Goal: Task Accomplishment & Management: Manage account settings

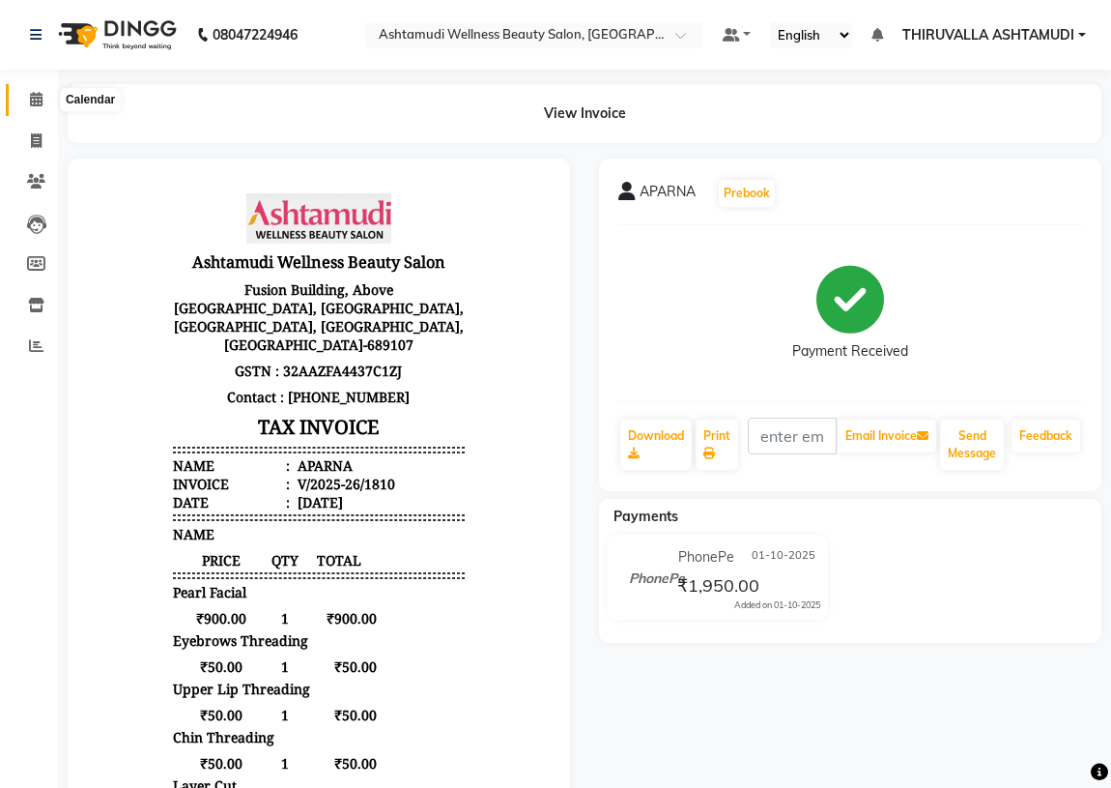
click at [35, 101] on icon at bounding box center [36, 99] width 13 height 14
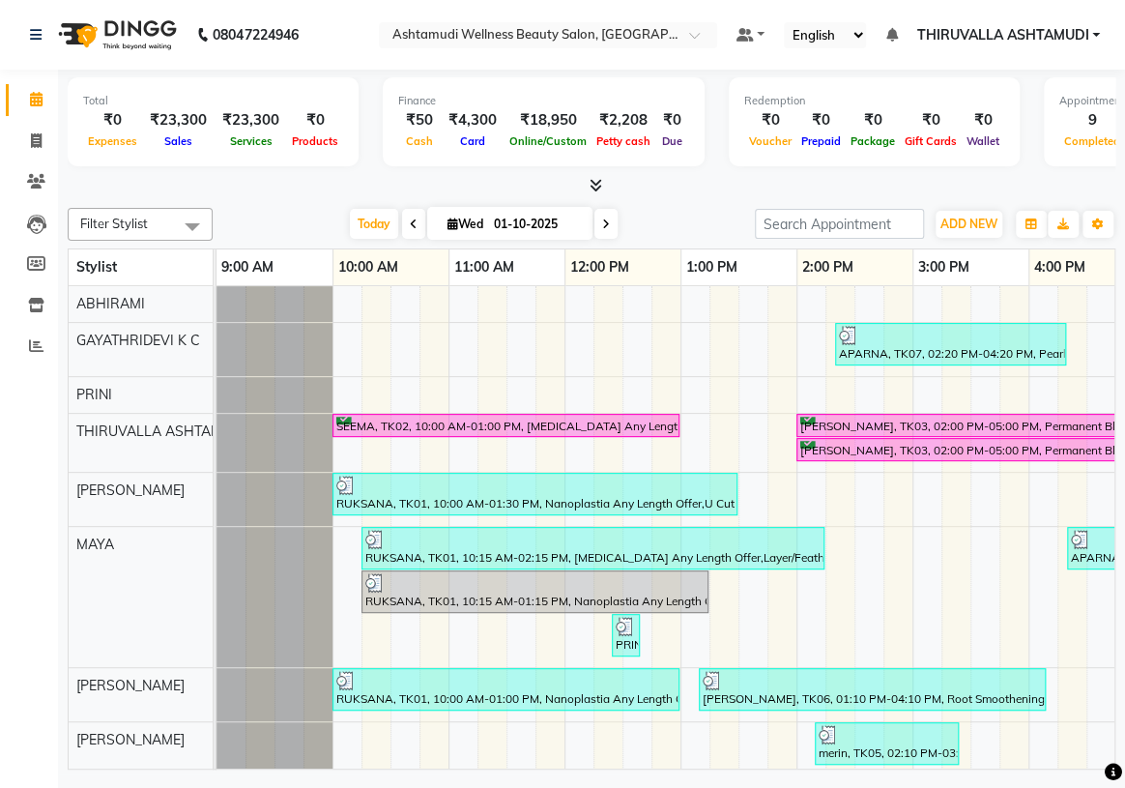
click at [410, 222] on icon at bounding box center [414, 224] width 8 height 12
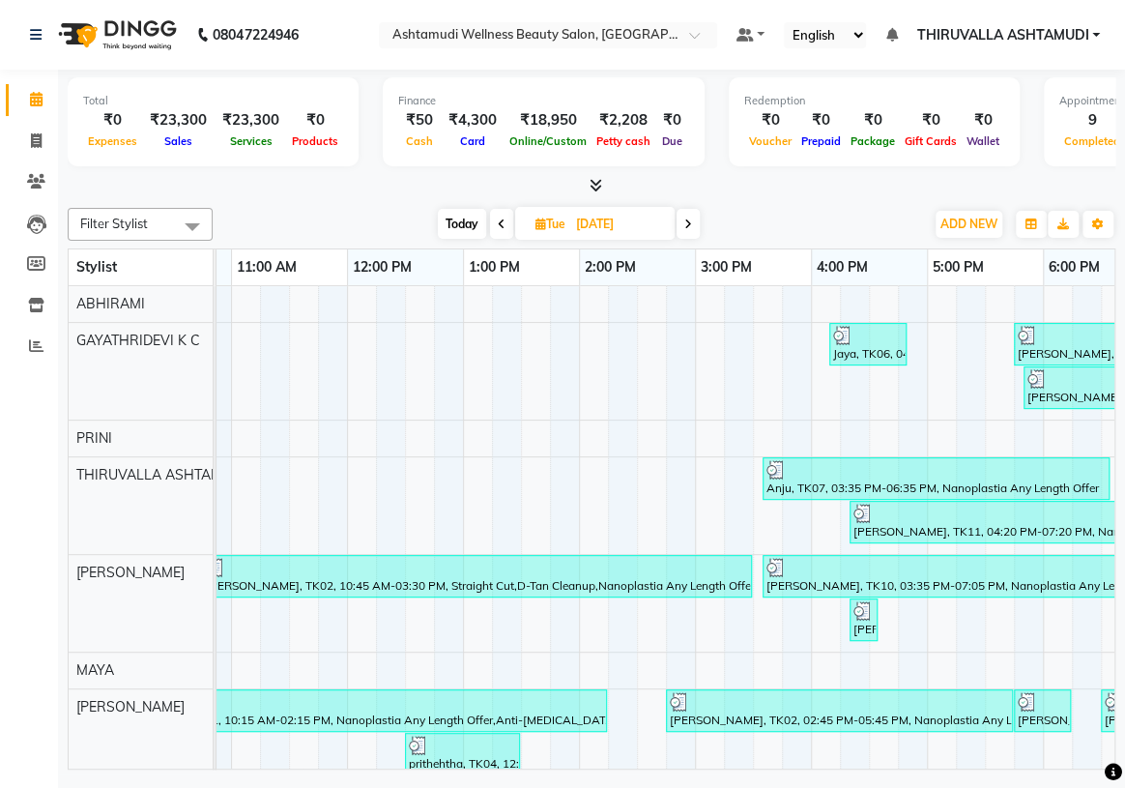
scroll to position [0, 90]
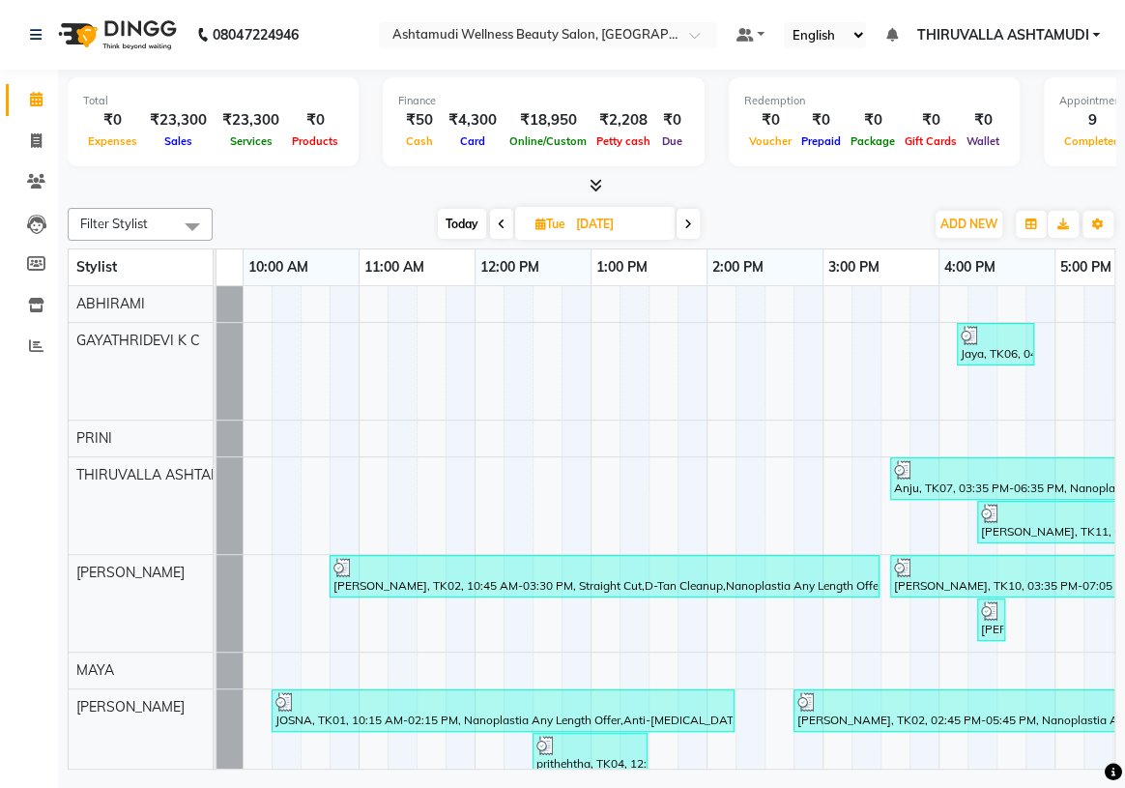
click at [503, 220] on span at bounding box center [501, 224] width 23 height 30
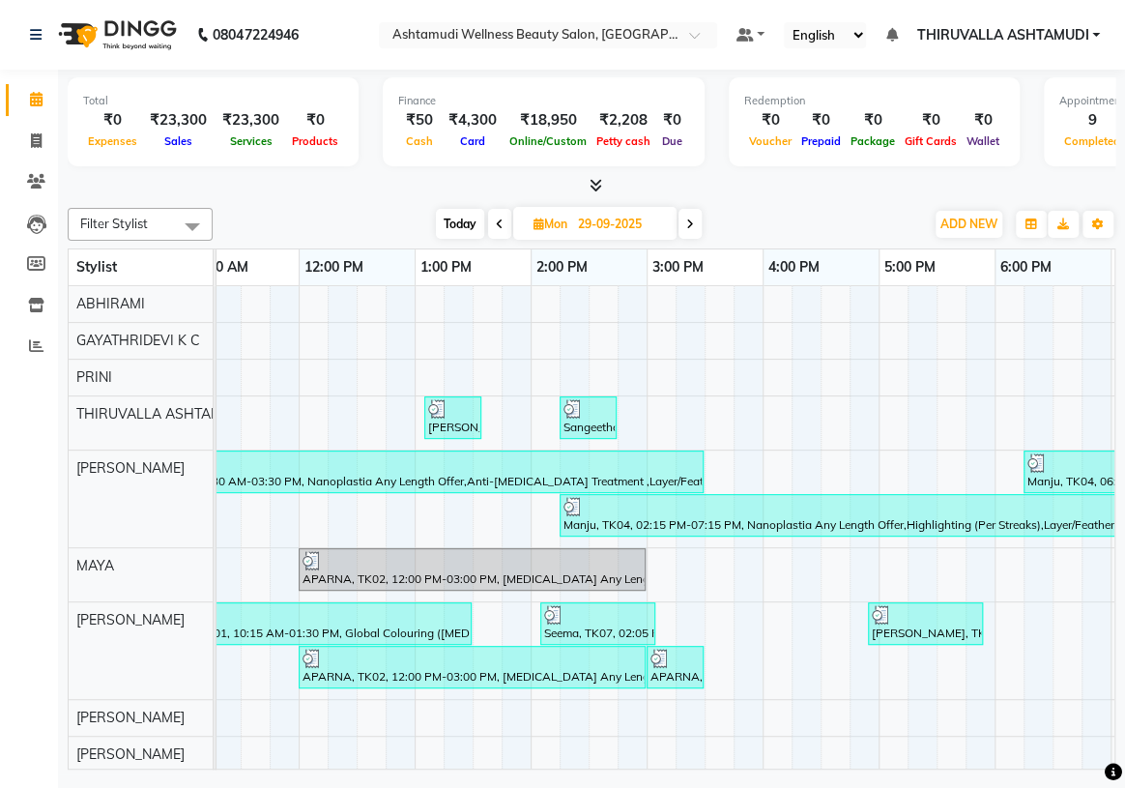
scroll to position [0, 0]
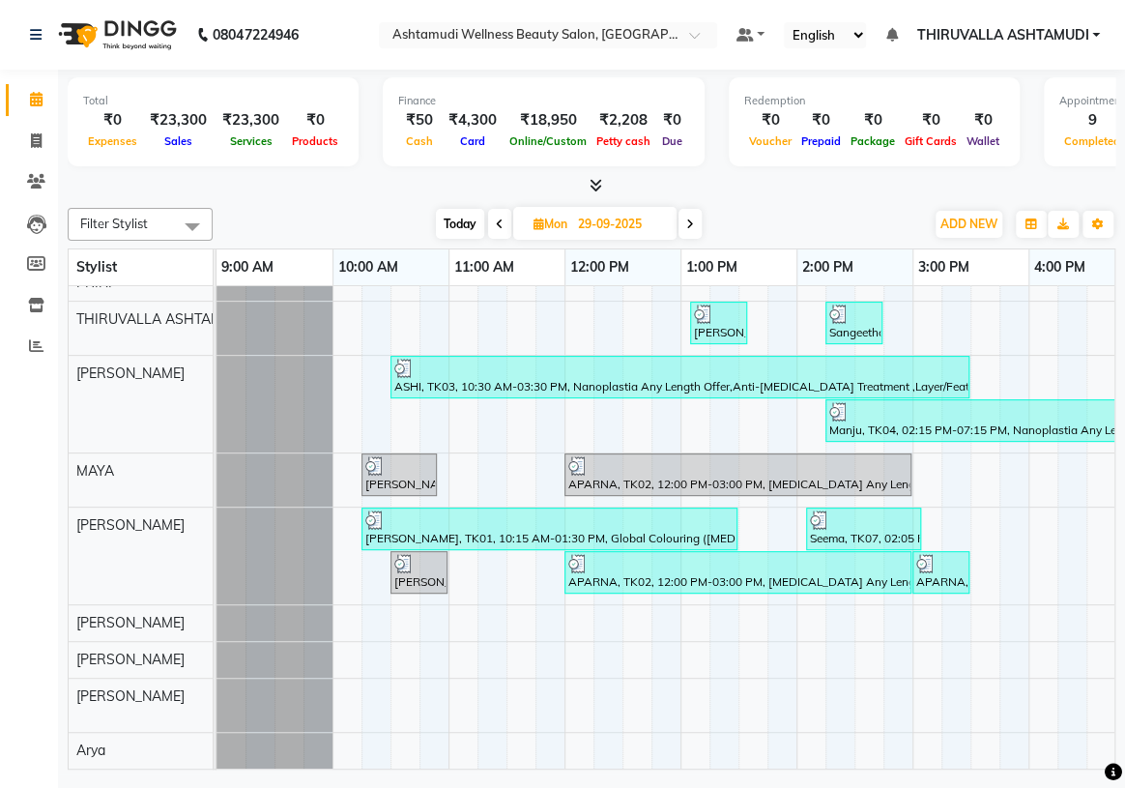
click at [498, 223] on icon at bounding box center [500, 224] width 8 height 12
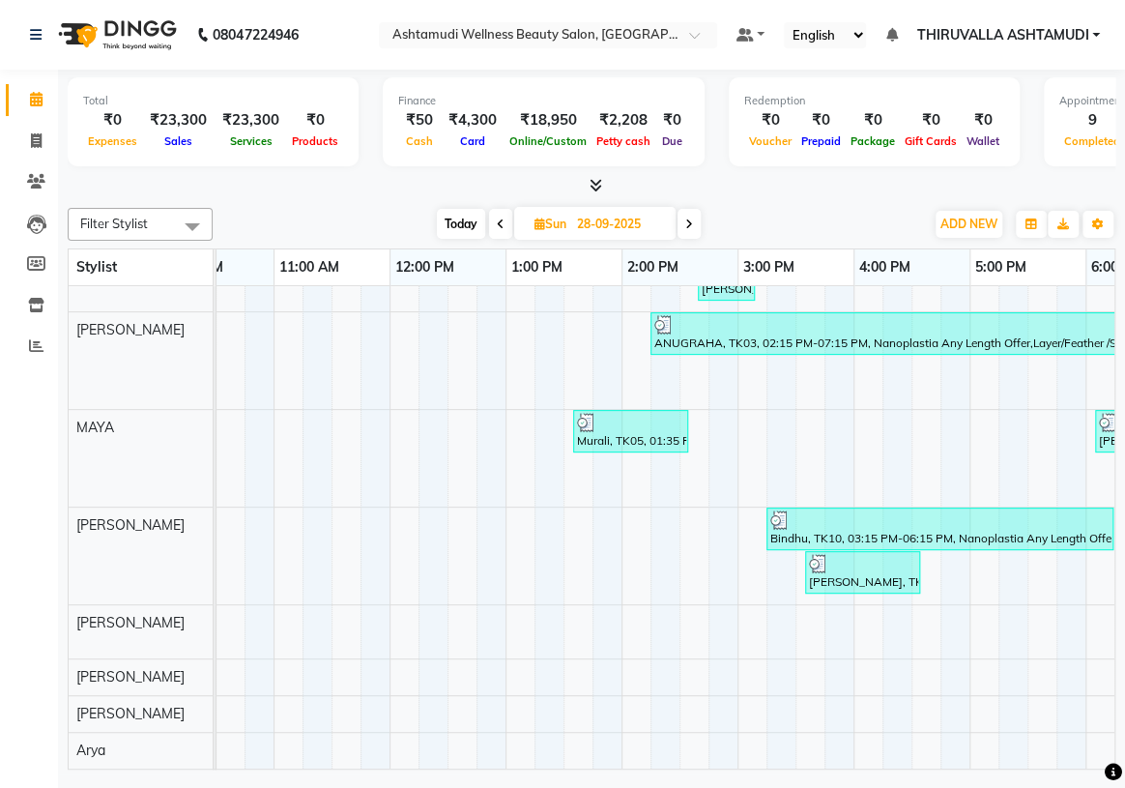
click at [502, 221] on icon at bounding box center [501, 224] width 8 height 12
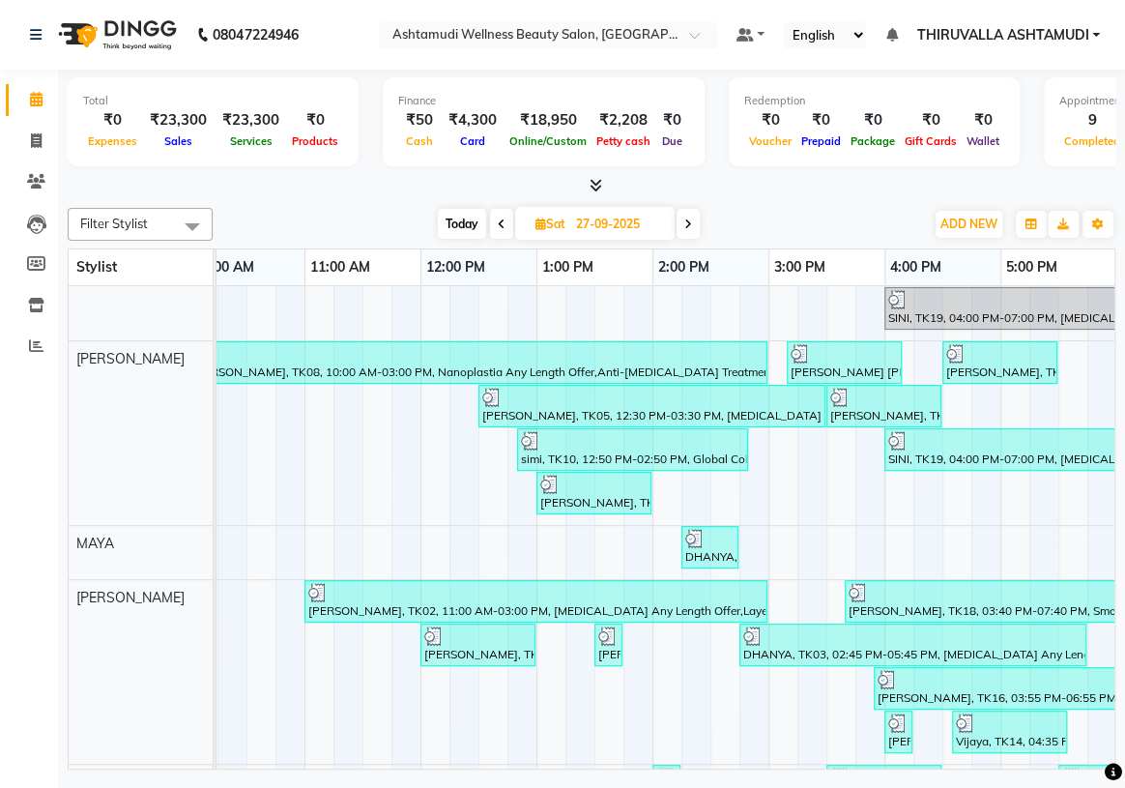
scroll to position [87, 0]
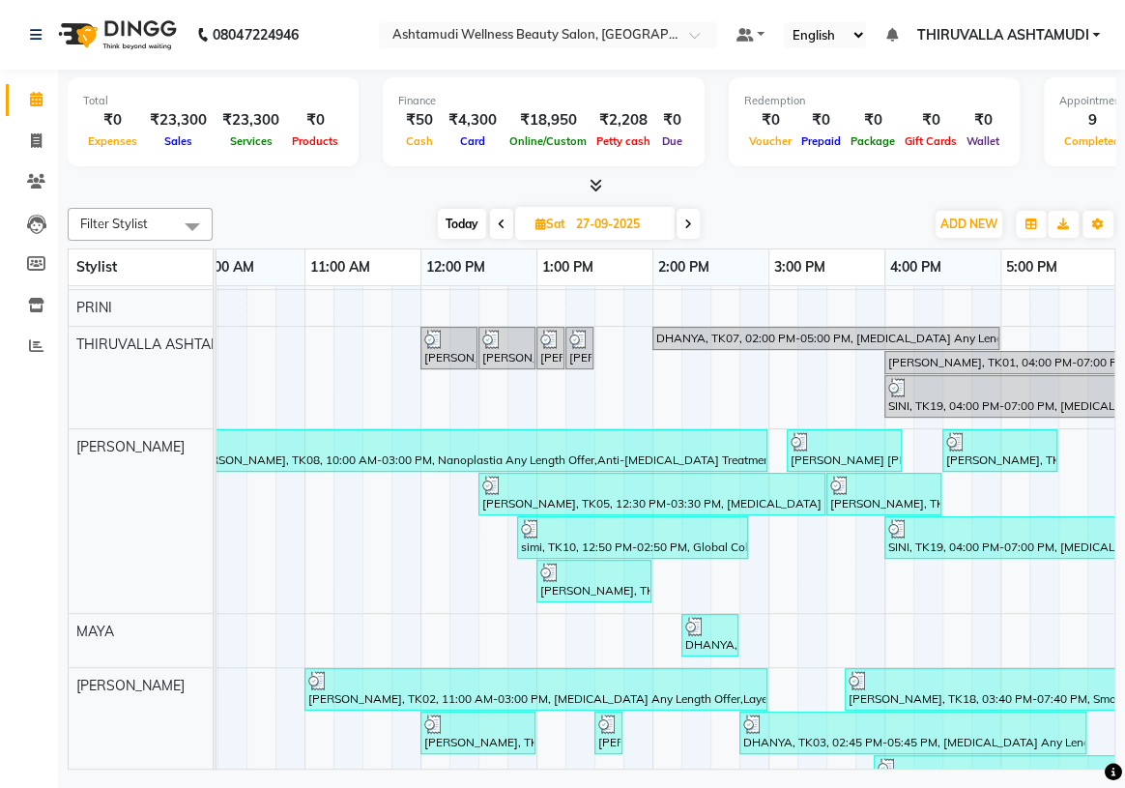
click at [459, 219] on span "Today" at bounding box center [462, 224] width 48 height 30
type input "01-10-2025"
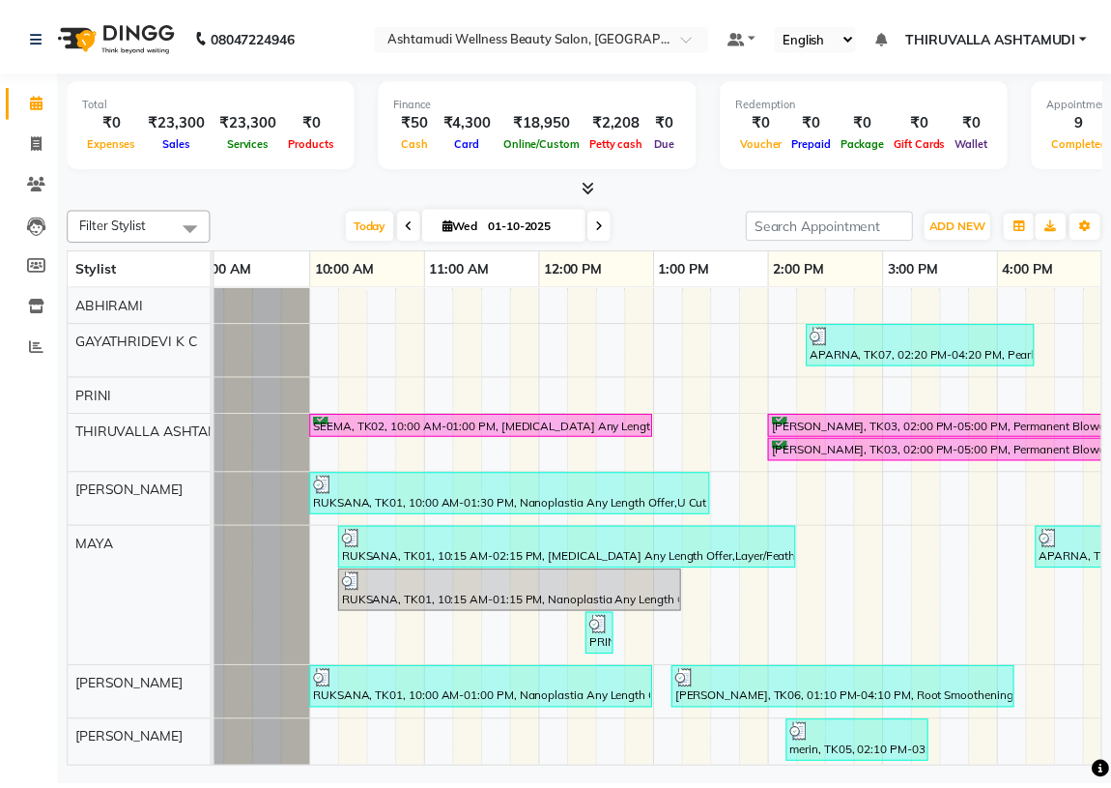
scroll to position [0, 0]
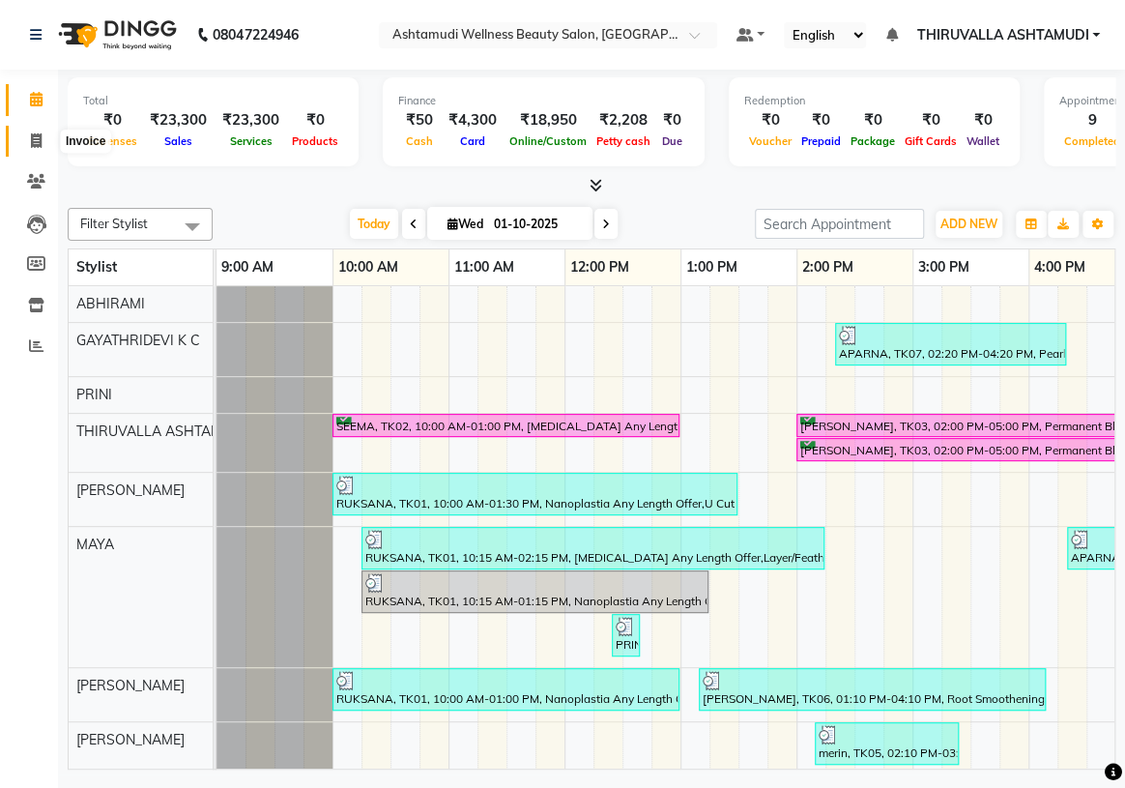
click at [42, 137] on span at bounding box center [36, 141] width 34 height 22
select select "service"
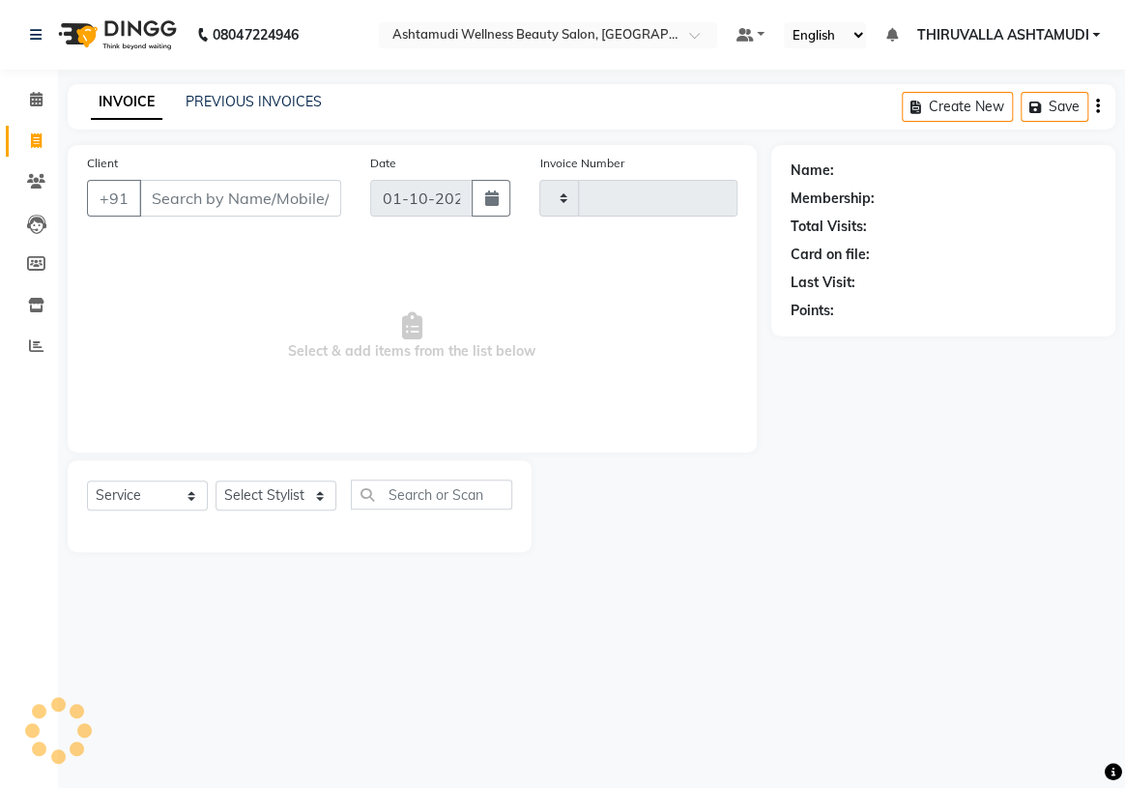
type input "1811"
select select "4634"
click at [244, 208] on input "Client" at bounding box center [240, 198] width 202 height 37
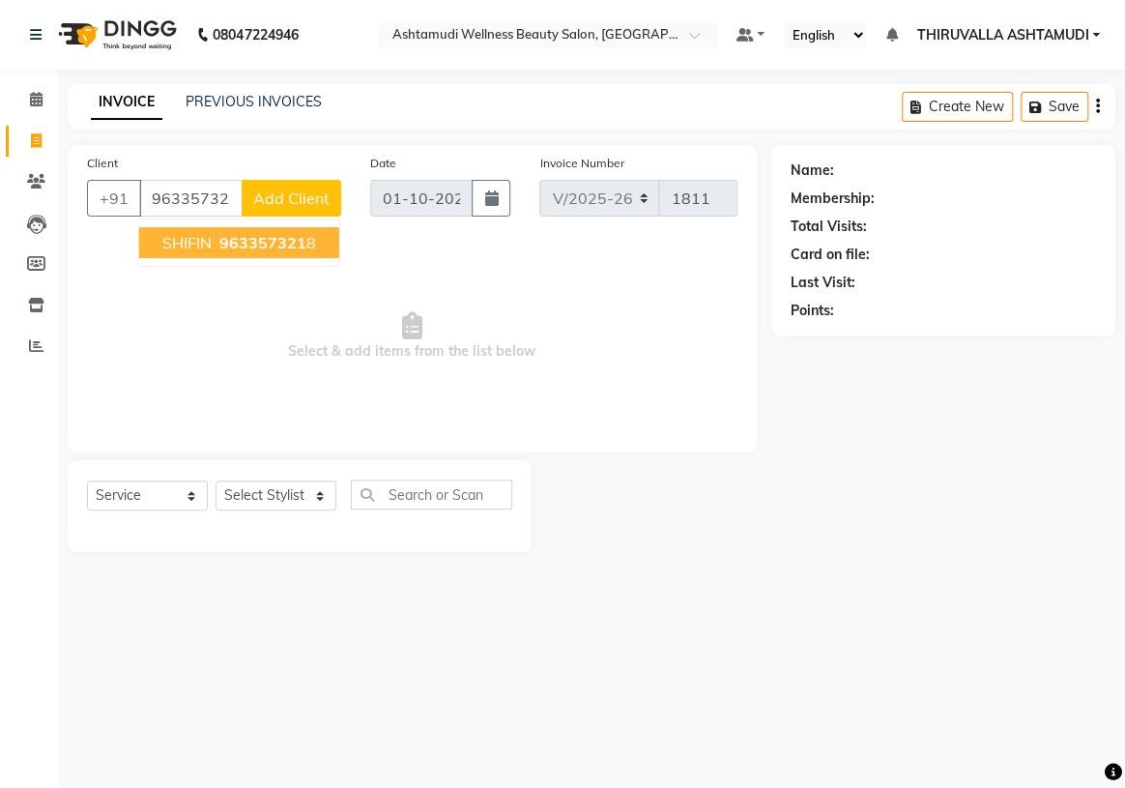
click at [278, 240] on span "963357321" at bounding box center [262, 242] width 87 height 19
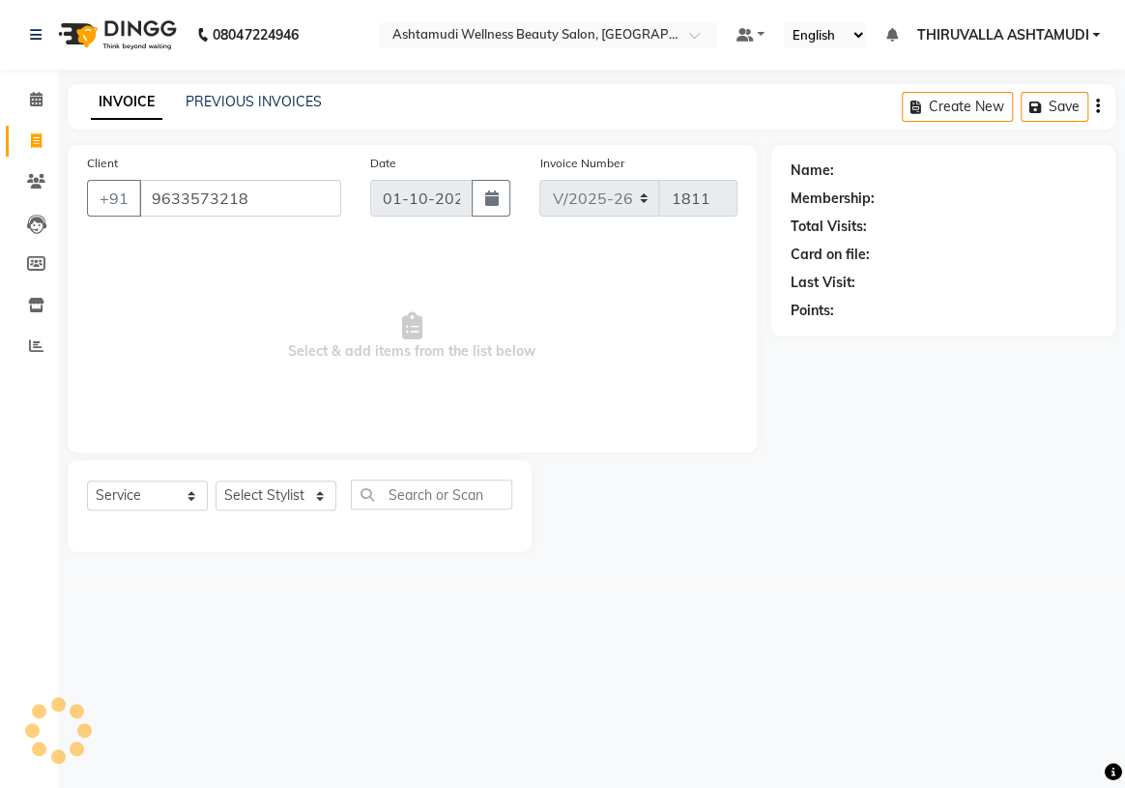
type input "9633573218"
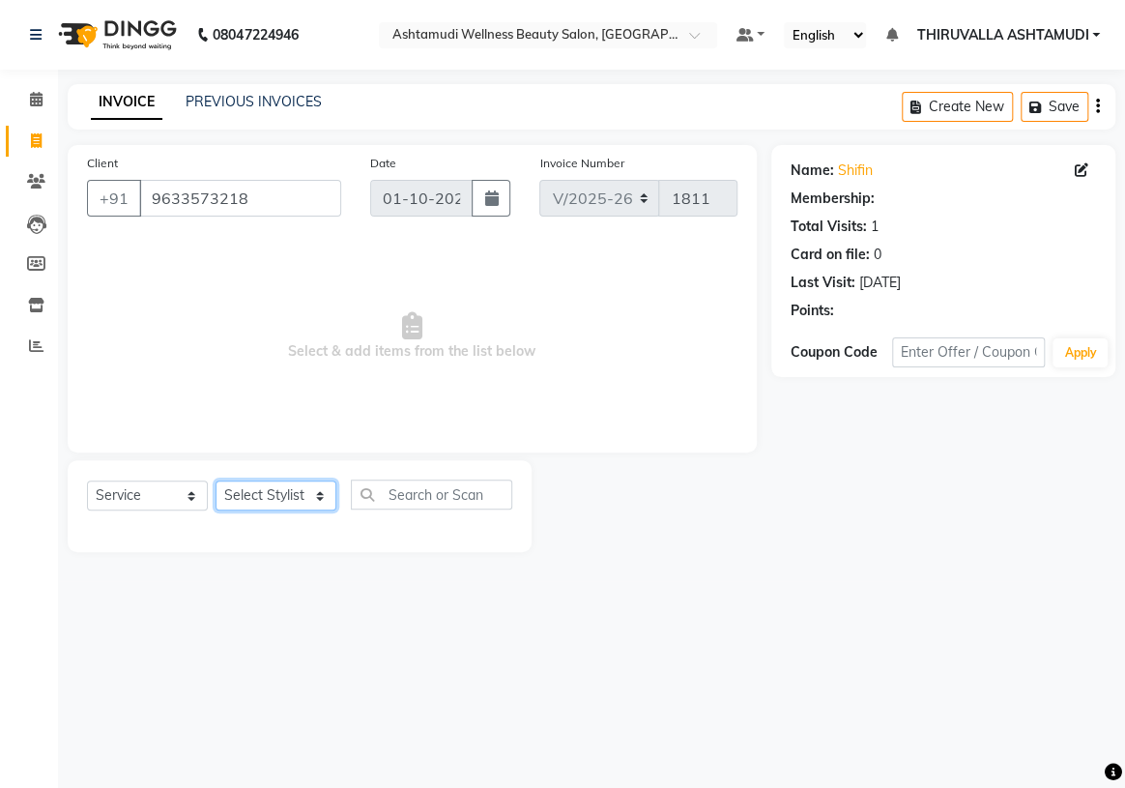
click at [314, 500] on select "Select Stylist ABHIRAMI [PERSON_NAME] [PERSON_NAME] [PERSON_NAME] [PERSON_NAME]…" at bounding box center [276, 495] width 121 height 30
select select "29016"
click at [216, 480] on select "Select Stylist ABHIRAMI [PERSON_NAME] [PERSON_NAME] [PERSON_NAME] [PERSON_NAME]…" at bounding box center [276, 495] width 121 height 30
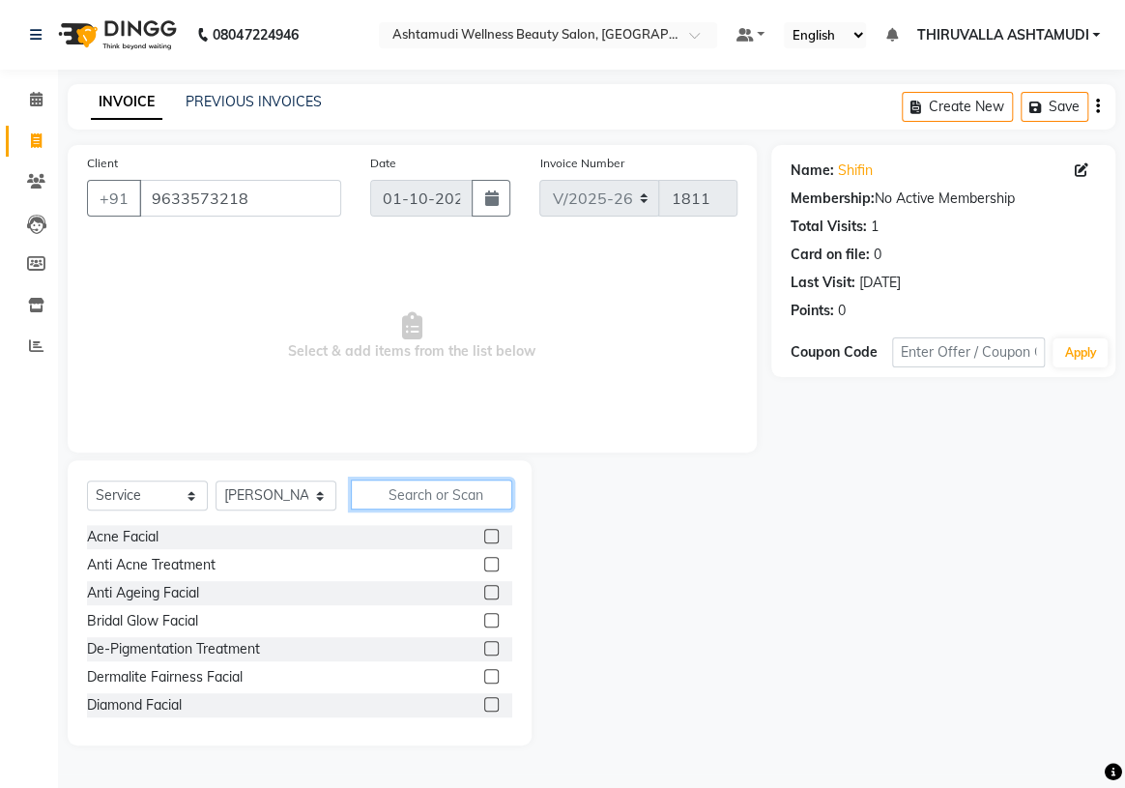
drag, startPoint x: 424, startPoint y: 500, endPoint x: 396, endPoint y: 474, distance: 38.3
click at [424, 500] on input "text" at bounding box center [431, 494] width 161 height 30
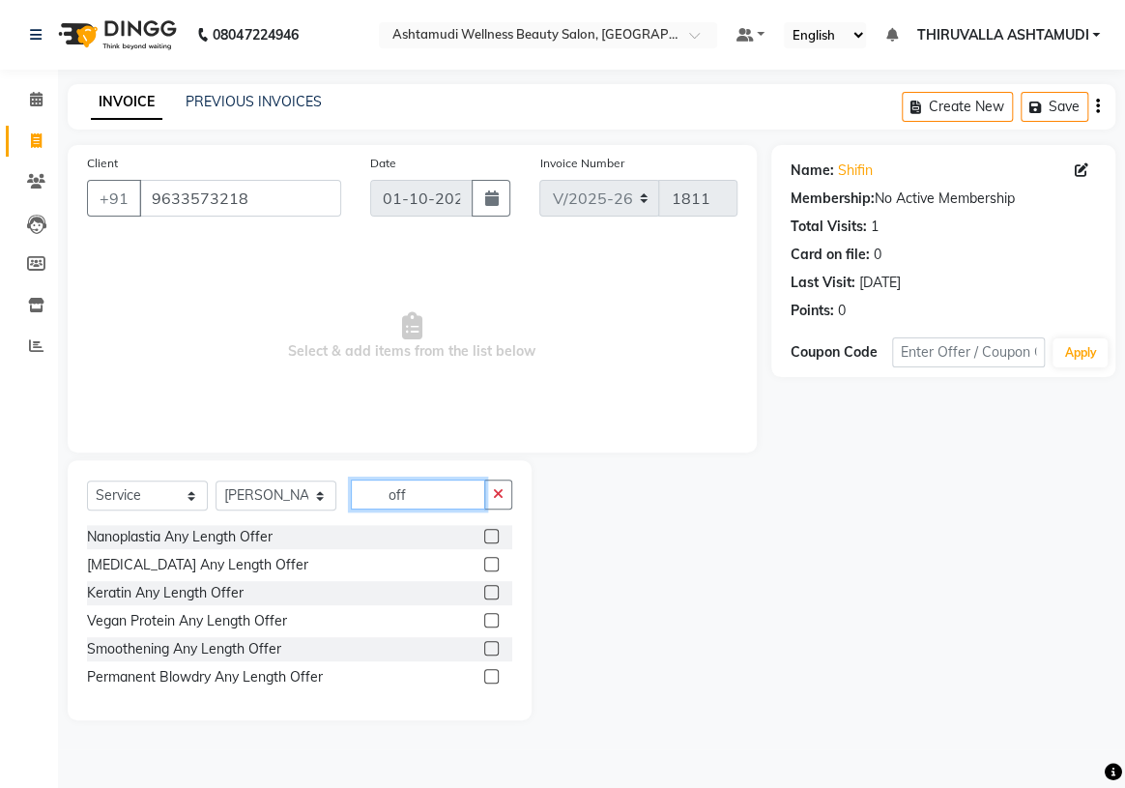
type input "off"
click at [487, 532] on label at bounding box center [491, 536] width 14 height 14
click at [487, 532] on input "checkbox" at bounding box center [490, 537] width 13 height 13
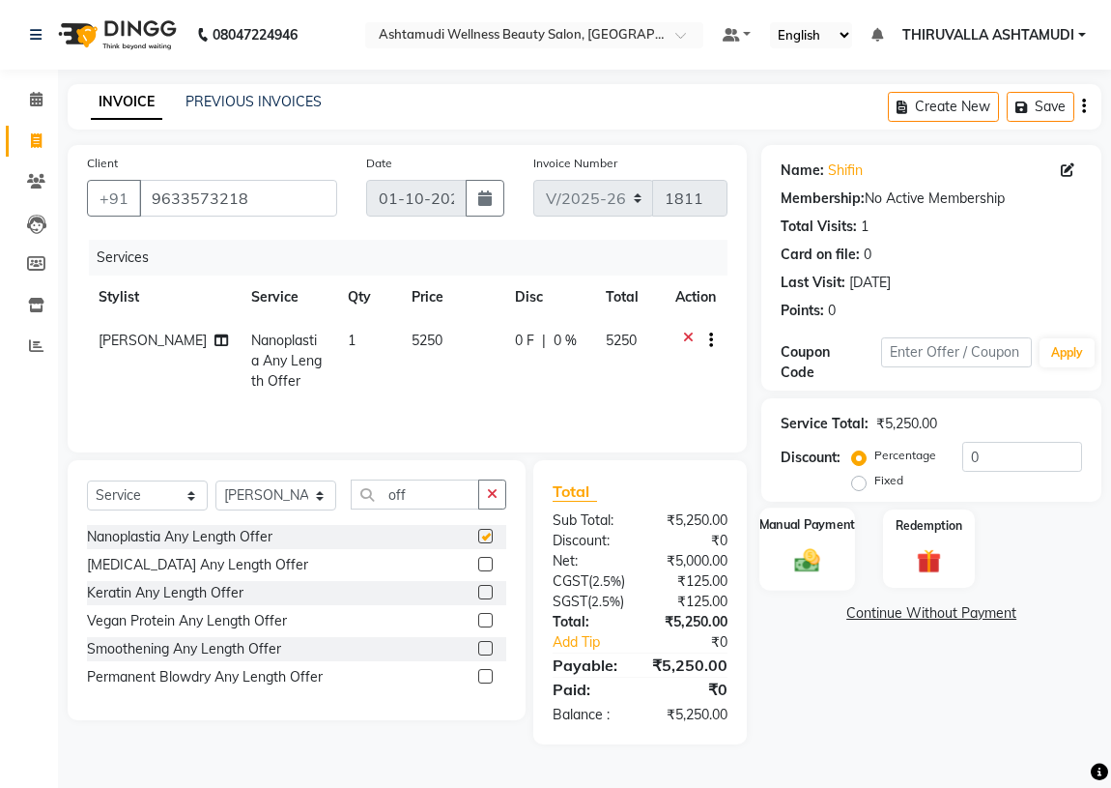
checkbox input "false"
click at [815, 550] on img at bounding box center [808, 560] width 42 height 30
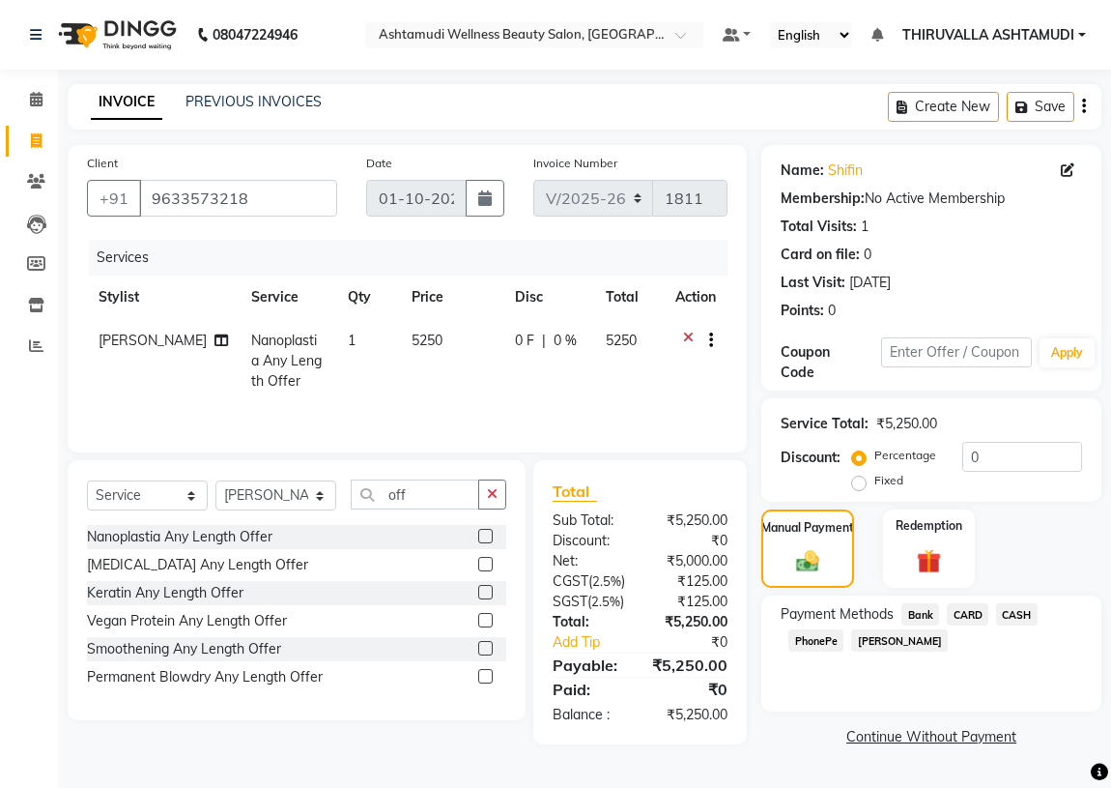
click at [816, 632] on span "PhonePe" at bounding box center [816, 640] width 55 height 22
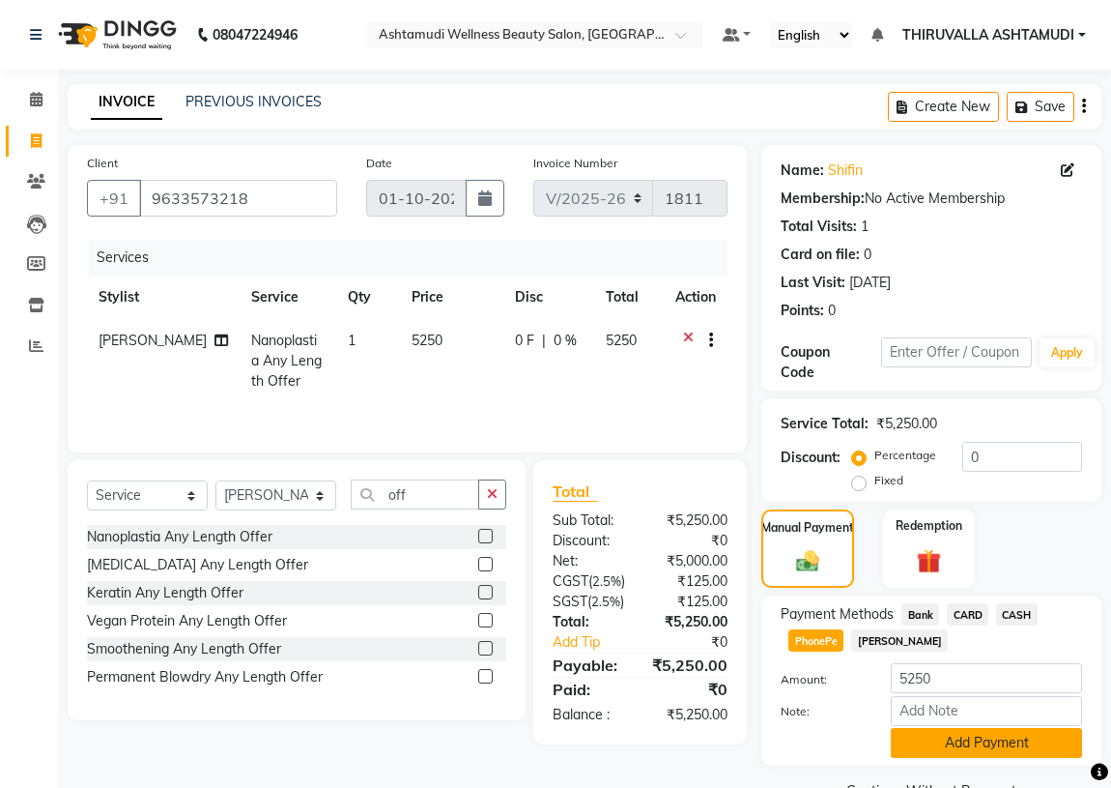
click at [974, 746] on button "Add Payment" at bounding box center [986, 743] width 191 height 30
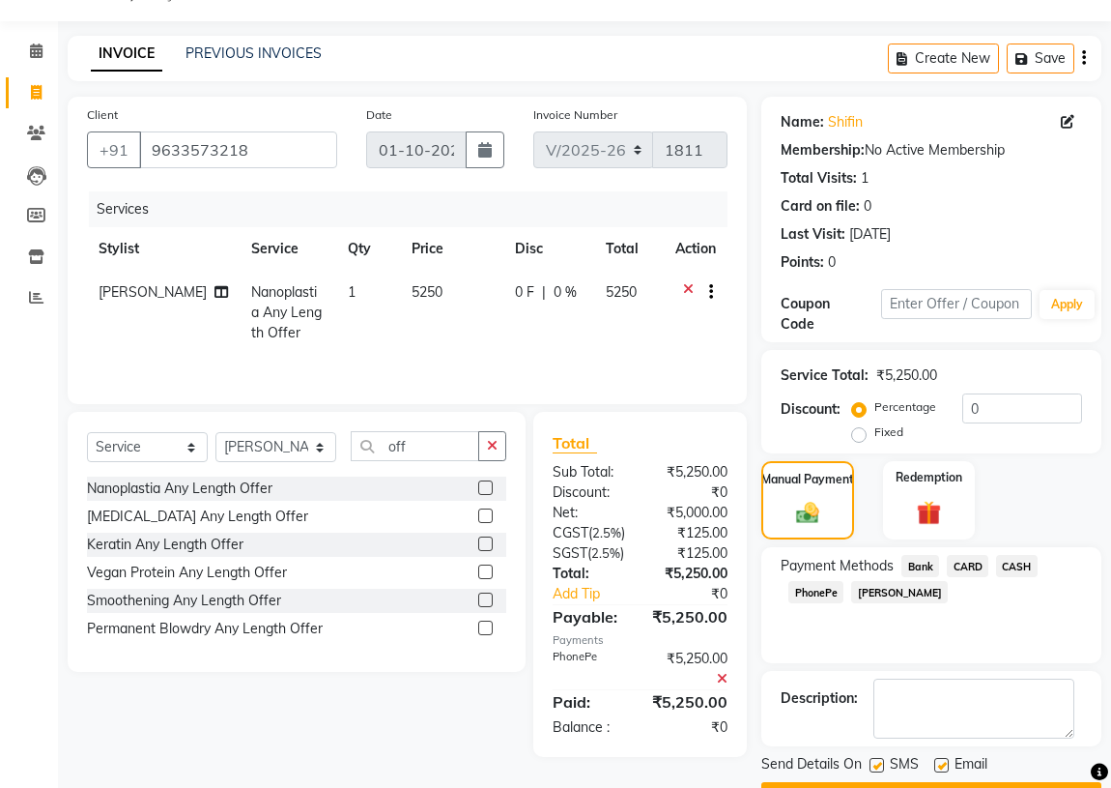
scroll to position [100, 0]
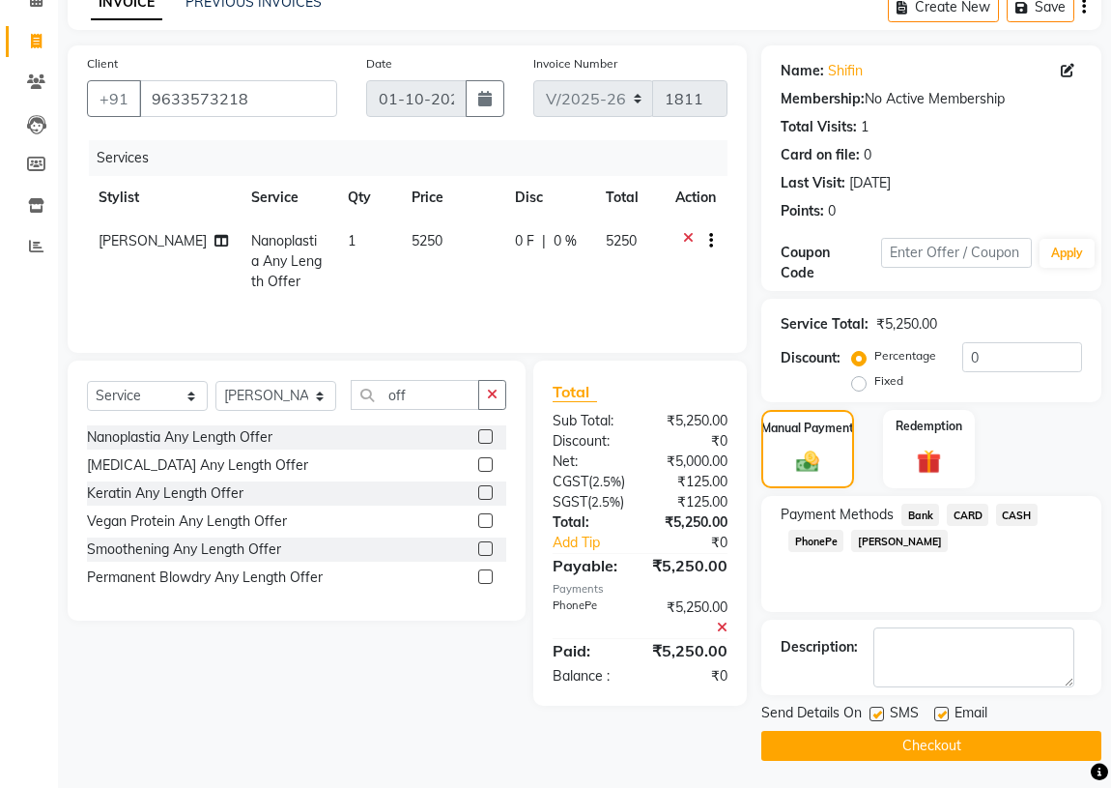
click at [962, 749] on button "Checkout" at bounding box center [932, 746] width 340 height 30
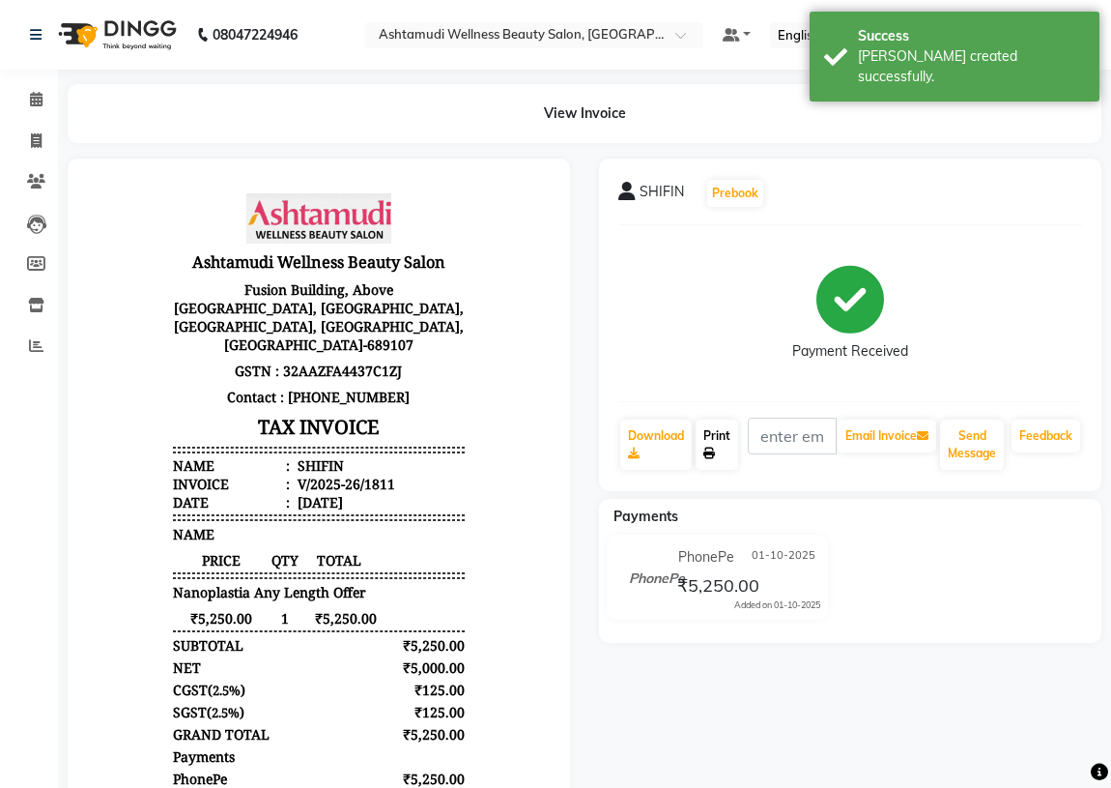
click at [734, 450] on link "Print" at bounding box center [717, 444] width 43 height 50
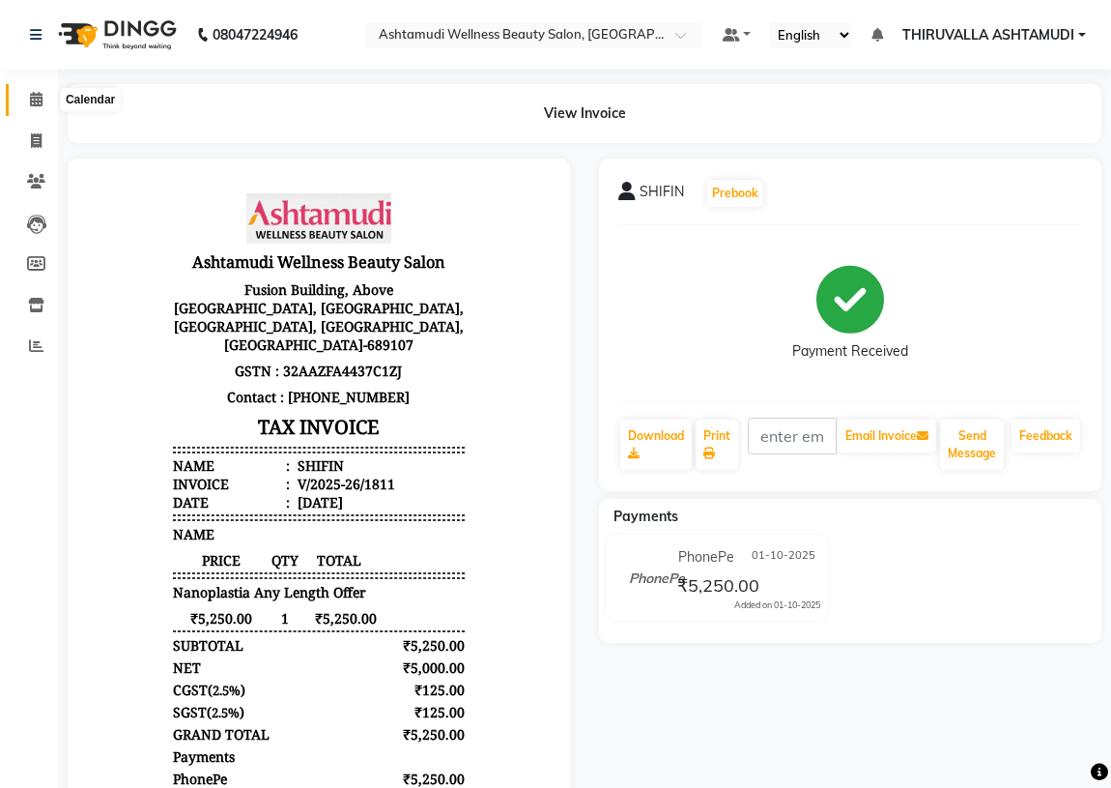
click at [32, 100] on icon at bounding box center [36, 99] width 13 height 14
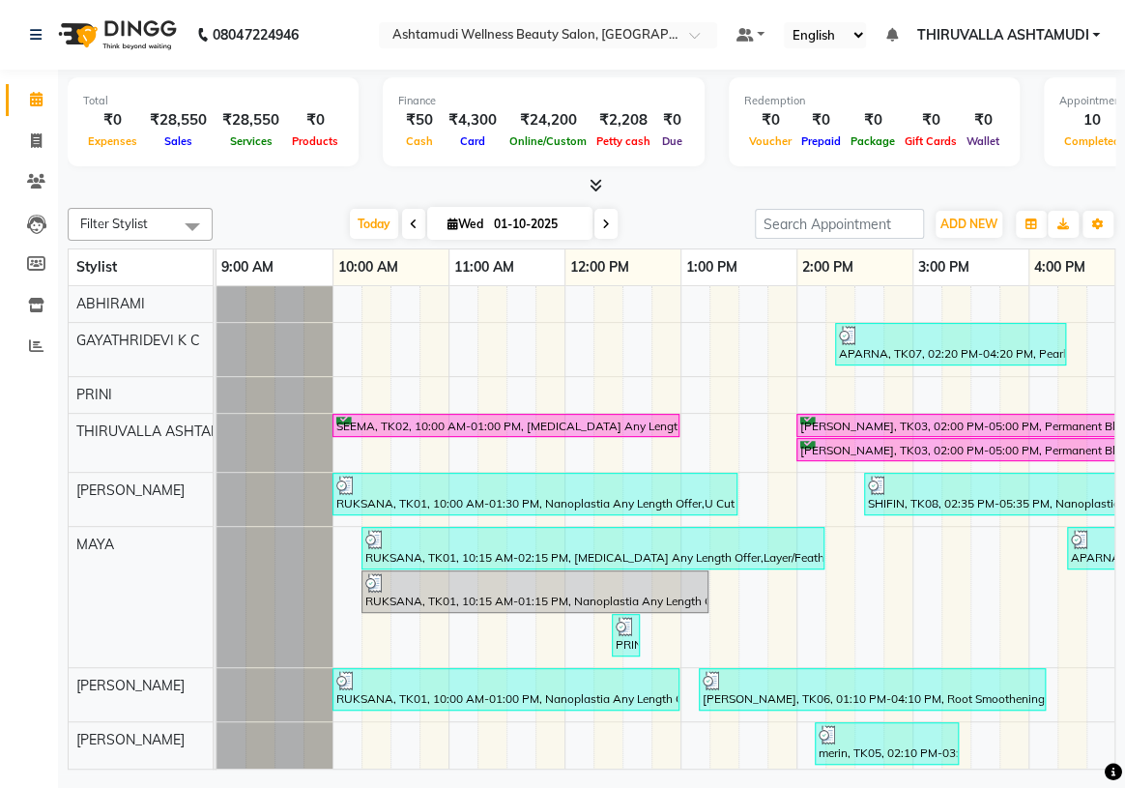
click at [447, 224] on icon at bounding box center [452, 223] width 11 height 13
select select "10"
select select "2025"
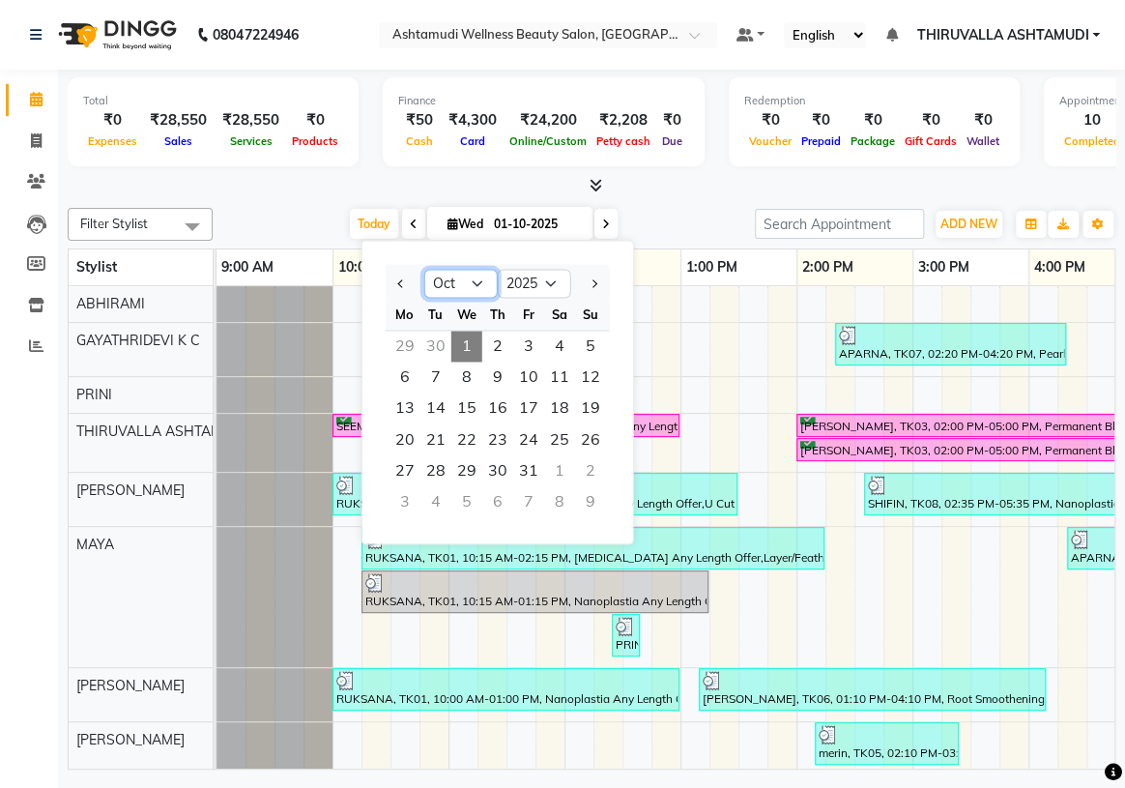
click at [478, 281] on select "Jan Feb Mar Apr May Jun Jul Aug Sep Oct Nov Dec" at bounding box center [460, 284] width 73 height 29
select select "9"
click at [424, 270] on select "Jan Feb Mar Apr May Jun Jul Aug Sep Oct Nov Dec" at bounding box center [460, 284] width 73 height 29
click at [443, 228] on span "Wed" at bounding box center [465, 223] width 45 height 14
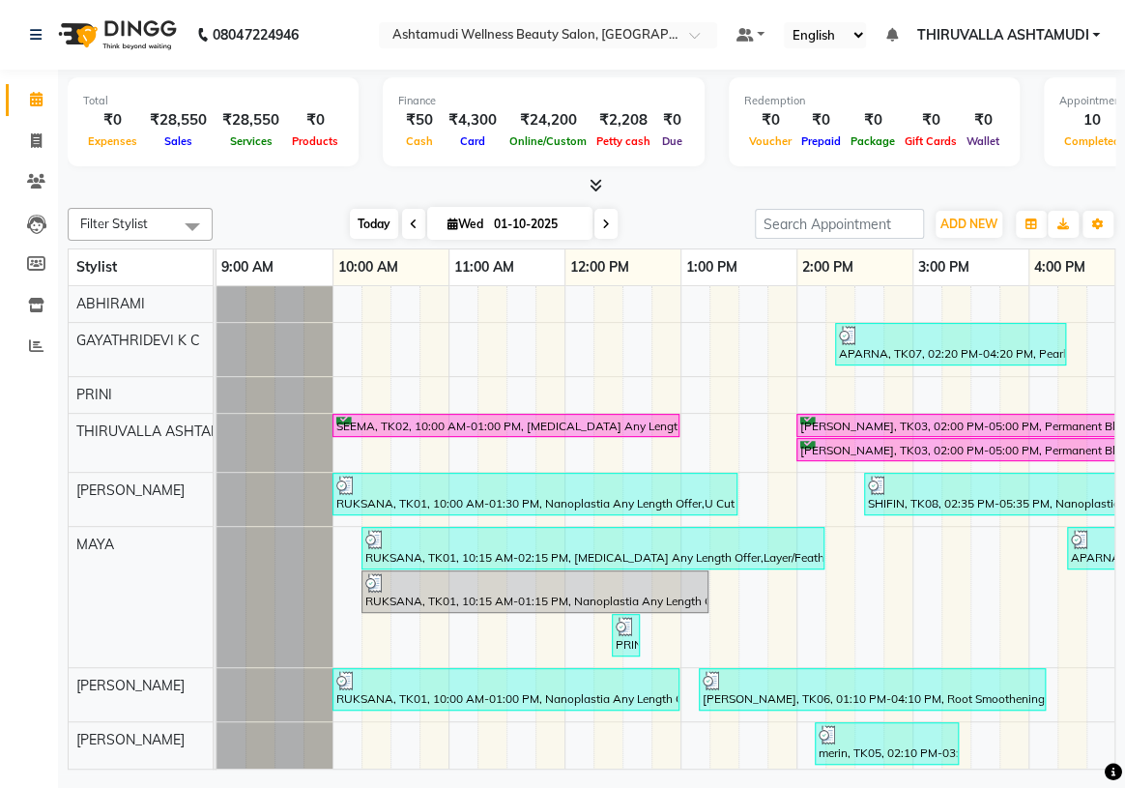
click at [374, 226] on span "Today" at bounding box center [374, 224] width 48 height 30
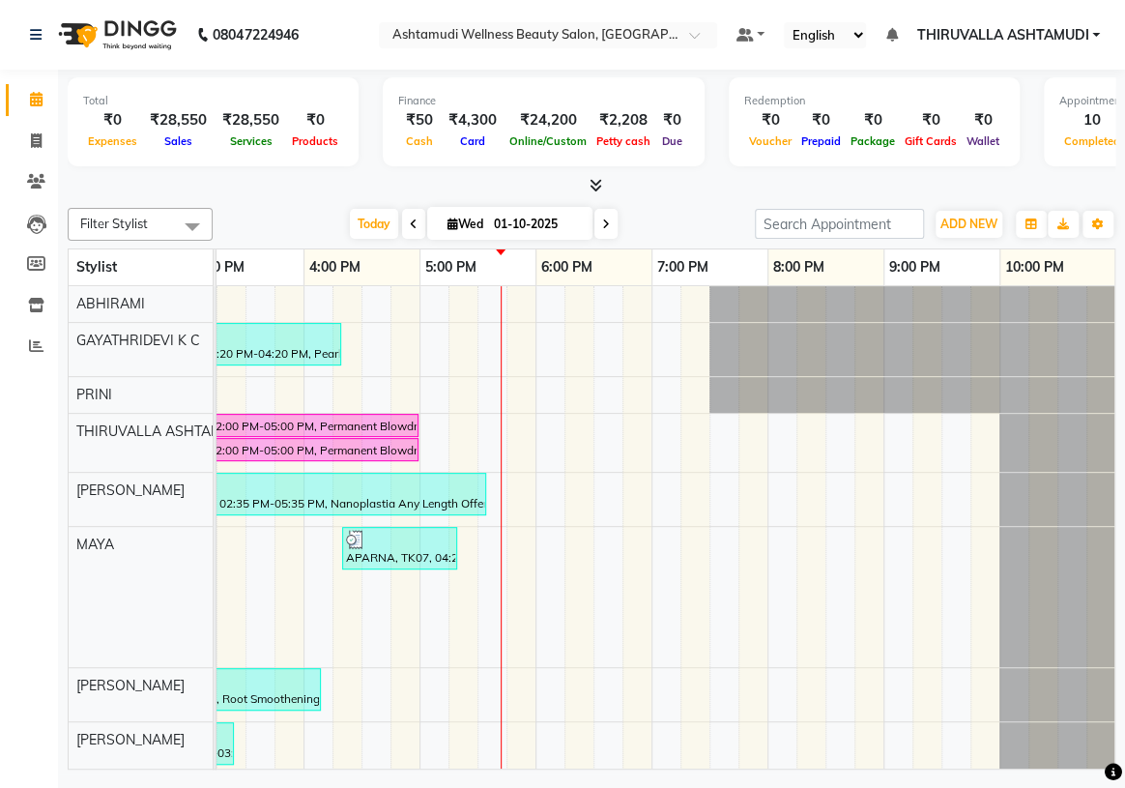
click at [447, 226] on icon at bounding box center [452, 223] width 11 height 13
select select "10"
select select "2025"
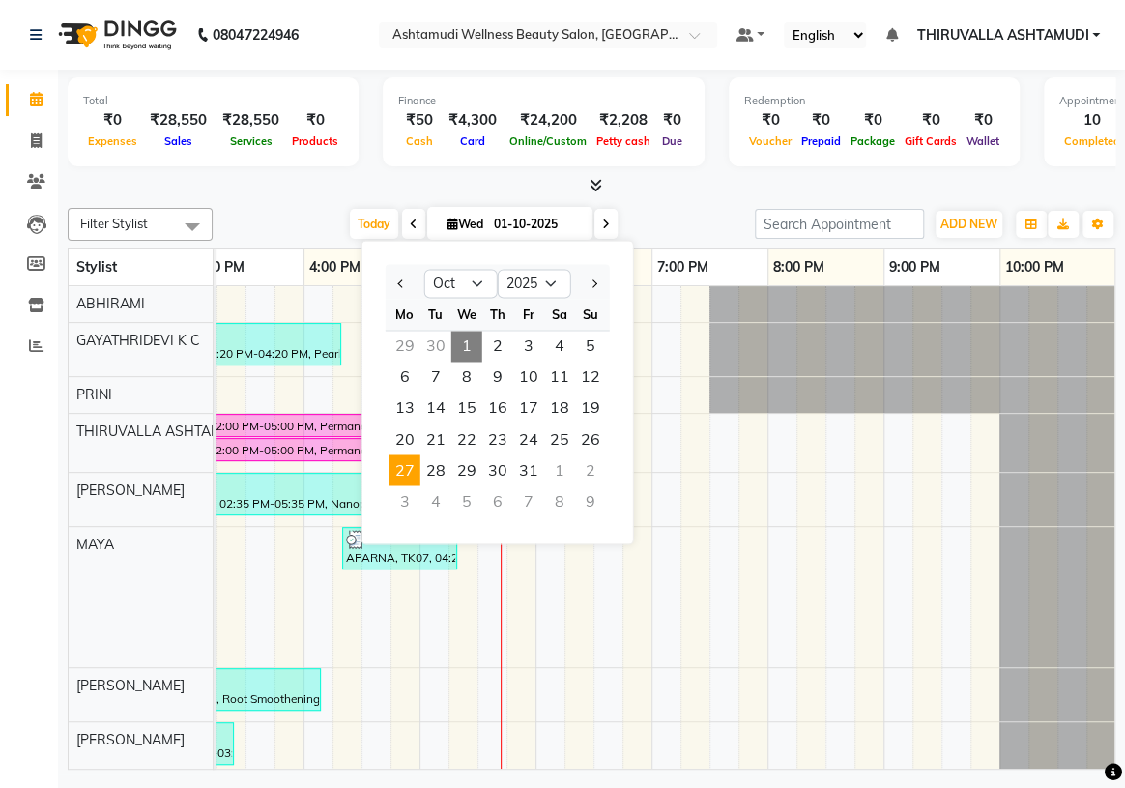
click at [406, 471] on span "27" at bounding box center [404, 469] width 31 height 31
type input "27-10-2025"
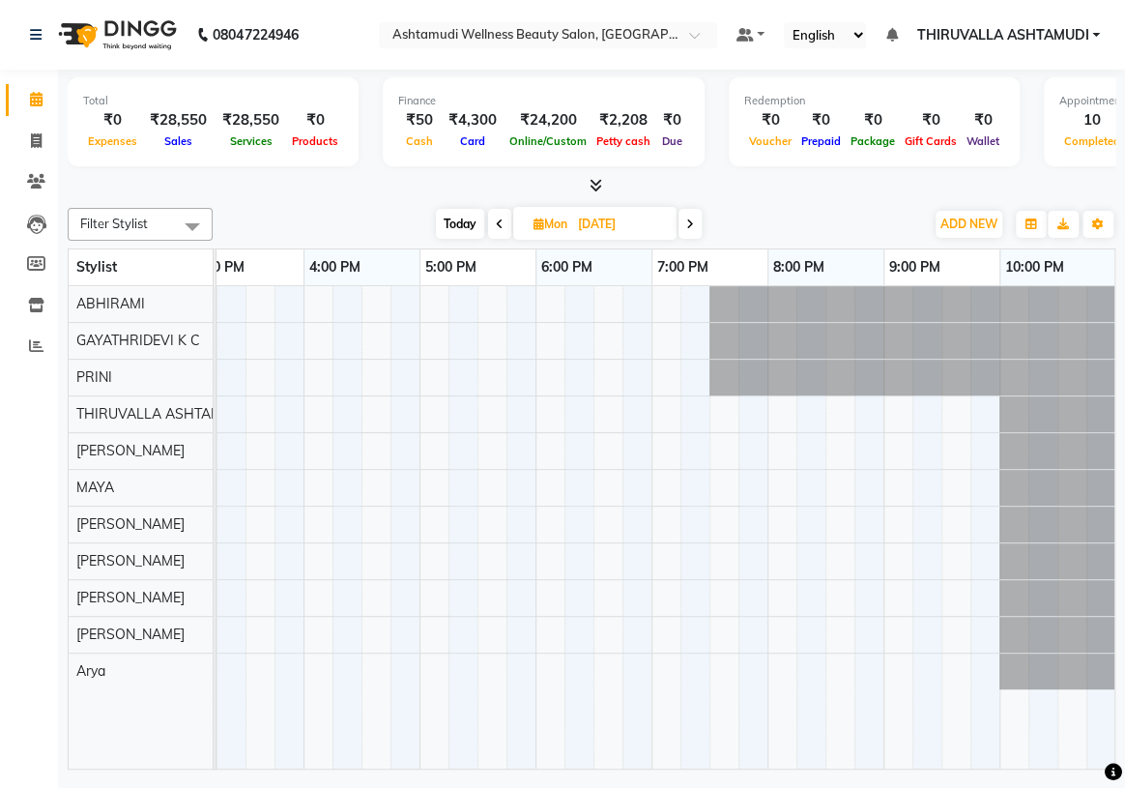
click at [534, 225] on icon at bounding box center [538, 223] width 11 height 13
select select "10"
select select "2025"
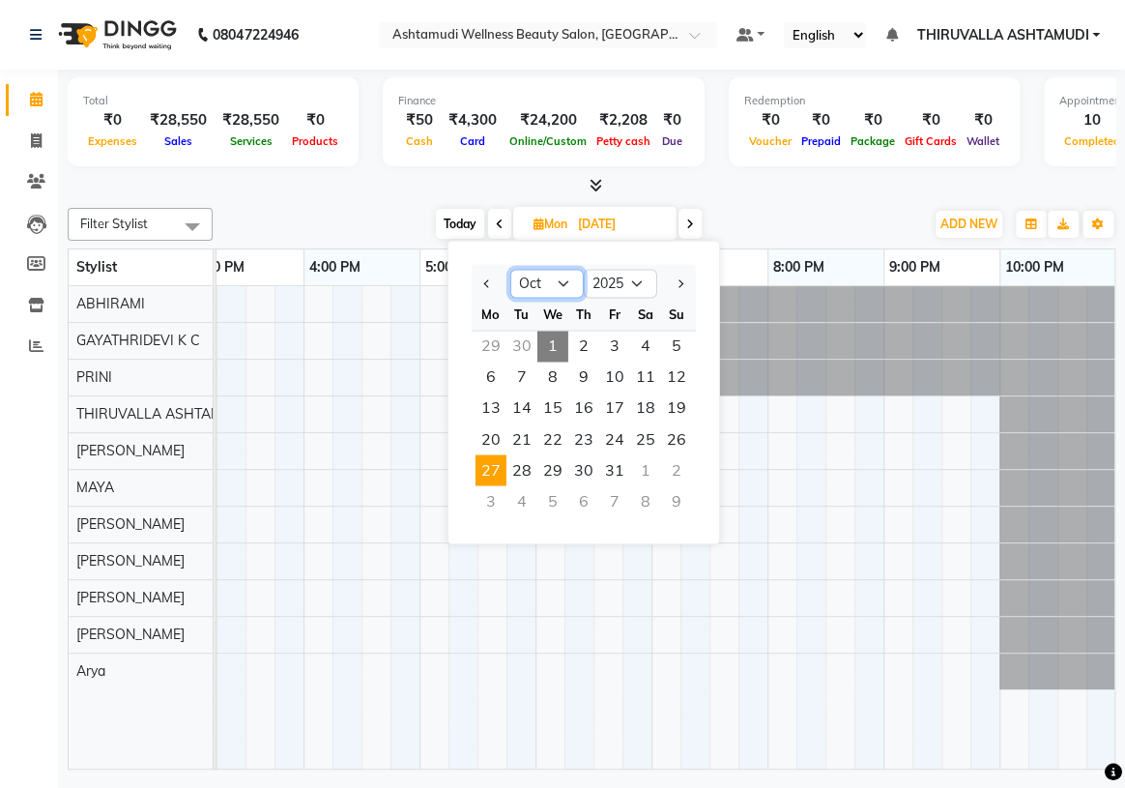
click at [563, 283] on select "Jan Feb Mar Apr May Jun Jul Aug Sep Oct Nov Dec" at bounding box center [546, 284] width 73 height 29
select select "9"
click at [510, 270] on select "Jan Feb Mar Apr May Jun Jul Aug Sep Oct Nov Dec" at bounding box center [546, 284] width 73 height 29
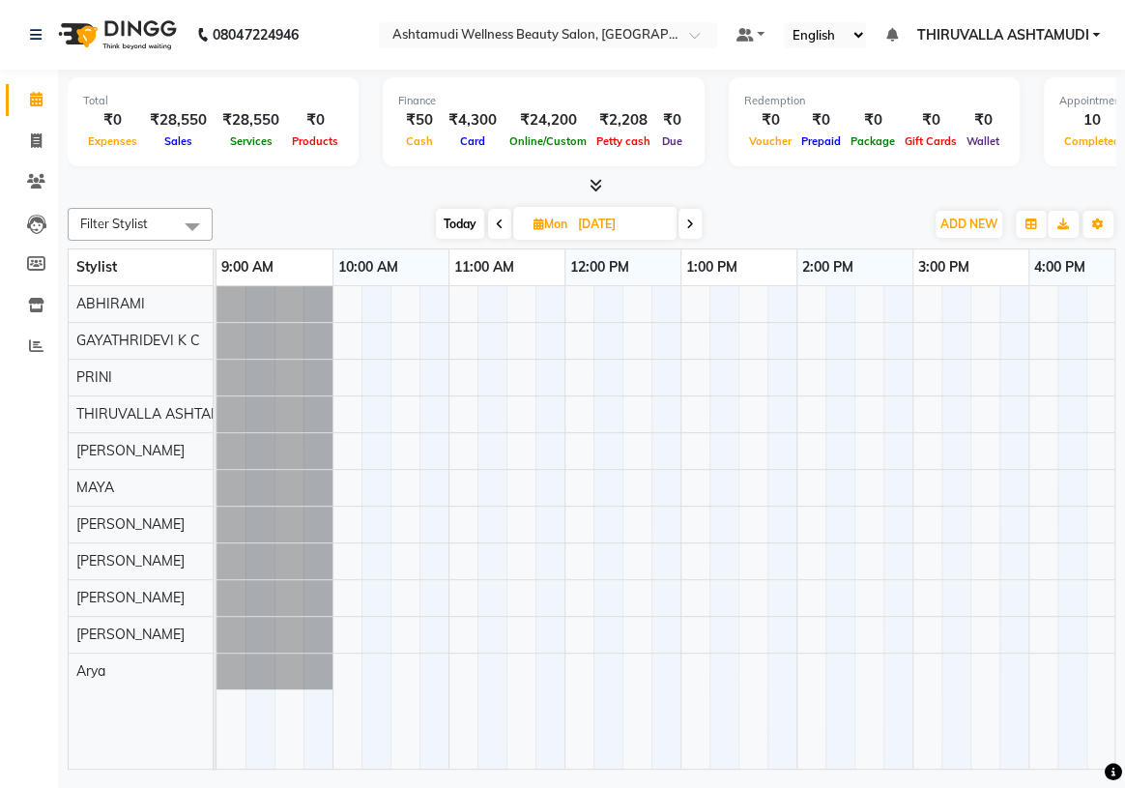
click at [529, 226] on span "Mon" at bounding box center [550, 223] width 43 height 14
select select "10"
select select "2025"
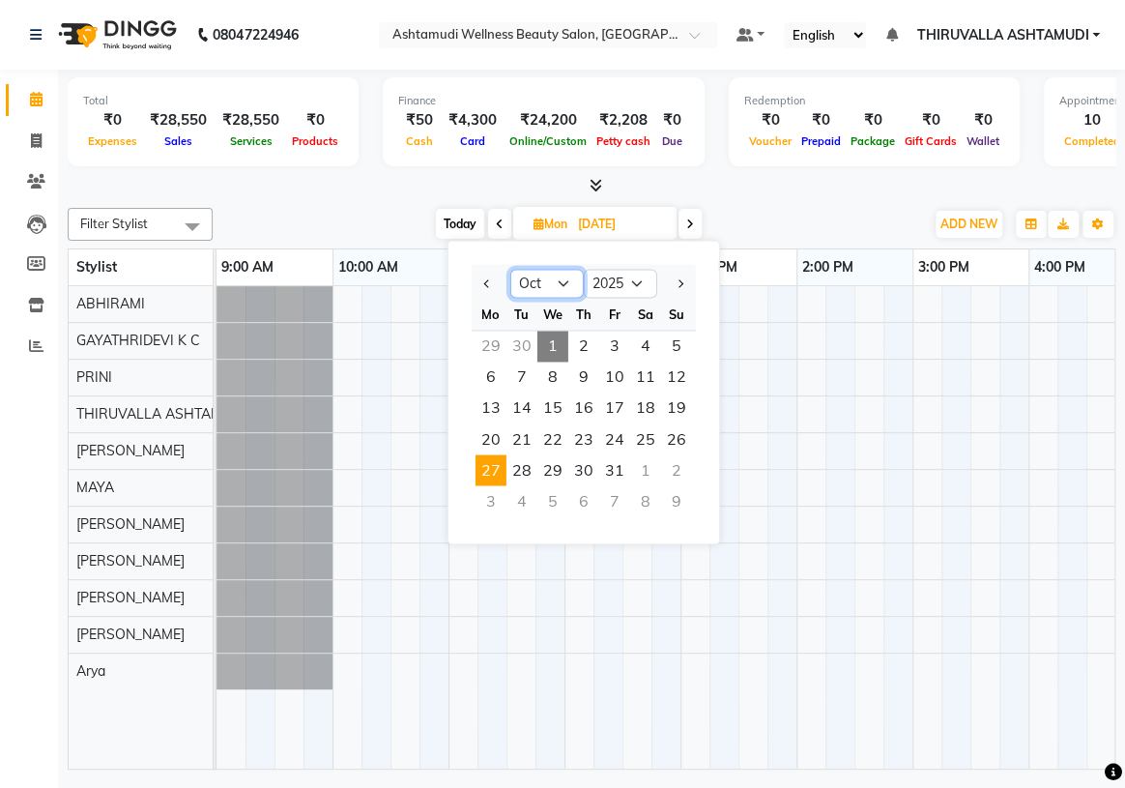
click at [560, 287] on select "Jan Feb Mar Apr May Jun Jul Aug Sep Oct Nov Dec" at bounding box center [546, 284] width 73 height 29
select select "9"
click at [510, 270] on select "Jan Feb Mar Apr May Jun Jul Aug Sep Oct Nov Dec" at bounding box center [546, 284] width 73 height 29
click at [642, 446] on span "27" at bounding box center [645, 438] width 31 height 31
type input "27-09-2025"
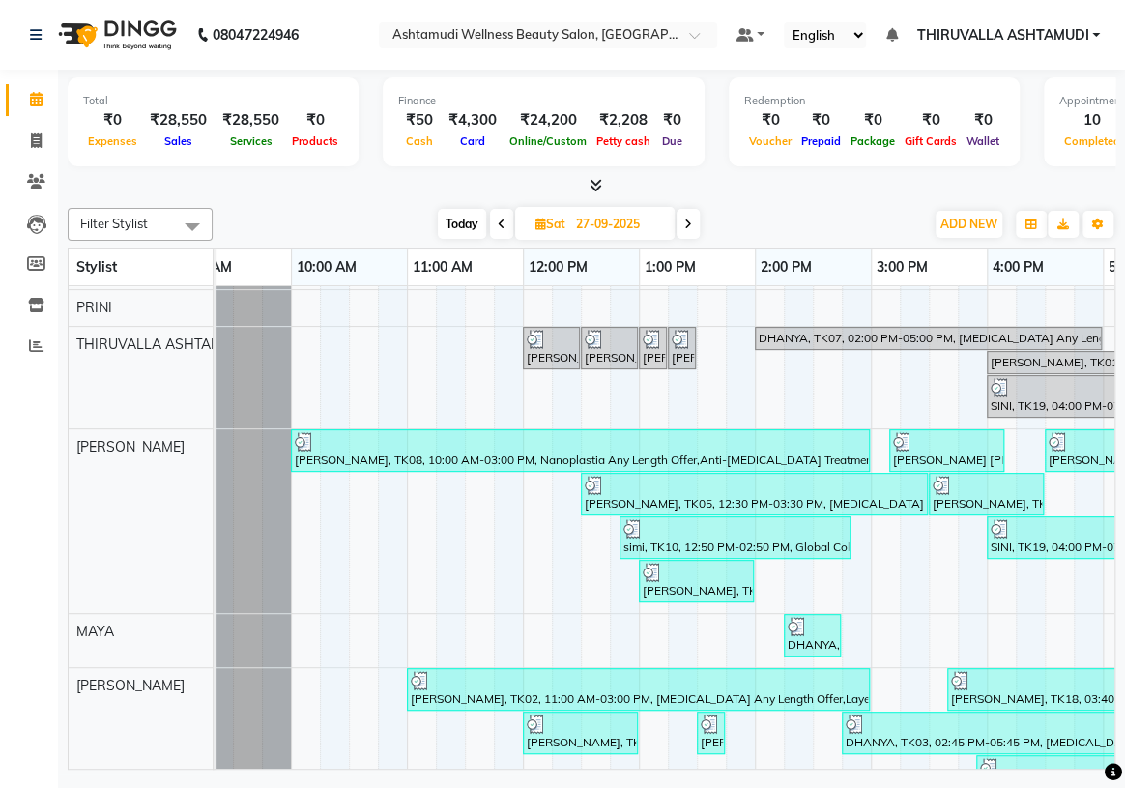
scroll to position [175, 0]
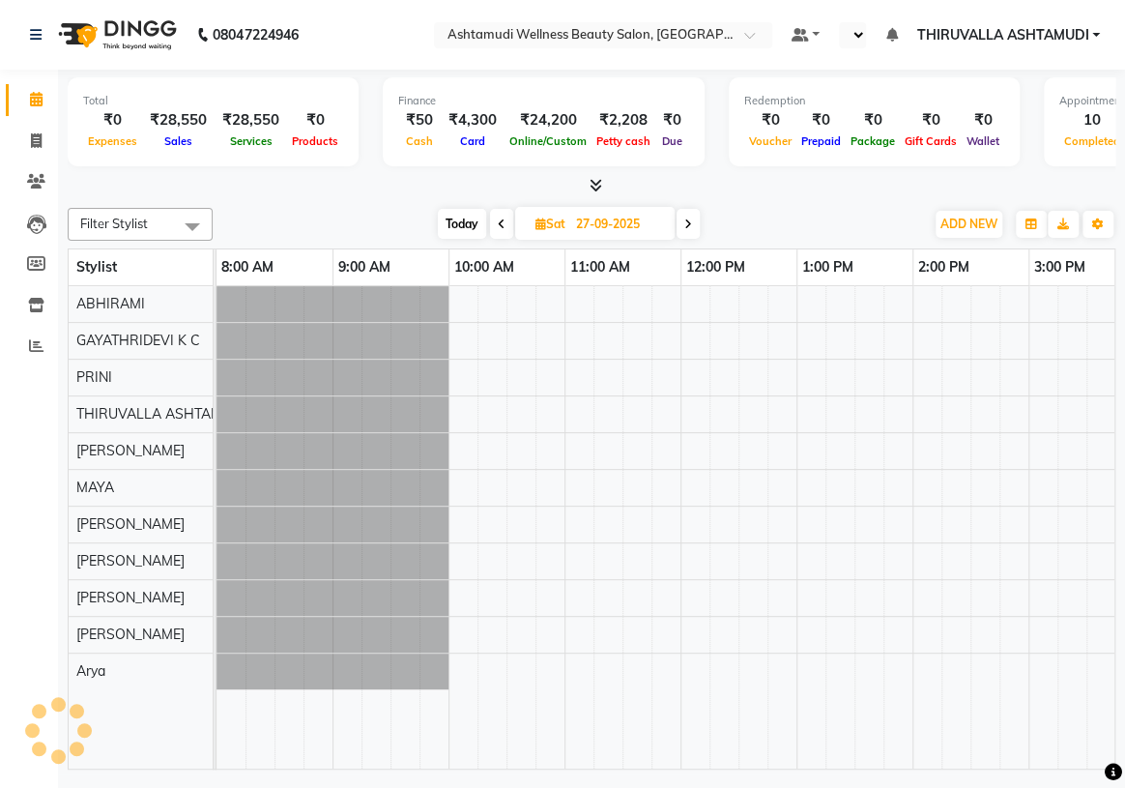
select select "en"
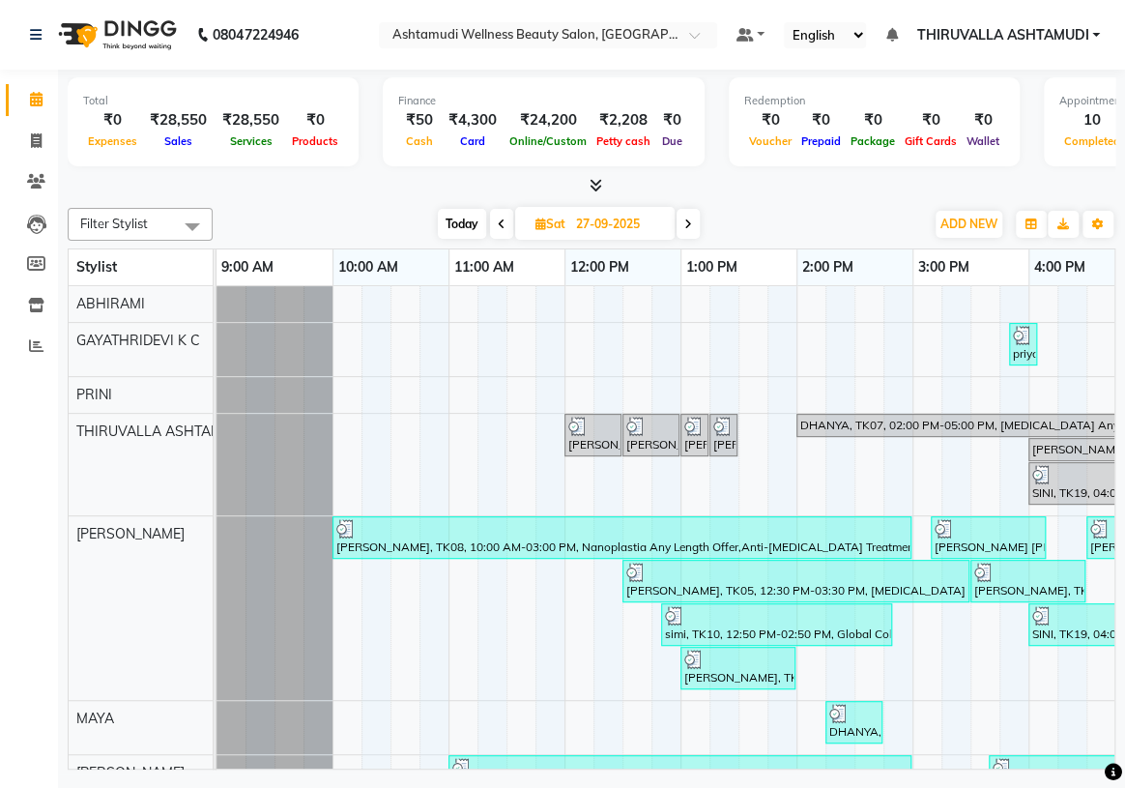
click at [460, 219] on span "Today" at bounding box center [462, 224] width 48 height 30
type input "01-10-2025"
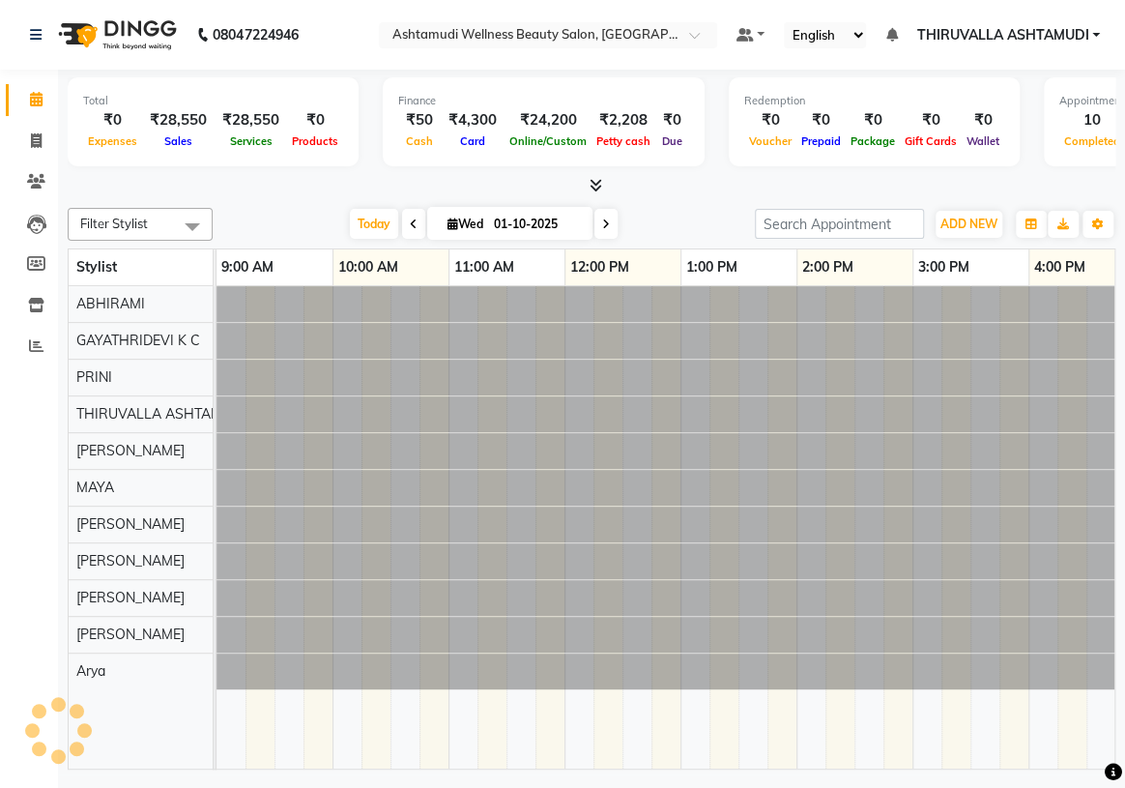
scroll to position [0, 725]
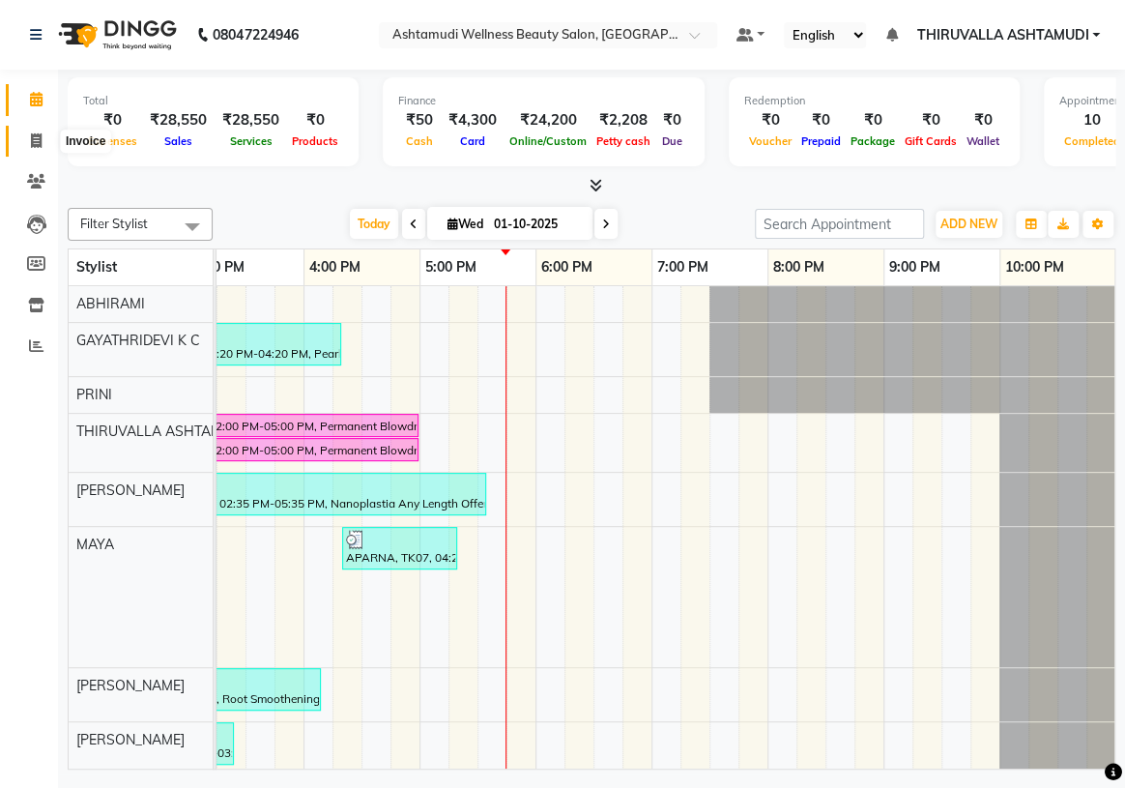
click at [39, 140] on icon at bounding box center [36, 140] width 11 height 14
select select "service"
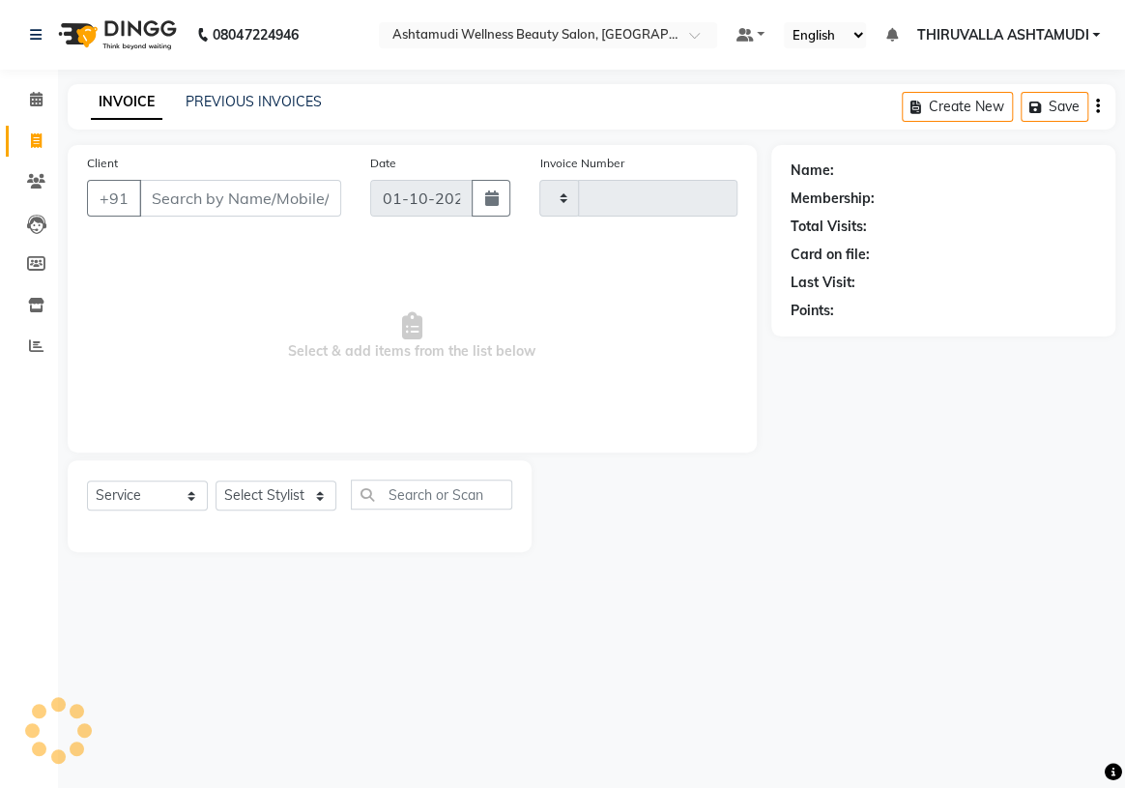
type input "1812"
select select "4634"
click at [287, 502] on select "Select Stylist" at bounding box center [276, 495] width 121 height 30
select select "26992"
click at [216, 480] on select "Select Stylist ABHIRAMI [PERSON_NAME] [PERSON_NAME] [PERSON_NAME] [PERSON_NAME]…" at bounding box center [276, 495] width 121 height 30
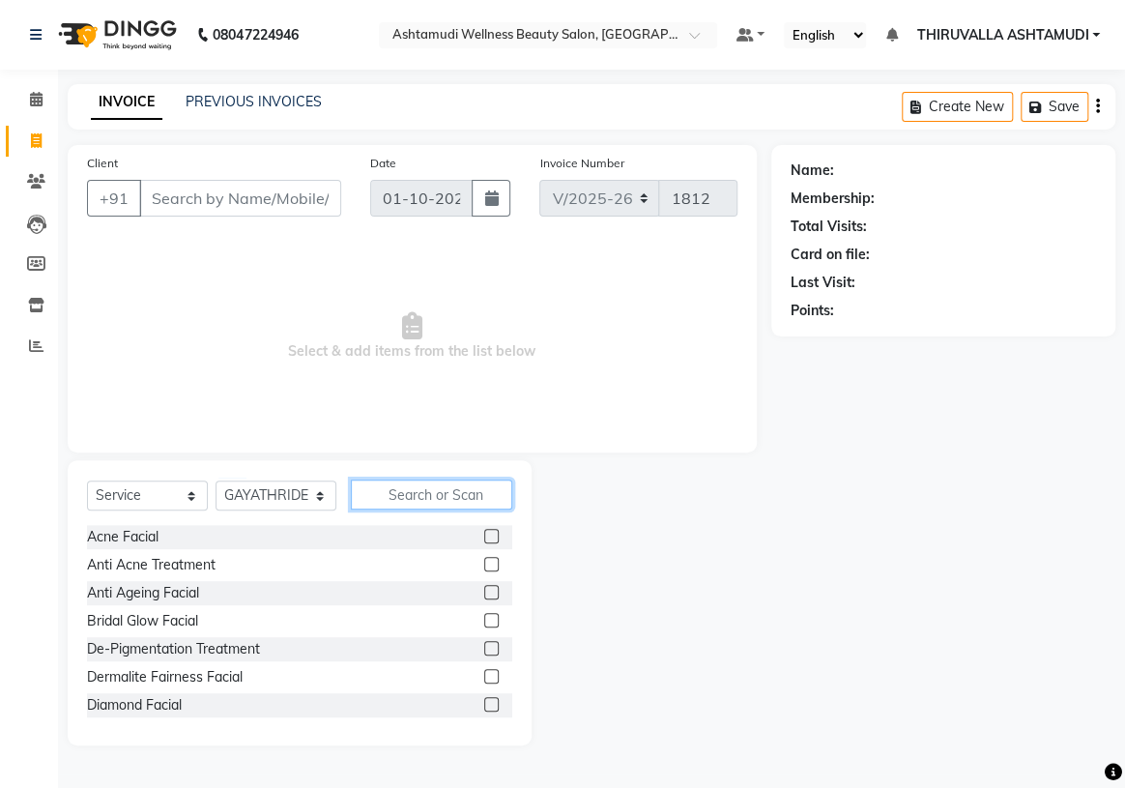
click at [408, 504] on input "text" at bounding box center [431, 494] width 161 height 30
click at [236, 200] on input "Client" at bounding box center [240, 198] width 202 height 37
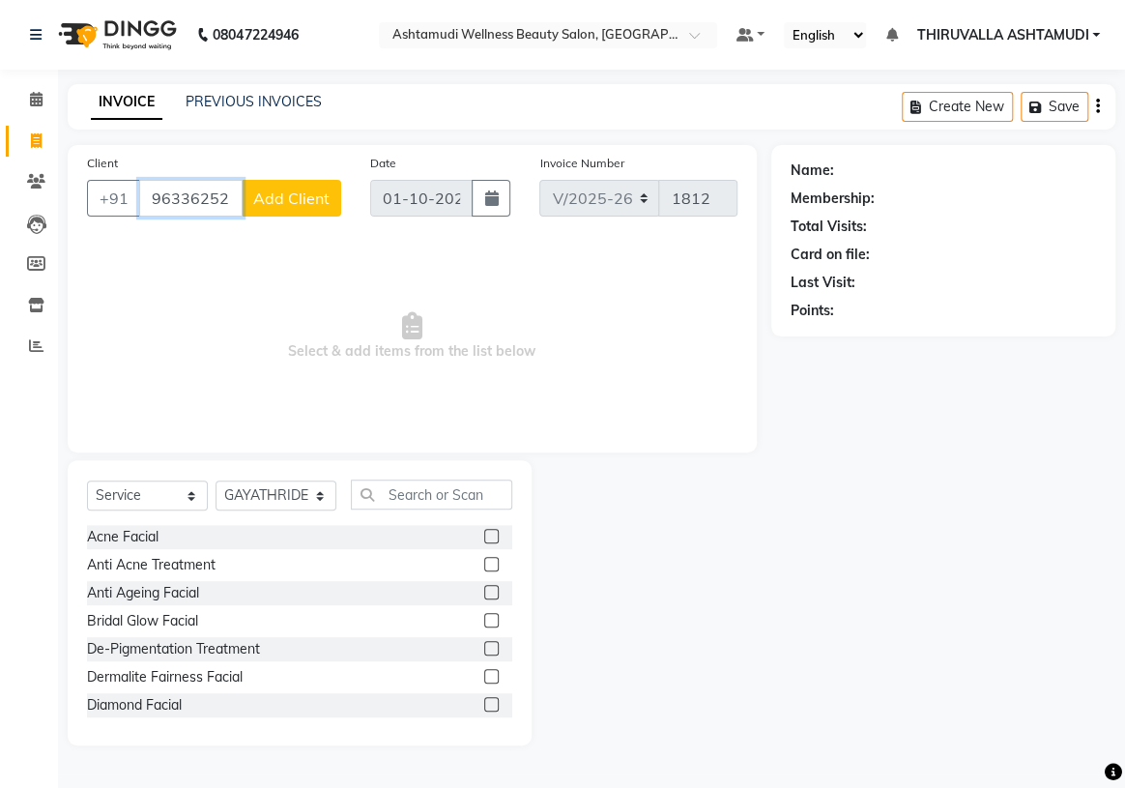
type input "9633625215"
click at [396, 496] on input "text" at bounding box center [431, 494] width 161 height 30
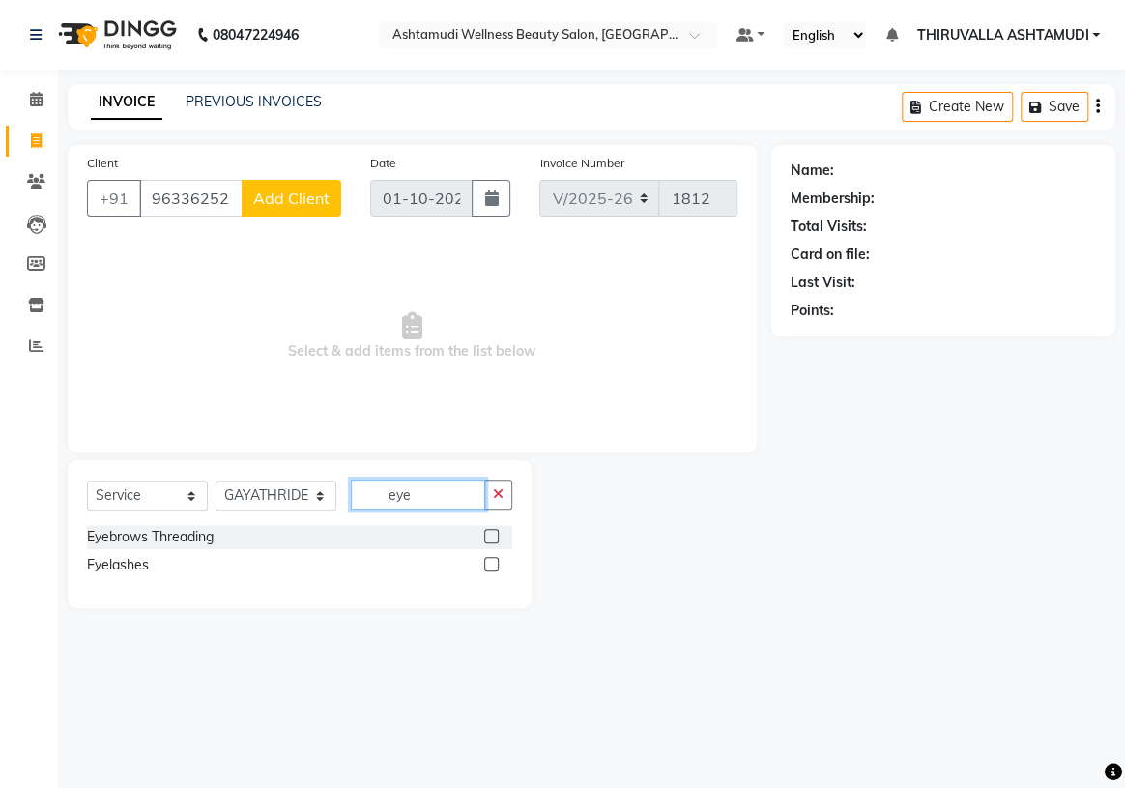
type input "eye"
click at [489, 540] on label at bounding box center [491, 536] width 14 height 14
click at [489, 540] on input "checkbox" at bounding box center [490, 537] width 13 height 13
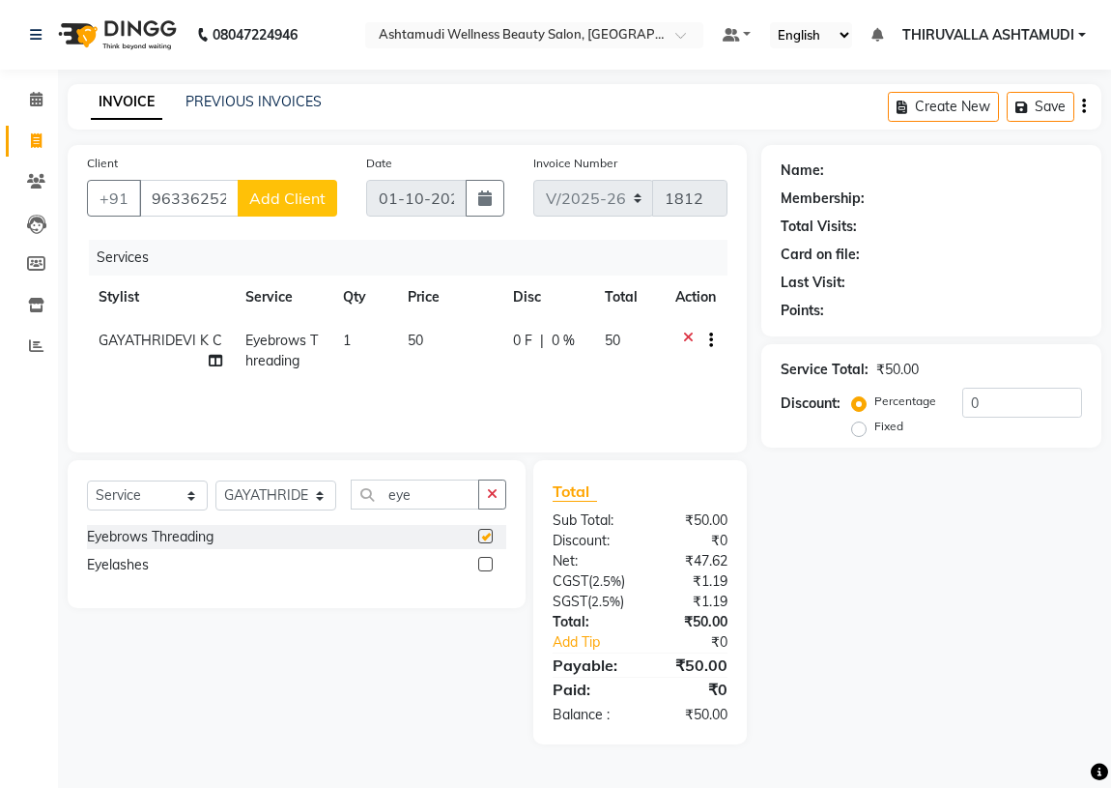
checkbox input "false"
click at [291, 212] on button "Add Client" at bounding box center [288, 198] width 100 height 37
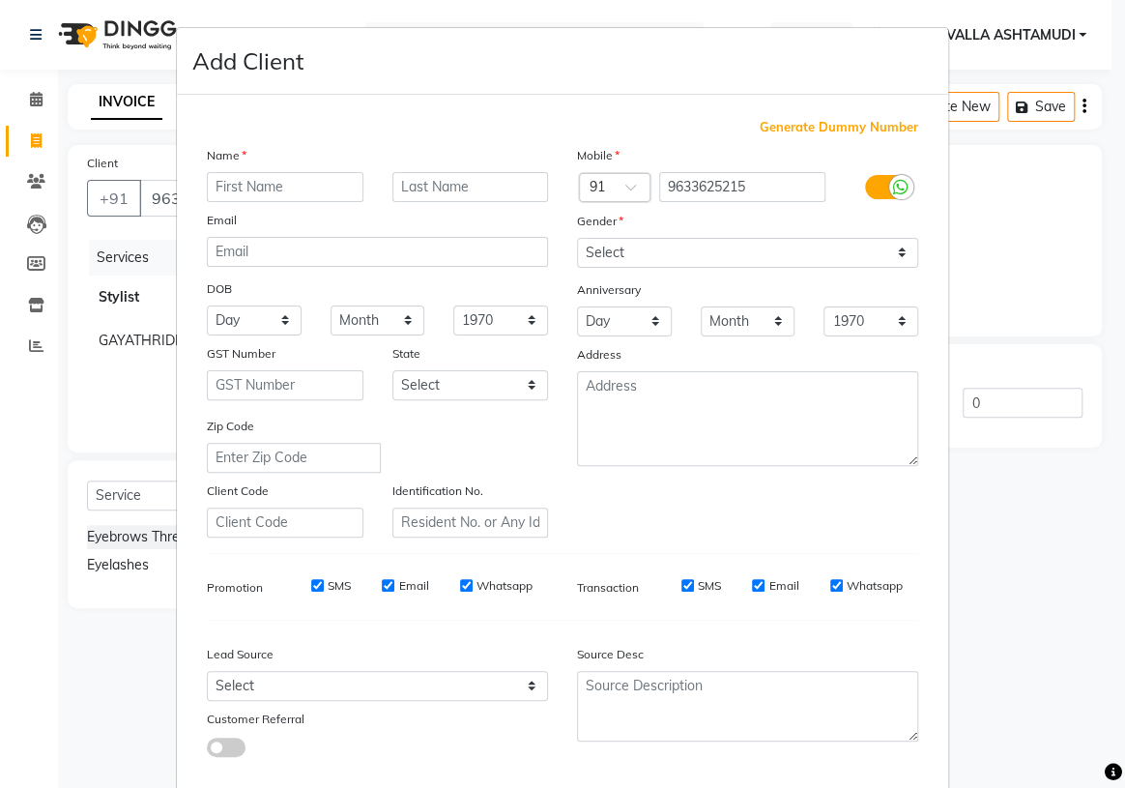
click at [305, 187] on input "text" at bounding box center [285, 187] width 157 height 30
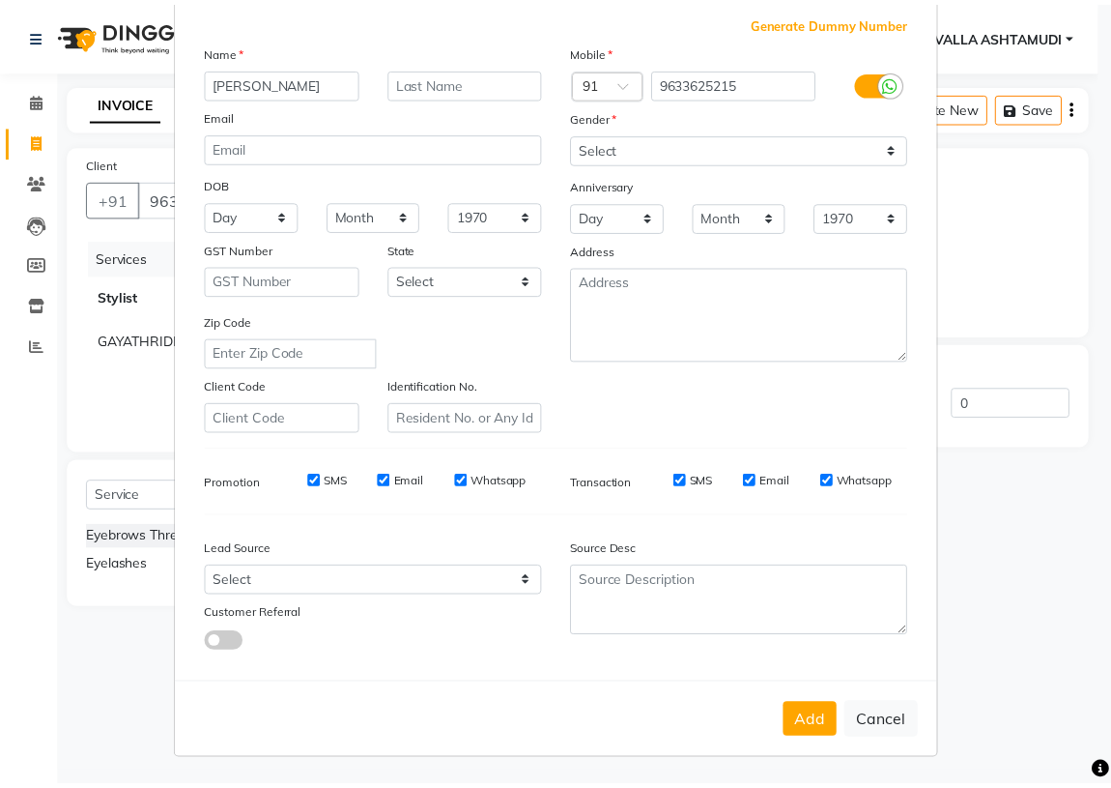
scroll to position [109, 0]
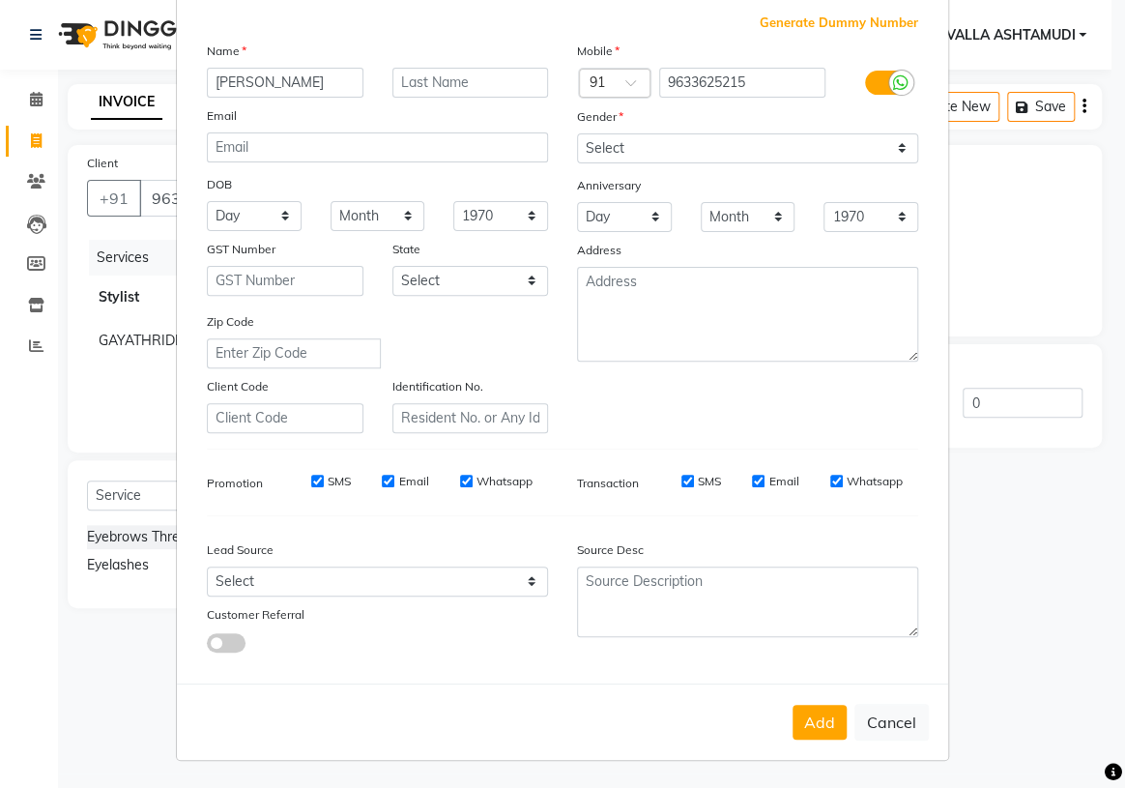
type input "[PERSON_NAME]"
click at [508, 578] on select "Select Walk-in Referral Internet Friend Word of Mouth Advertisement Facebook Ju…" at bounding box center [377, 581] width 341 height 30
select select "31356"
click at [207, 566] on select "Select Walk-in Referral Internet Friend Word of Mouth Advertisement Facebook Ju…" at bounding box center [377, 581] width 341 height 30
click at [824, 718] on button "Add" at bounding box center [819, 722] width 54 height 35
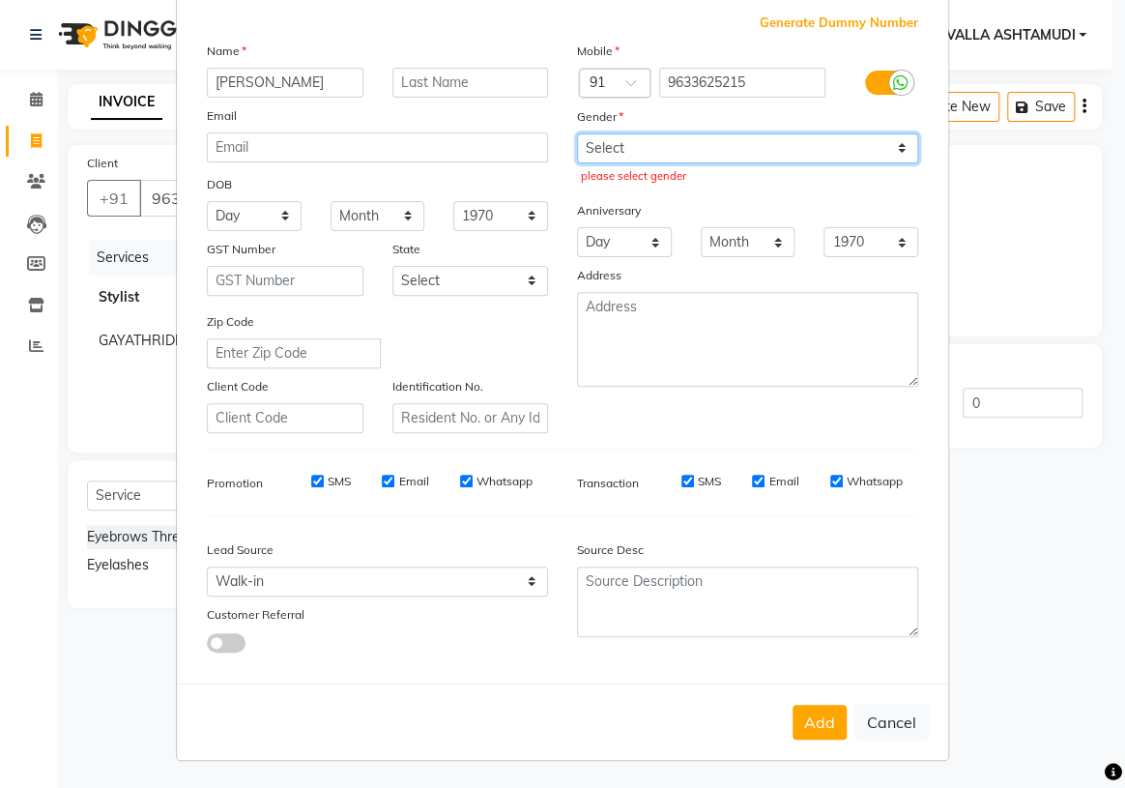
click at [761, 139] on select "Select [DEMOGRAPHIC_DATA] [DEMOGRAPHIC_DATA] Other Prefer Not To Say" at bounding box center [747, 148] width 341 height 30
select select "[DEMOGRAPHIC_DATA]"
click at [577, 133] on select "Select [DEMOGRAPHIC_DATA] [DEMOGRAPHIC_DATA] Other Prefer Not To Say" at bounding box center [747, 148] width 341 height 30
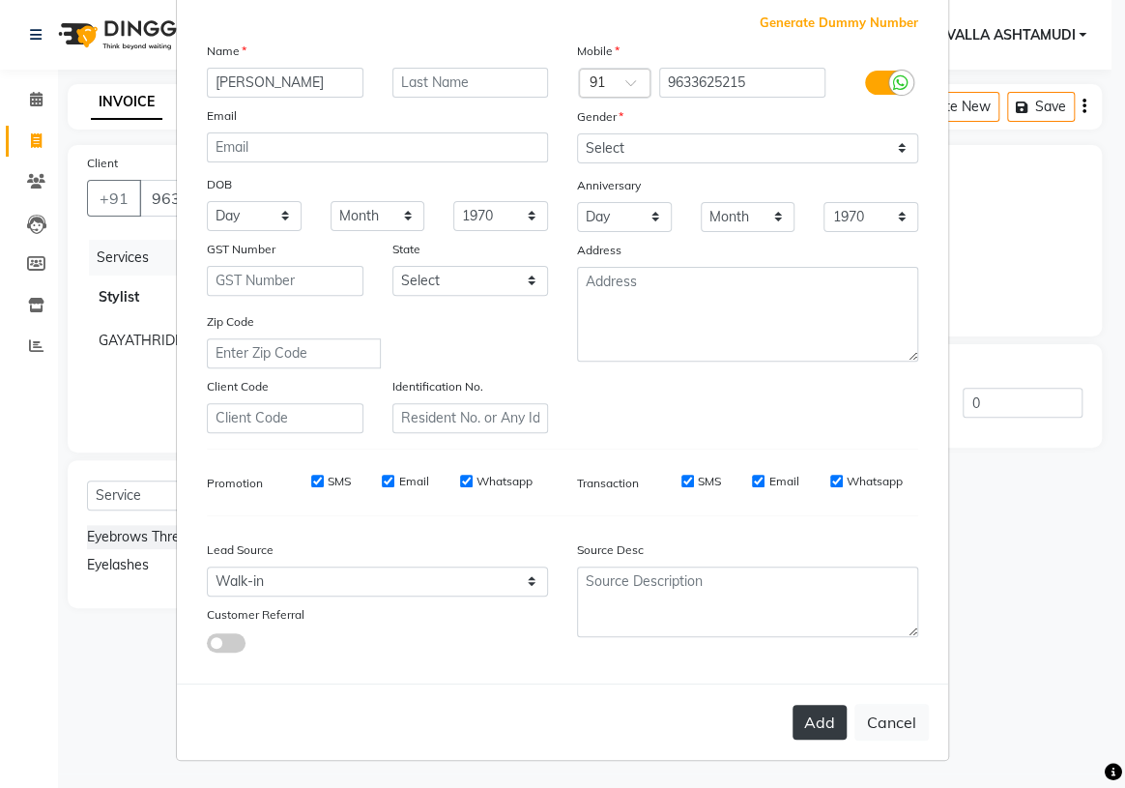
click at [816, 725] on button "Add" at bounding box center [819, 722] width 54 height 35
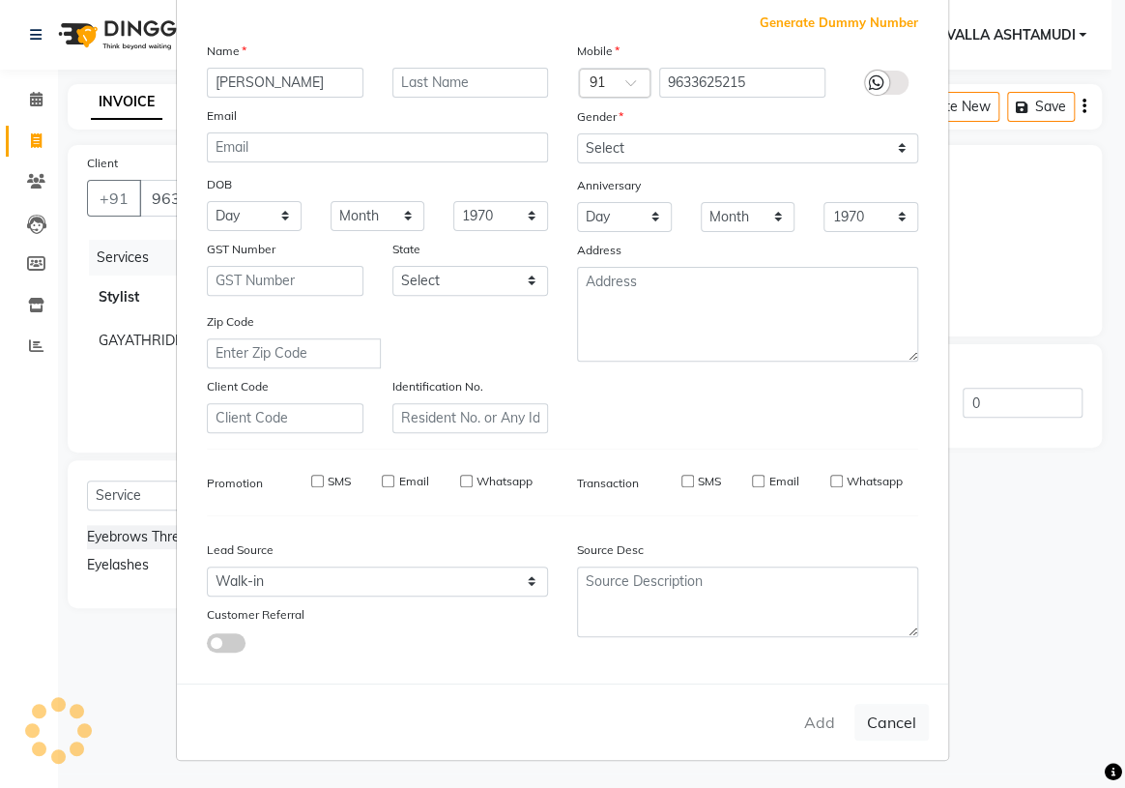
select select
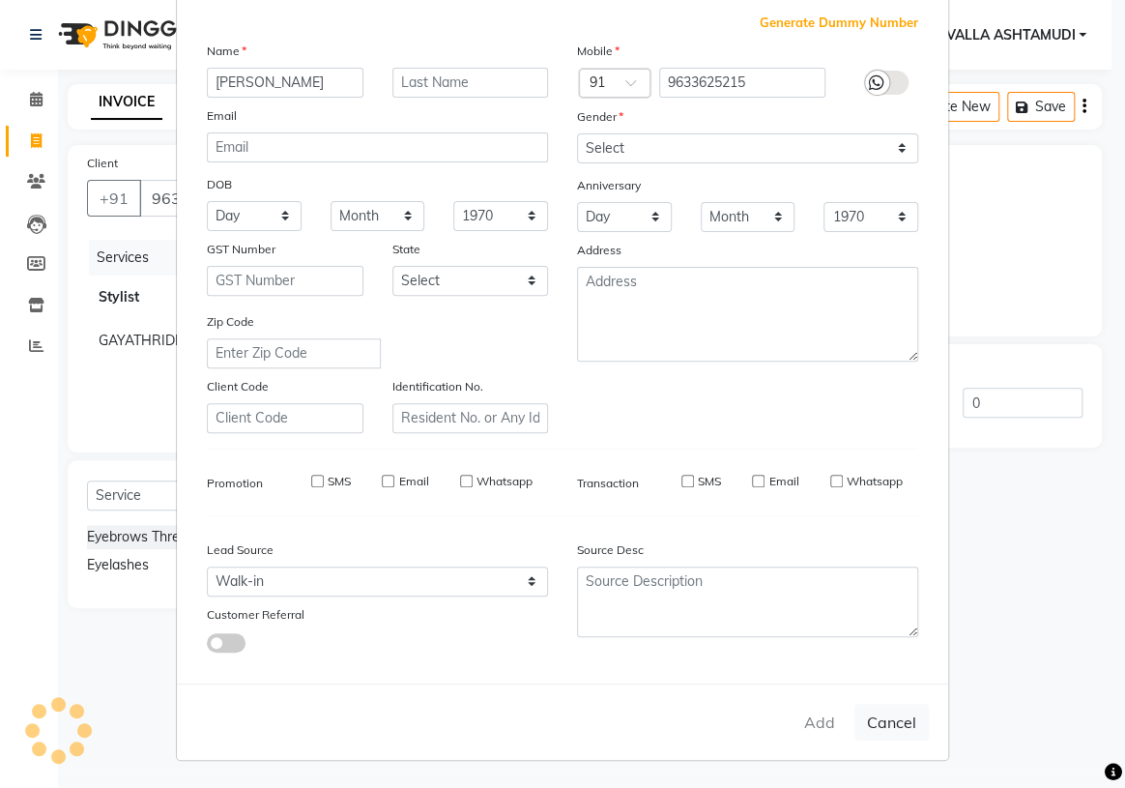
select select
checkbox input "false"
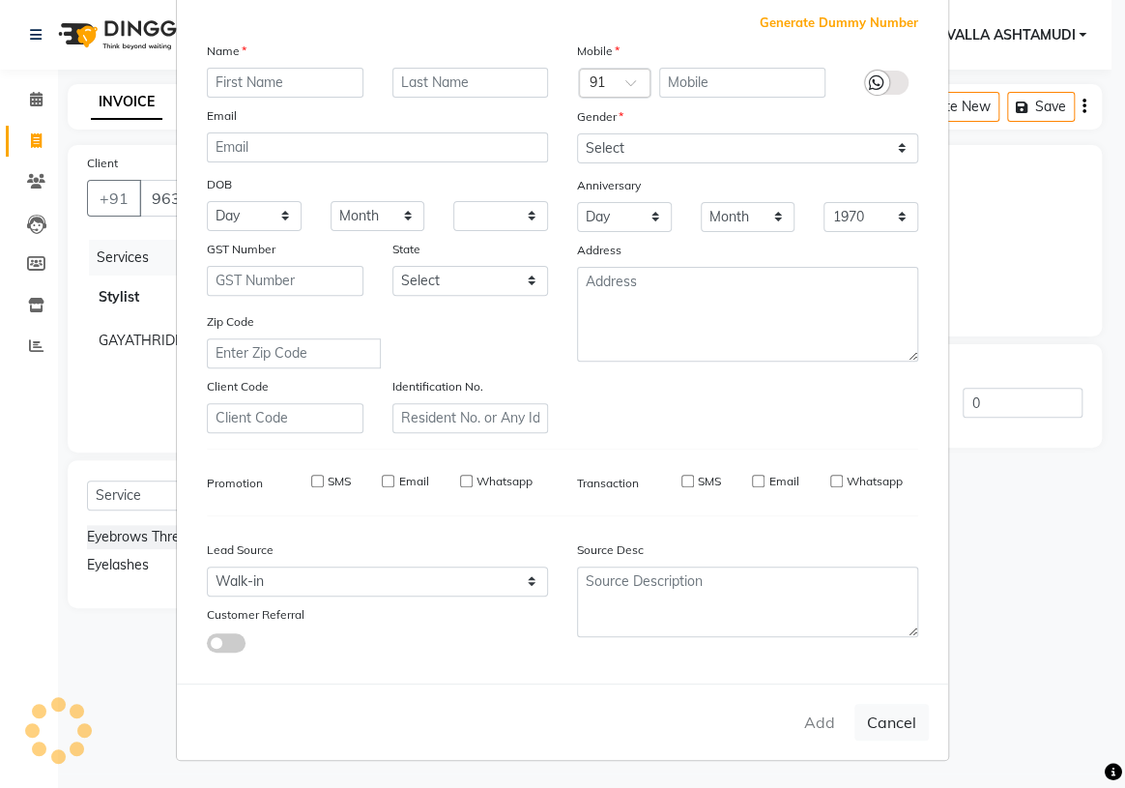
checkbox input "false"
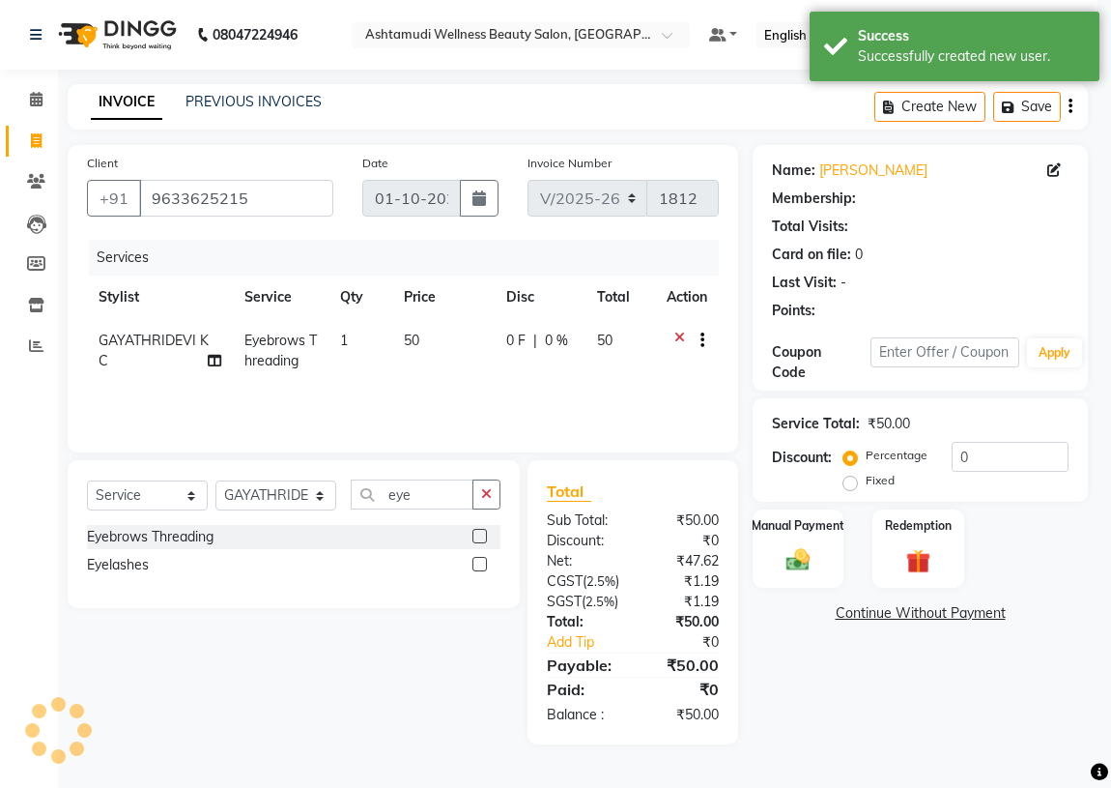
select select "1: Object"
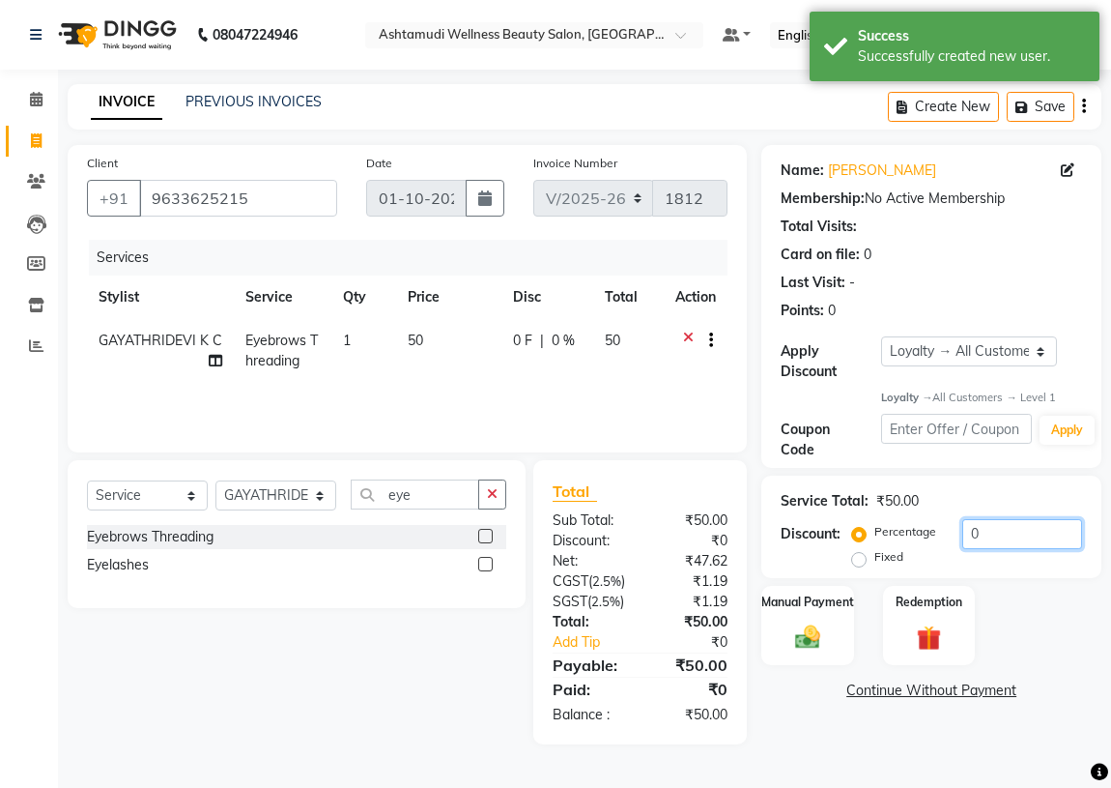
drag, startPoint x: 1007, startPoint y: 534, endPoint x: 956, endPoint y: 534, distance: 51.2
click at [956, 534] on div "Percentage Fixed 0" at bounding box center [969, 545] width 226 height 52
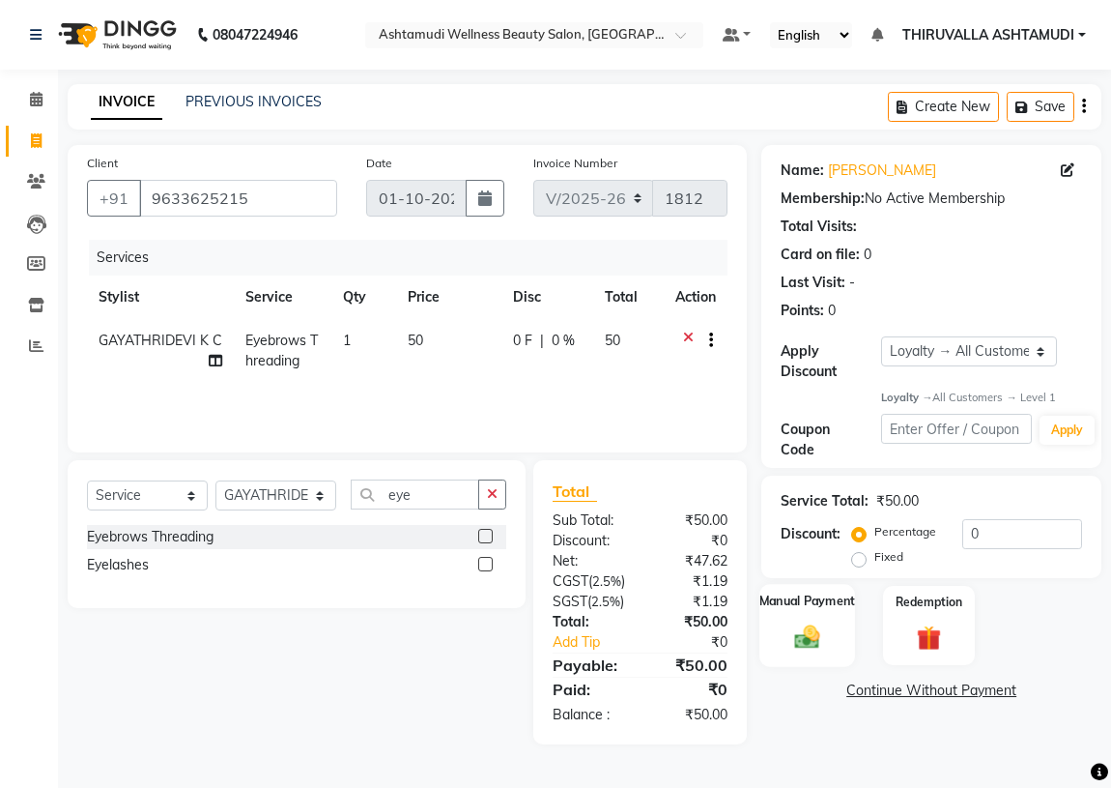
click at [823, 628] on img at bounding box center [808, 637] width 42 height 30
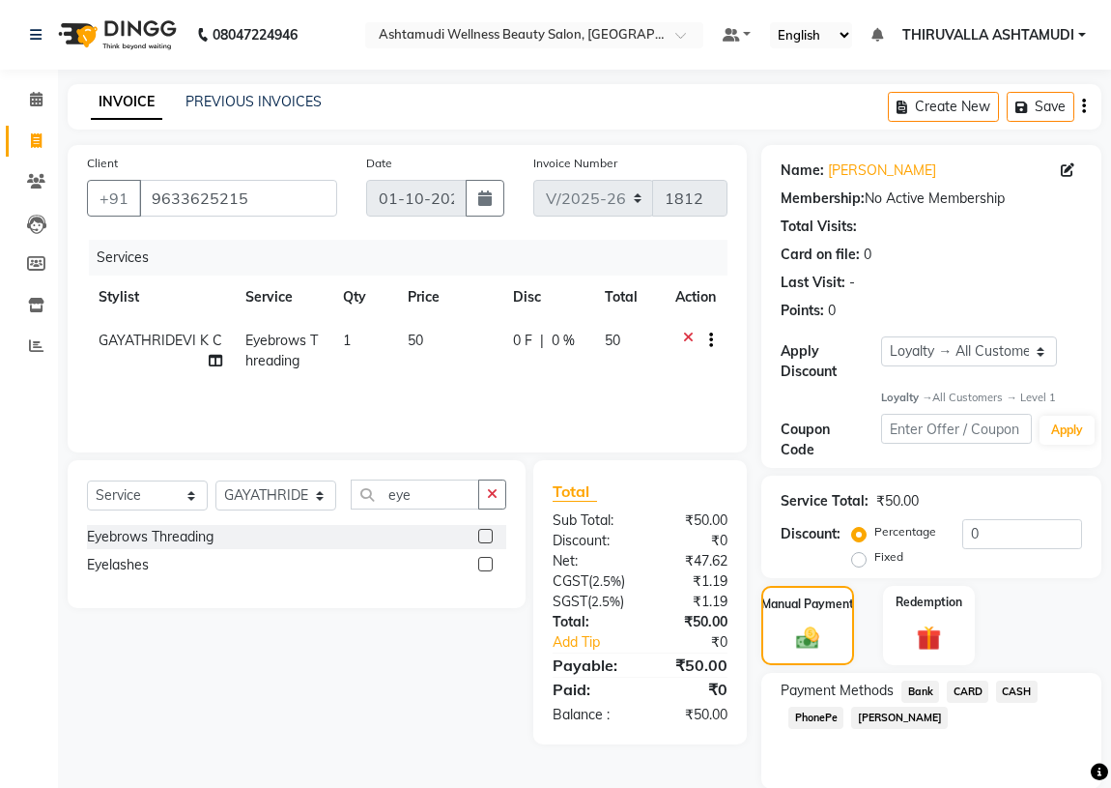
click at [1015, 696] on span "CASH" at bounding box center [1017, 691] width 42 height 22
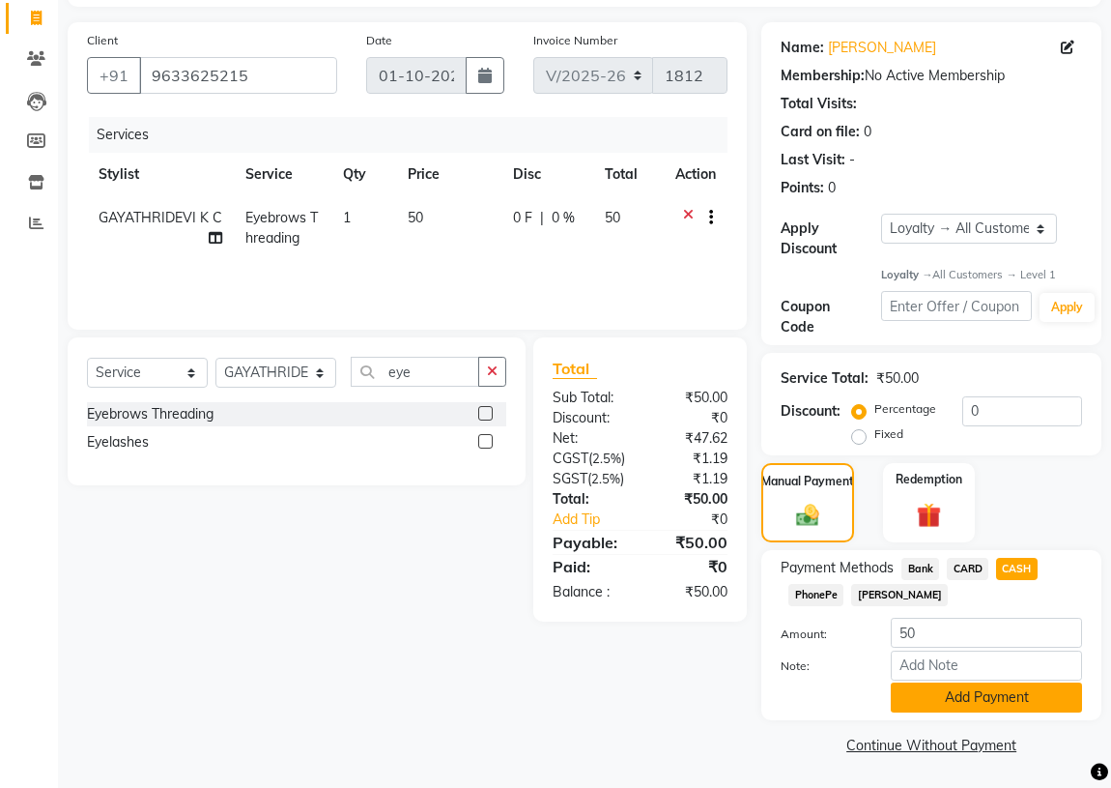
click at [994, 699] on button "Add Payment" at bounding box center [986, 697] width 191 height 30
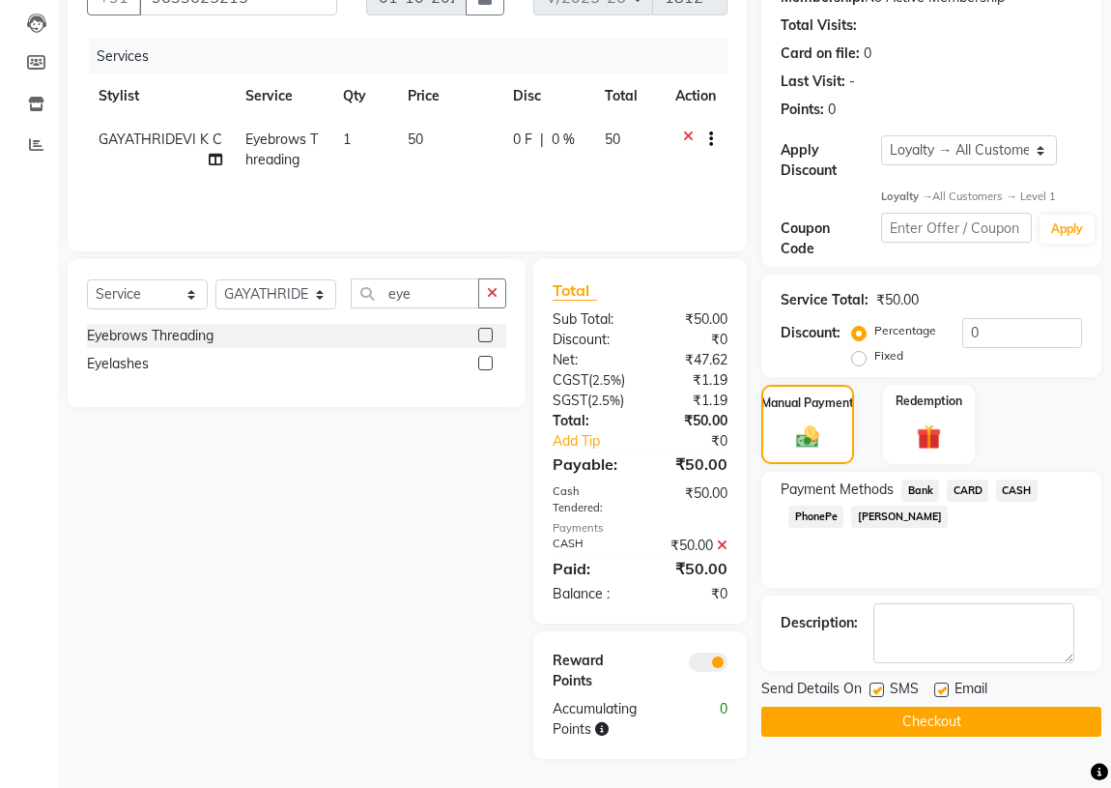
scroll to position [242, 0]
click at [982, 706] on button "Checkout" at bounding box center [932, 721] width 340 height 30
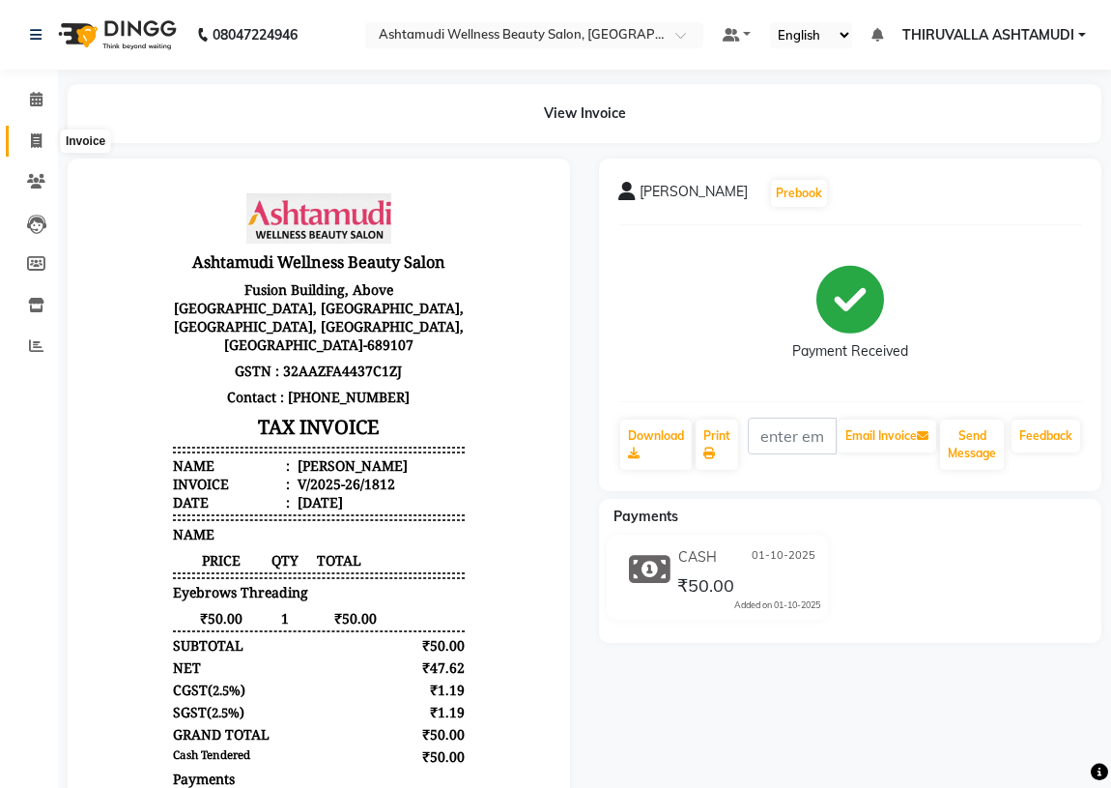
click at [39, 142] on icon at bounding box center [36, 140] width 11 height 14
select select "service"
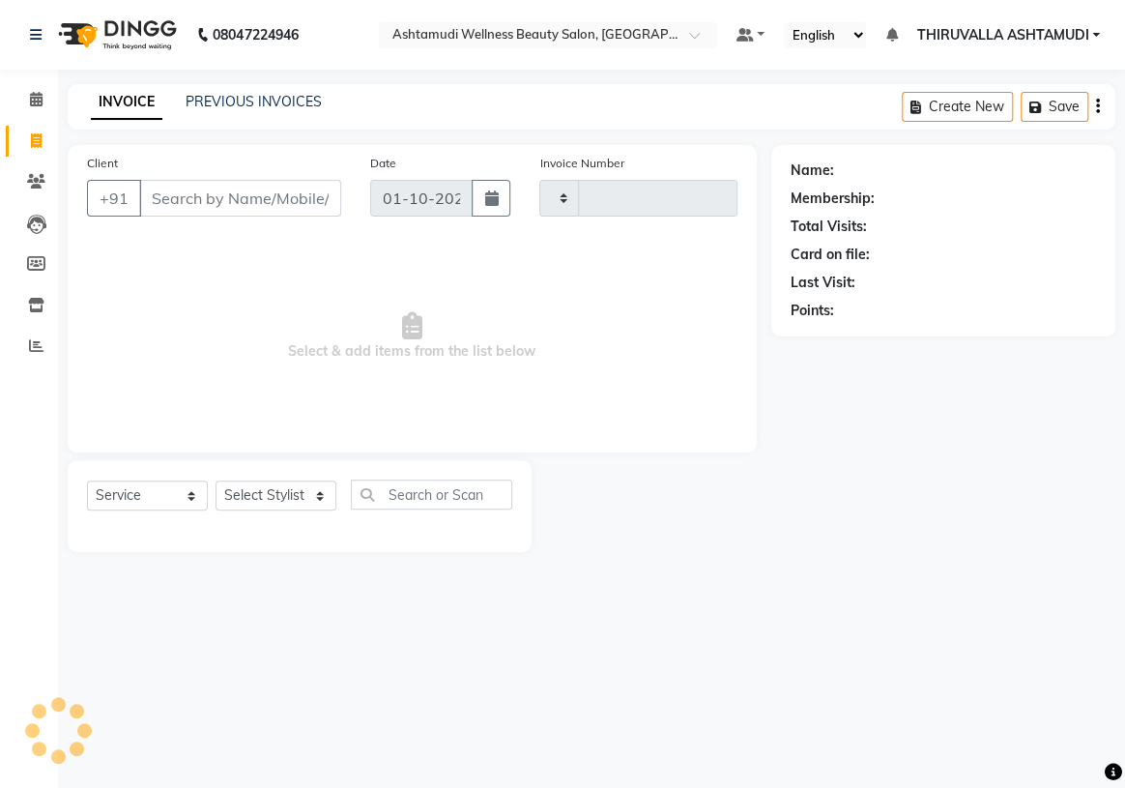
type input "1813"
select select "4634"
click at [159, 190] on input "Client" at bounding box center [240, 198] width 202 height 37
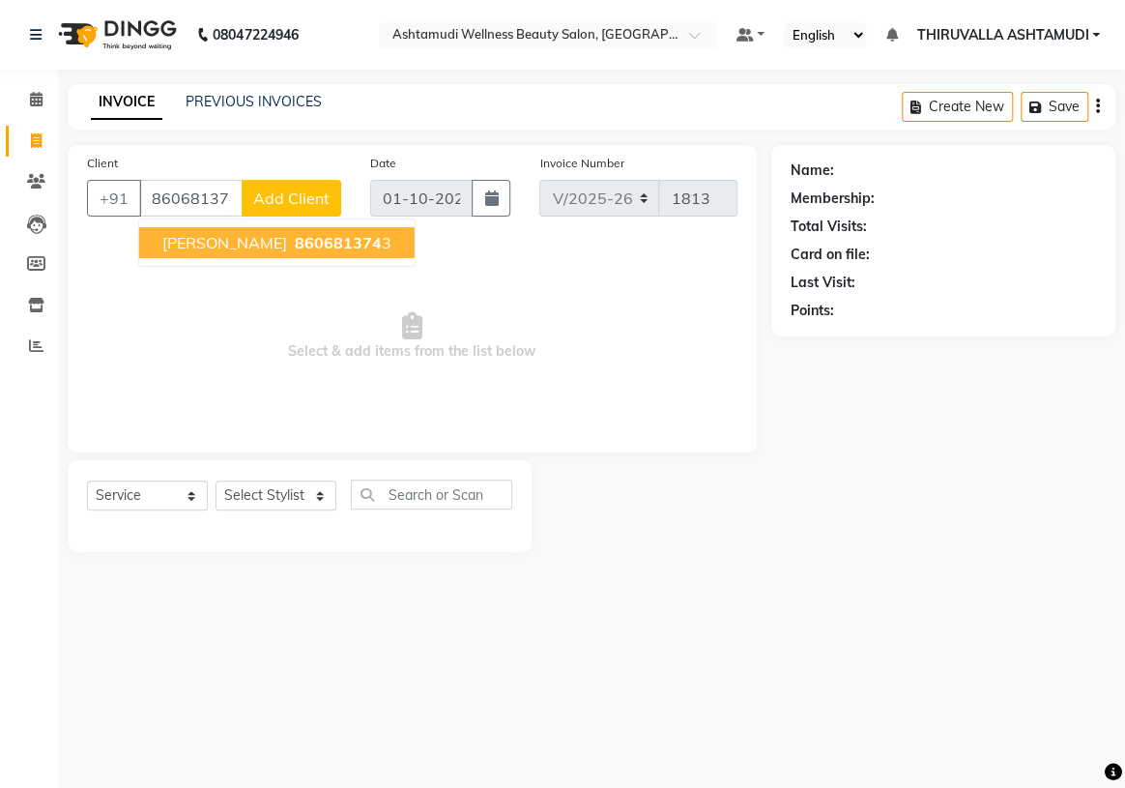
click at [295, 247] on span "860681374" at bounding box center [338, 242] width 87 height 19
type input "8606813743"
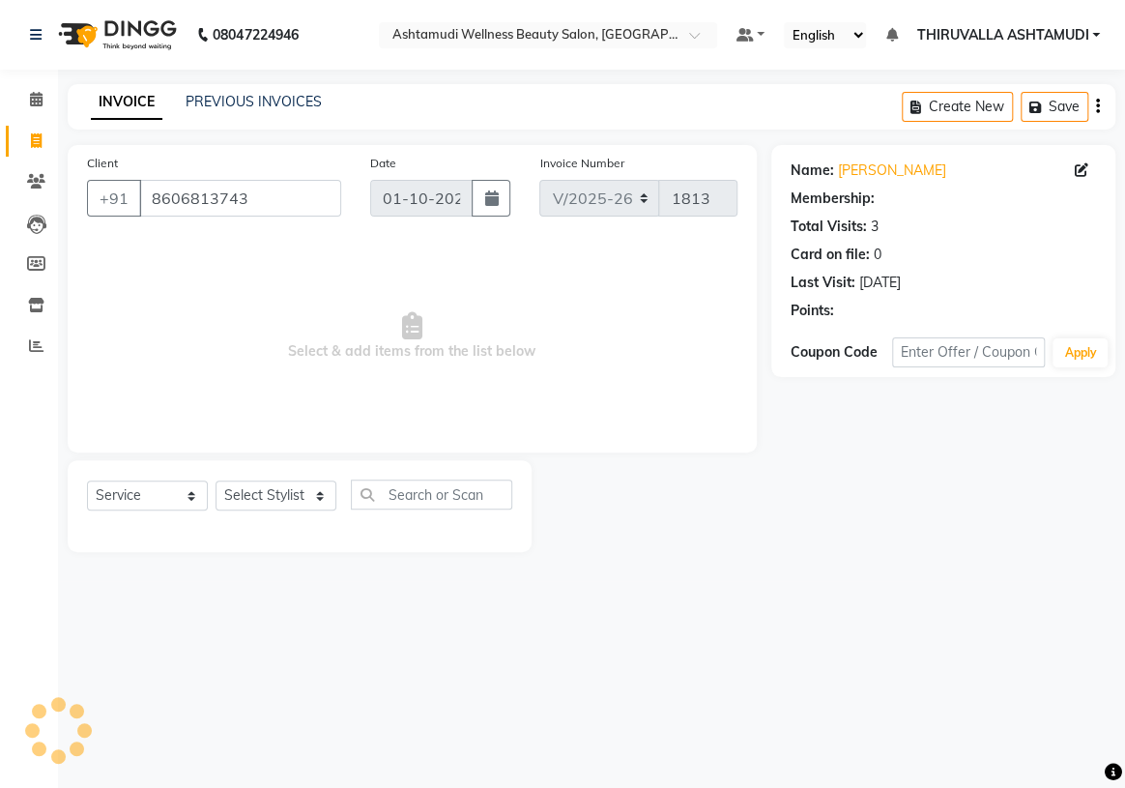
select select "1: Object"
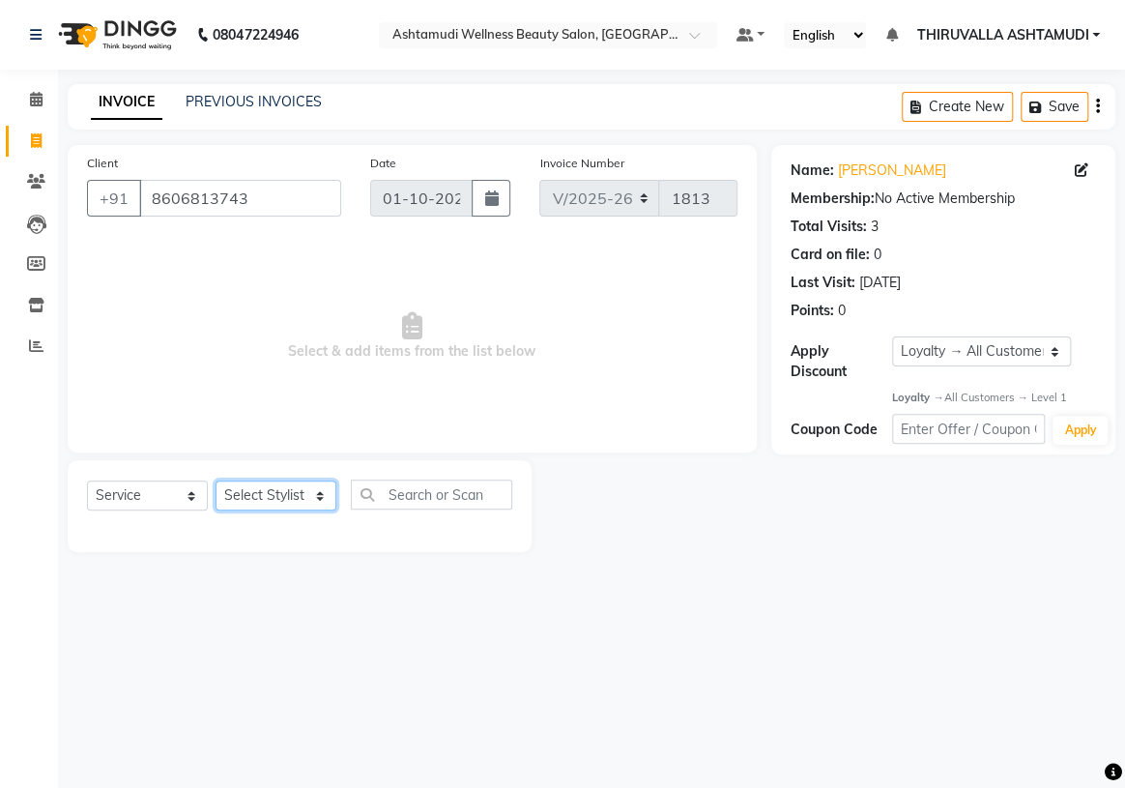
click at [308, 493] on select "Select Stylist ABHIRAMI [PERSON_NAME] [PERSON_NAME] [PERSON_NAME] [PERSON_NAME]…" at bounding box center [276, 495] width 121 height 30
select select "42901"
click at [216, 480] on select "Select Stylist ABHIRAMI [PERSON_NAME] [PERSON_NAME] [PERSON_NAME] [PERSON_NAME]…" at bounding box center [276, 495] width 121 height 30
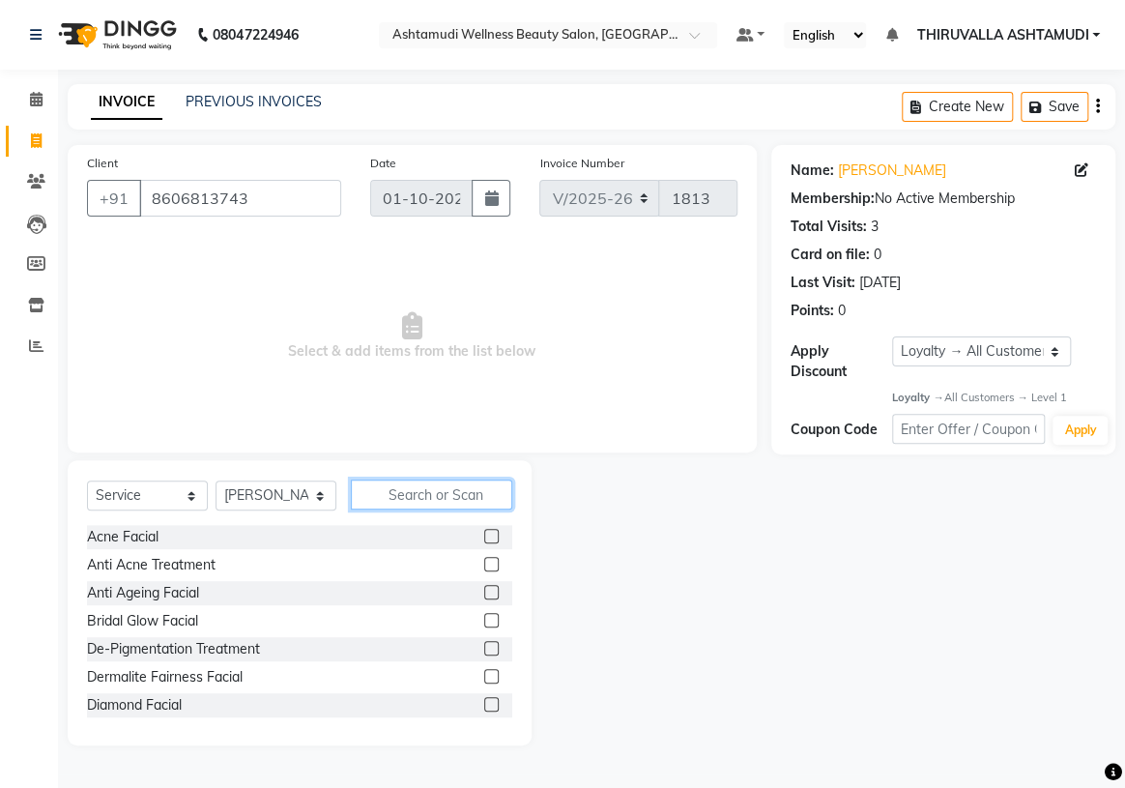
click at [399, 496] on input "text" at bounding box center [431, 494] width 161 height 30
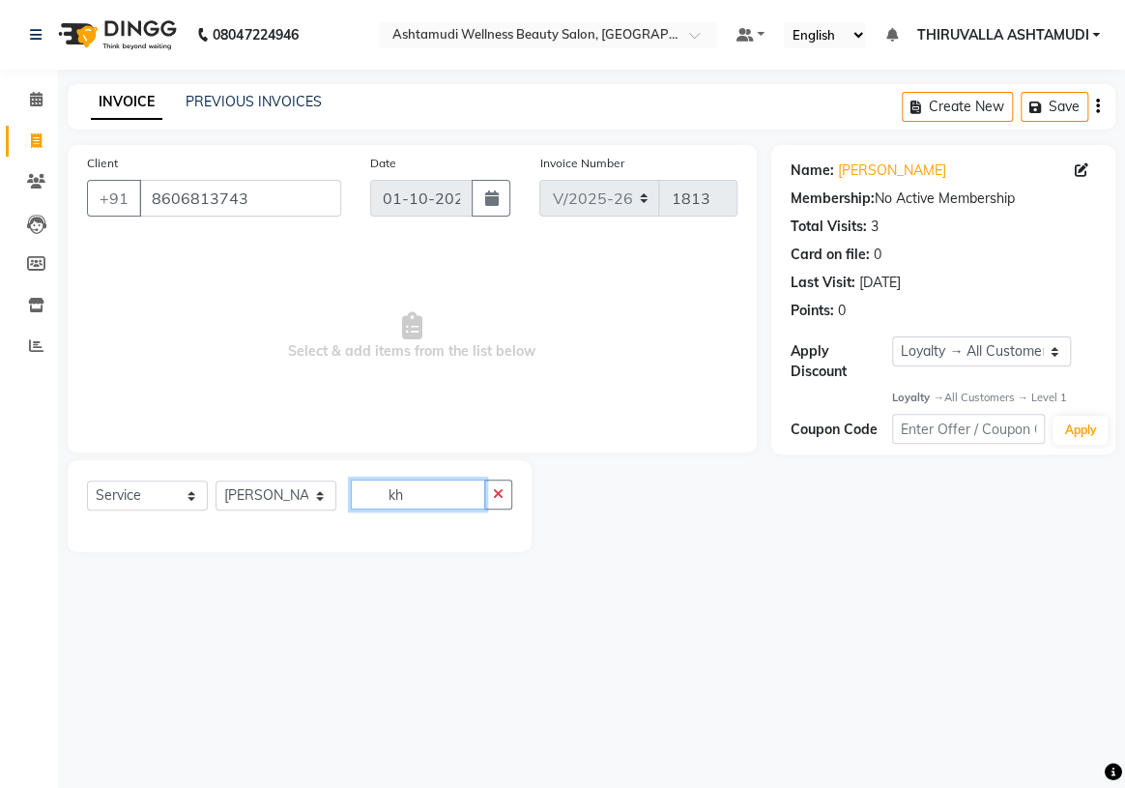
type input "k"
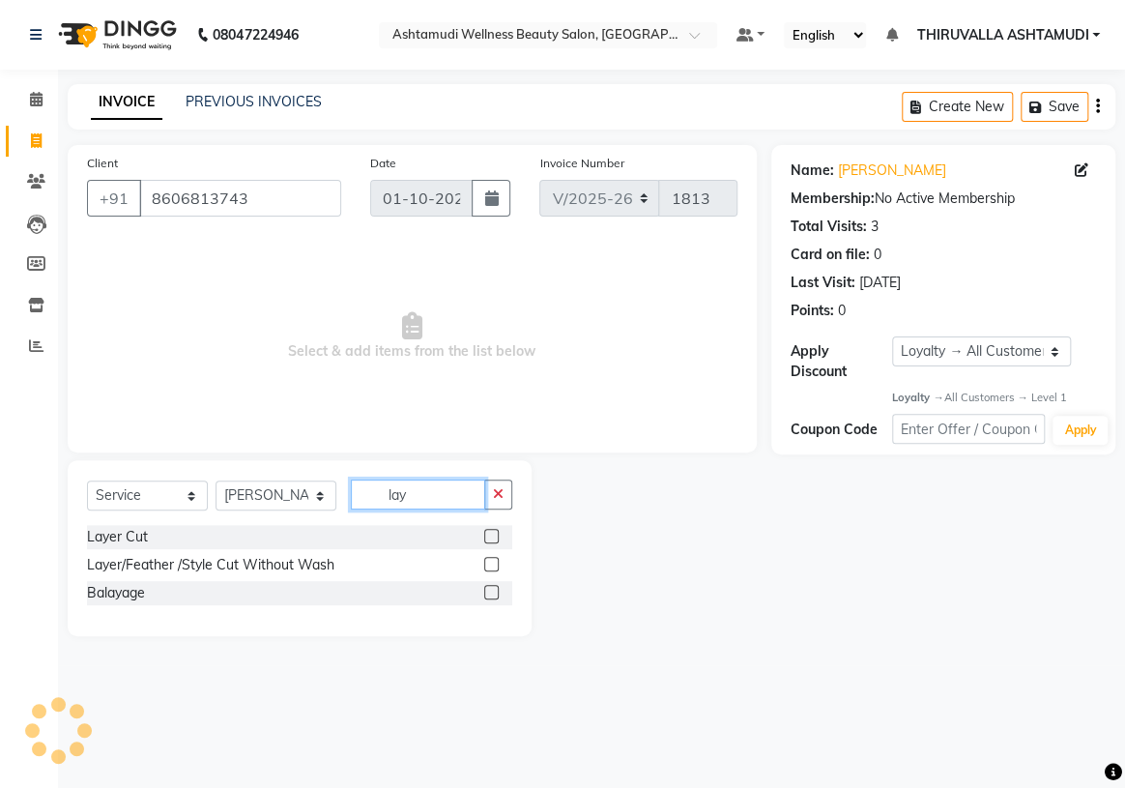
type input "lay"
click at [493, 540] on label at bounding box center [491, 536] width 14 height 14
click at [493, 540] on input "checkbox" at bounding box center [490, 537] width 13 height 13
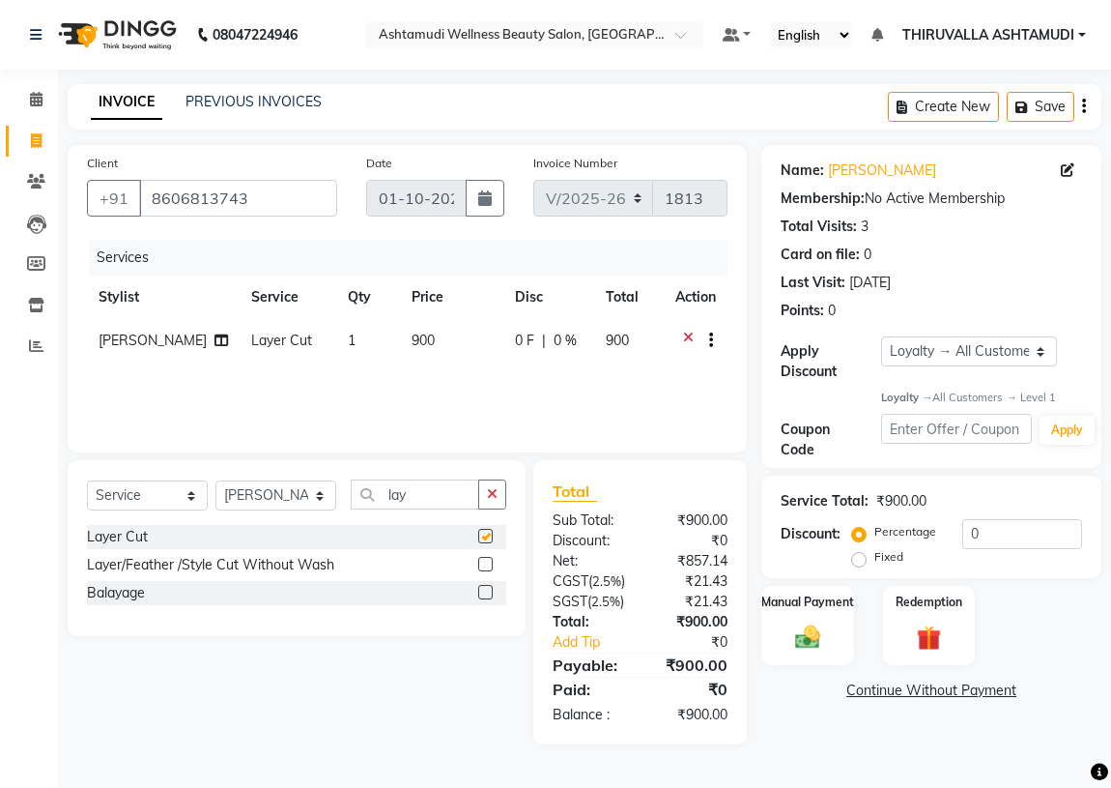
checkbox input "false"
drag, startPoint x: 426, startPoint y: 493, endPoint x: 377, endPoint y: 492, distance: 49.3
click at [377, 492] on input "lay" at bounding box center [415, 494] width 129 height 30
drag, startPoint x: 309, startPoint y: 488, endPoint x: 291, endPoint y: 499, distance: 21.2
click at [309, 488] on select "Select Stylist ABHIRAMI [PERSON_NAME] [PERSON_NAME] [PERSON_NAME] [PERSON_NAME]…" at bounding box center [276, 495] width 121 height 30
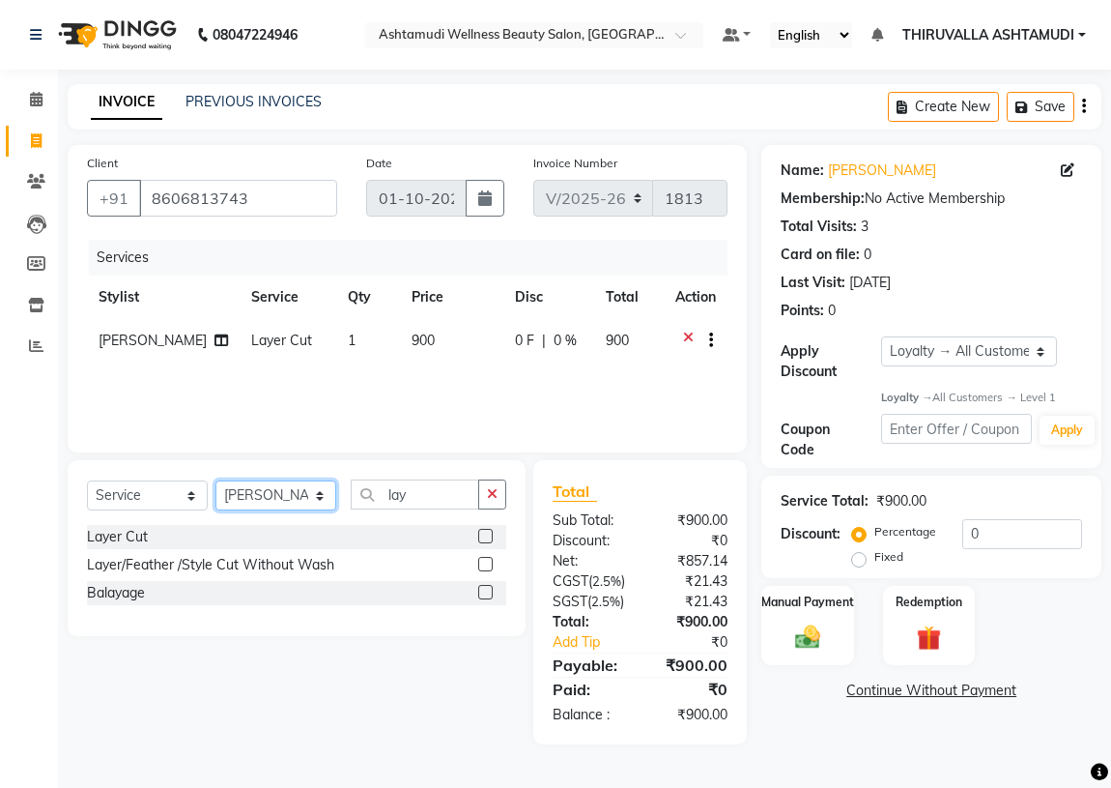
select select "87760"
click at [216, 480] on select "Select Stylist ABHIRAMI [PERSON_NAME] [PERSON_NAME] [PERSON_NAME] [PERSON_NAME]…" at bounding box center [276, 495] width 121 height 30
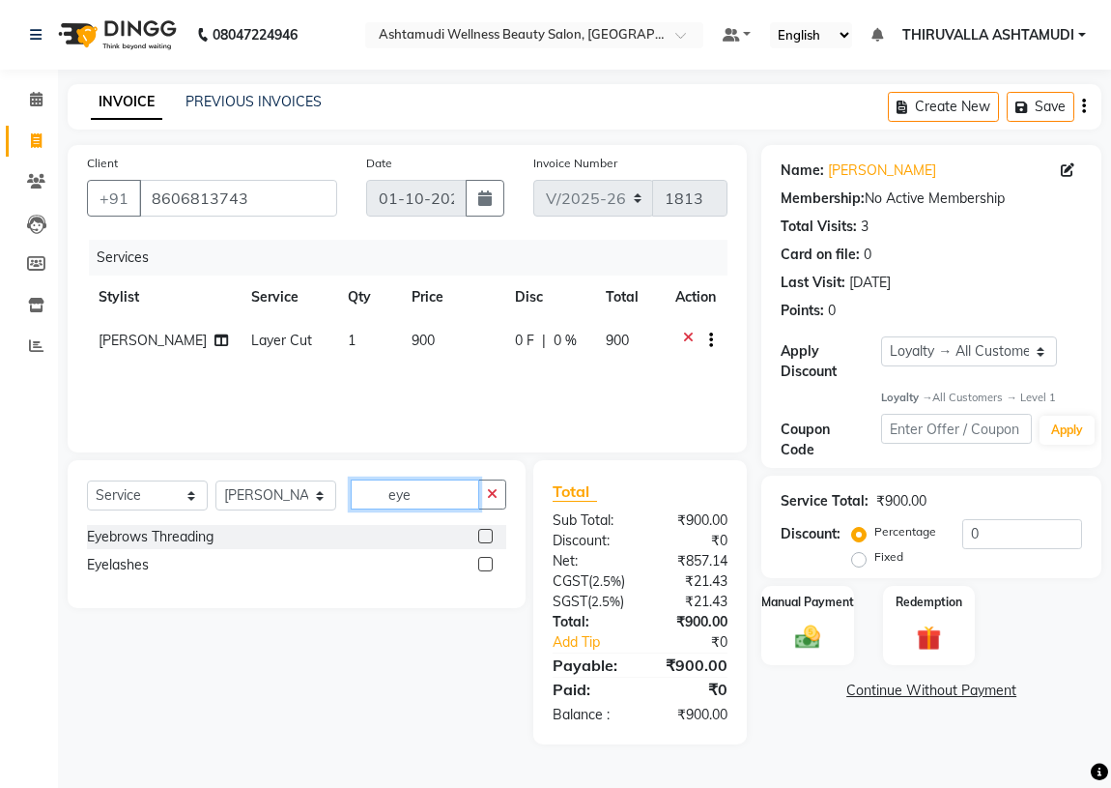
type input "eye"
click at [491, 532] on label at bounding box center [485, 536] width 14 height 14
click at [491, 532] on input "checkbox" at bounding box center [484, 537] width 13 height 13
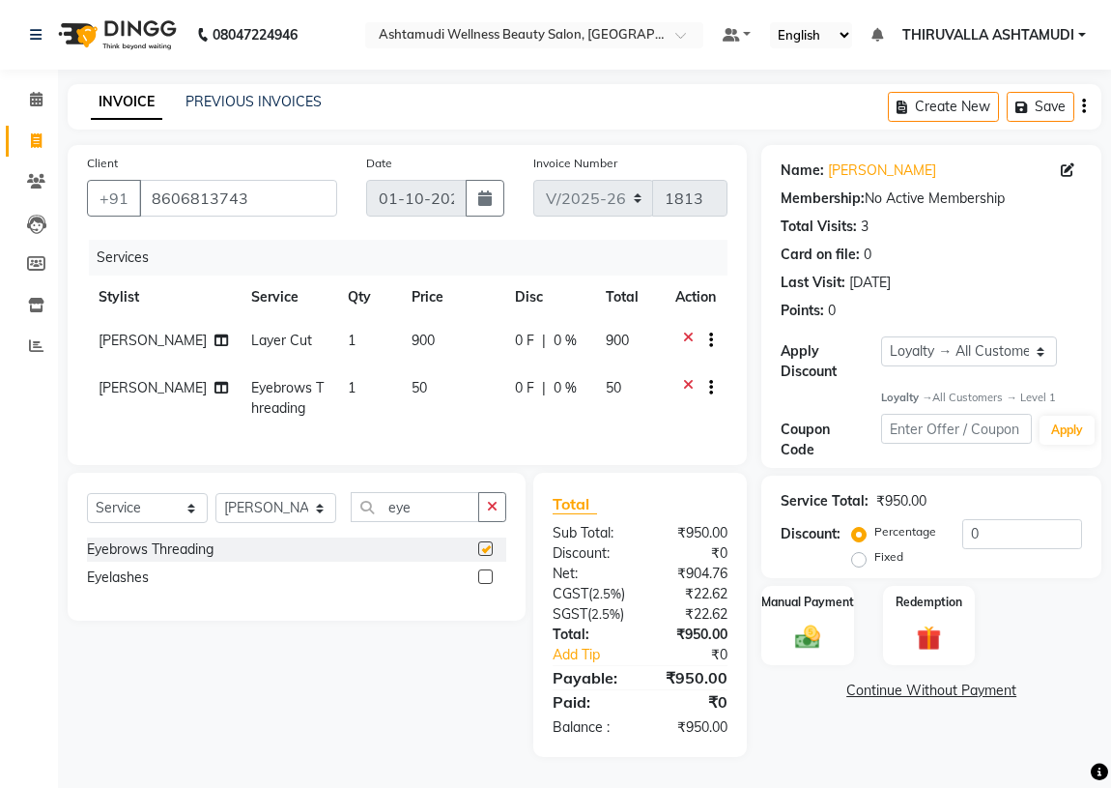
checkbox input "false"
click at [1028, 530] on input "0" at bounding box center [1023, 534] width 120 height 30
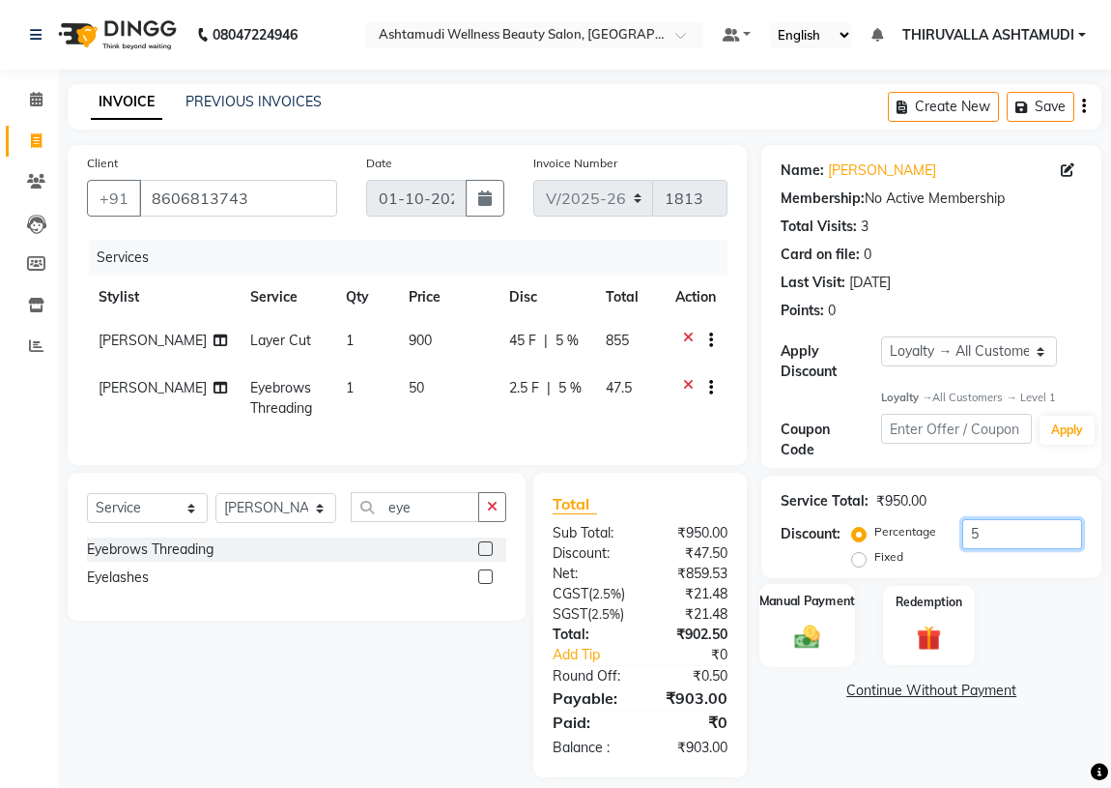
type input "5"
click at [814, 623] on img at bounding box center [808, 637] width 42 height 30
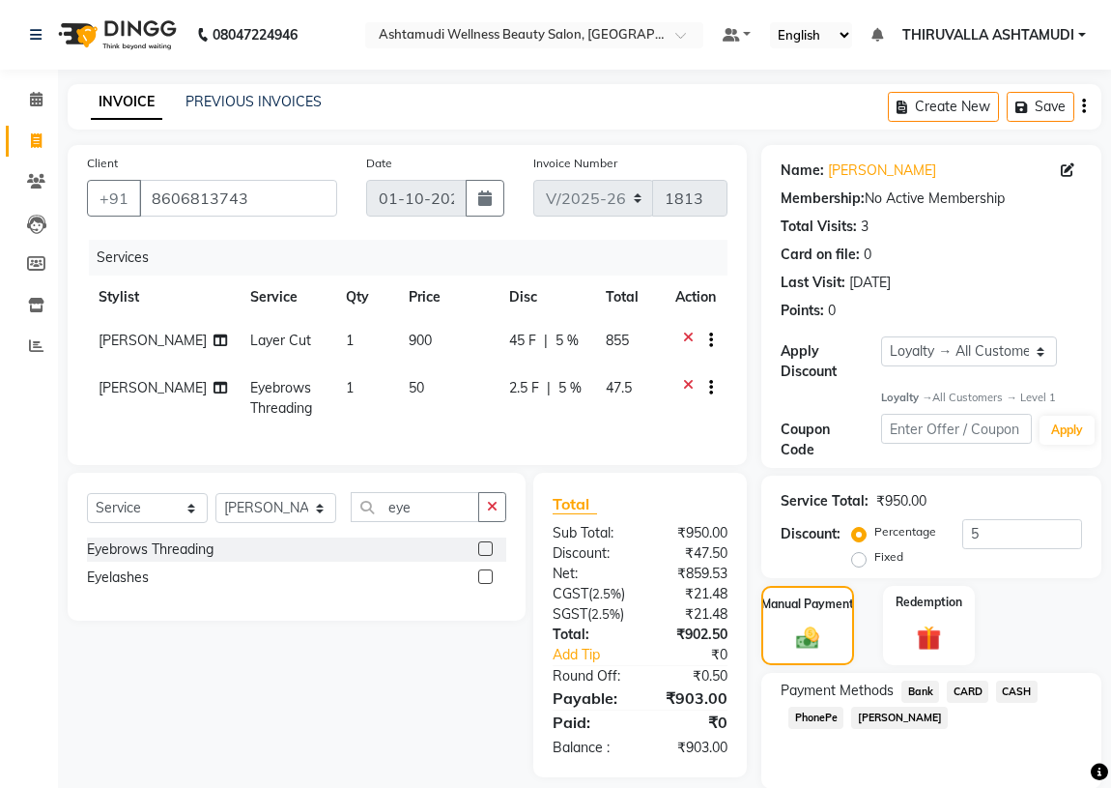
click at [818, 713] on span "PhonePe" at bounding box center [816, 717] width 55 height 22
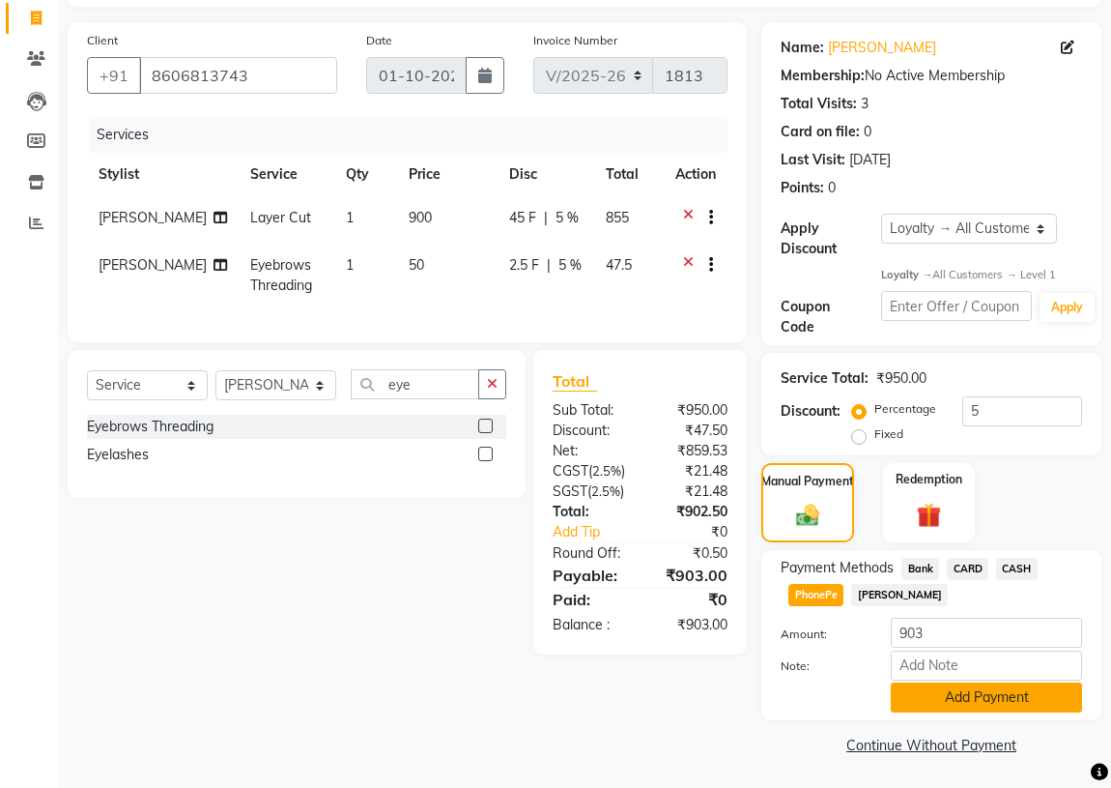
click at [934, 697] on button "Add Payment" at bounding box center [986, 697] width 191 height 30
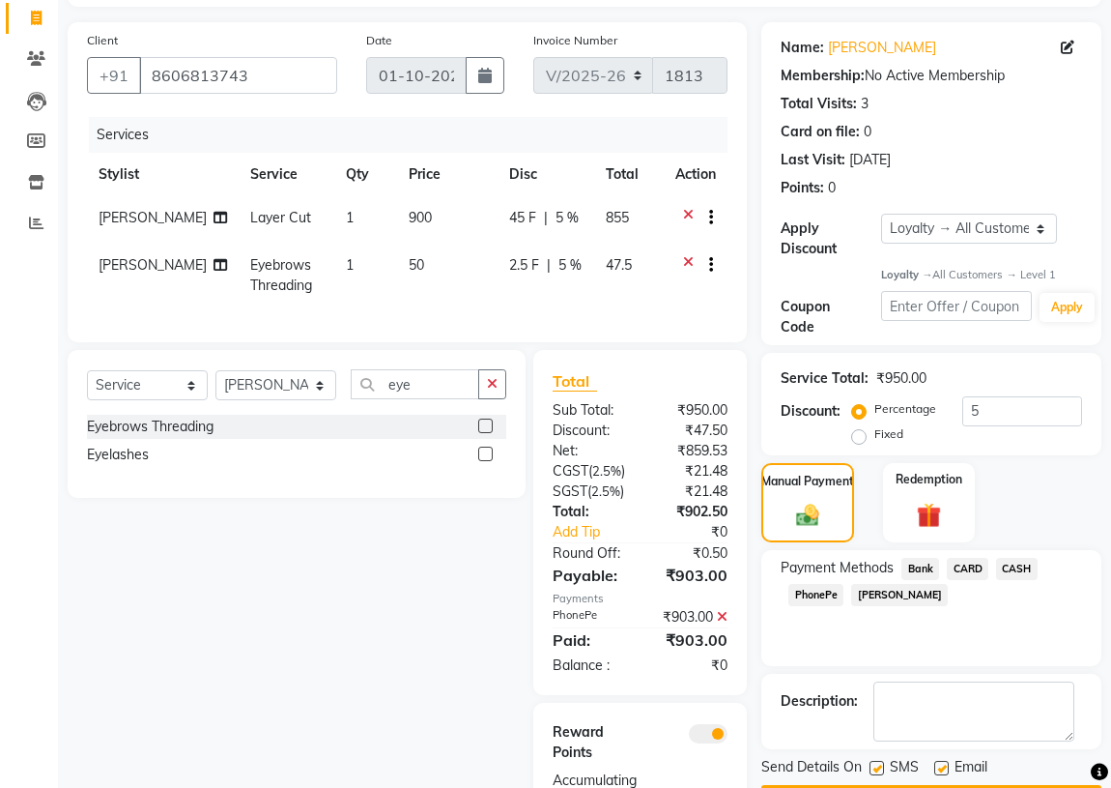
scroll to position [269, 0]
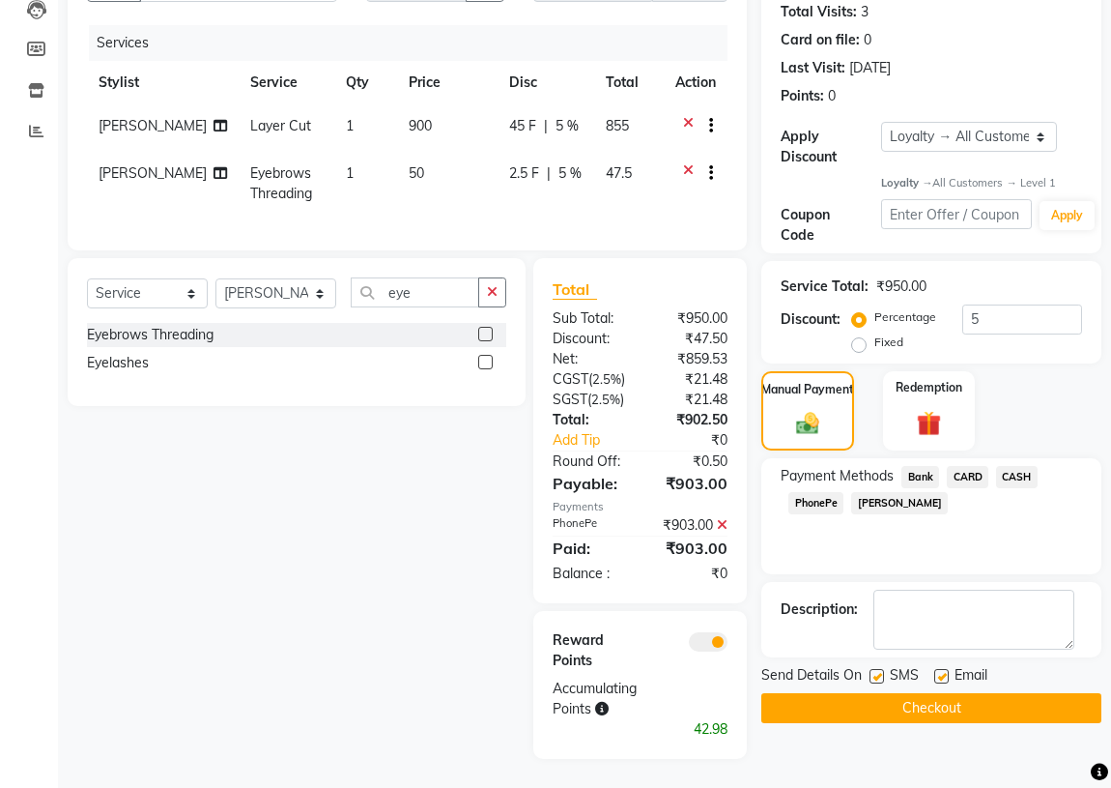
click at [930, 693] on button "Checkout" at bounding box center [932, 708] width 340 height 30
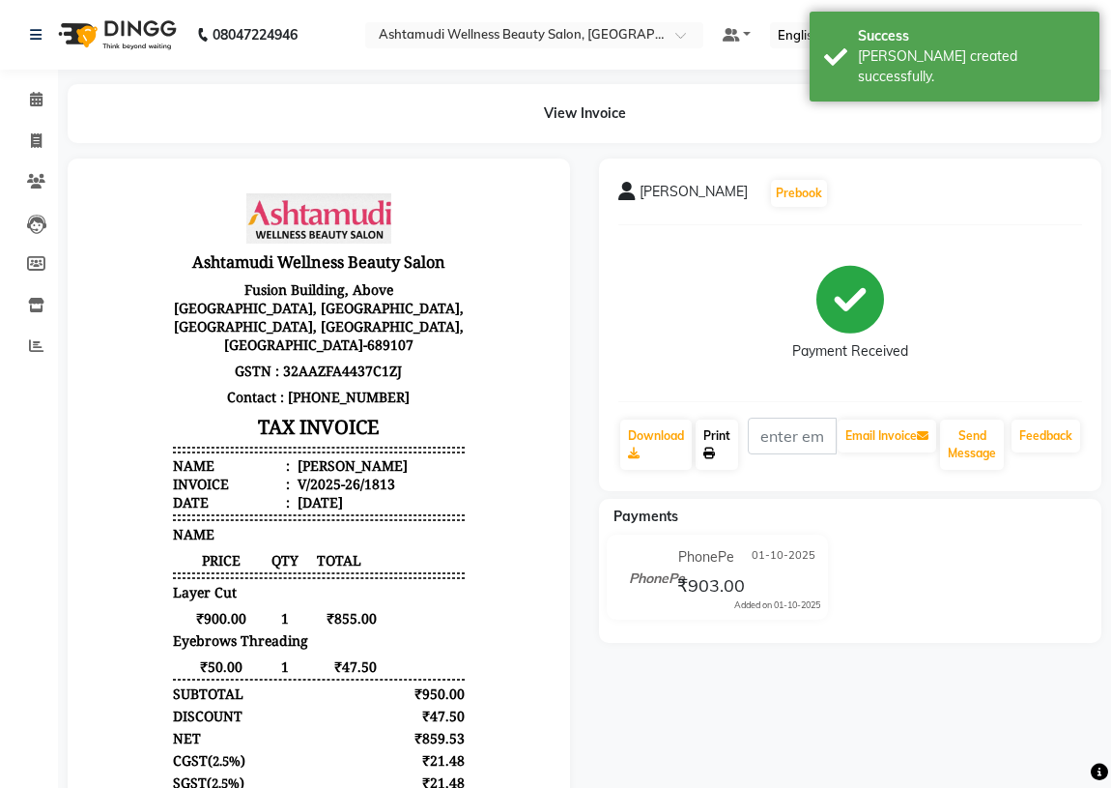
click at [707, 444] on link "Print" at bounding box center [717, 444] width 43 height 50
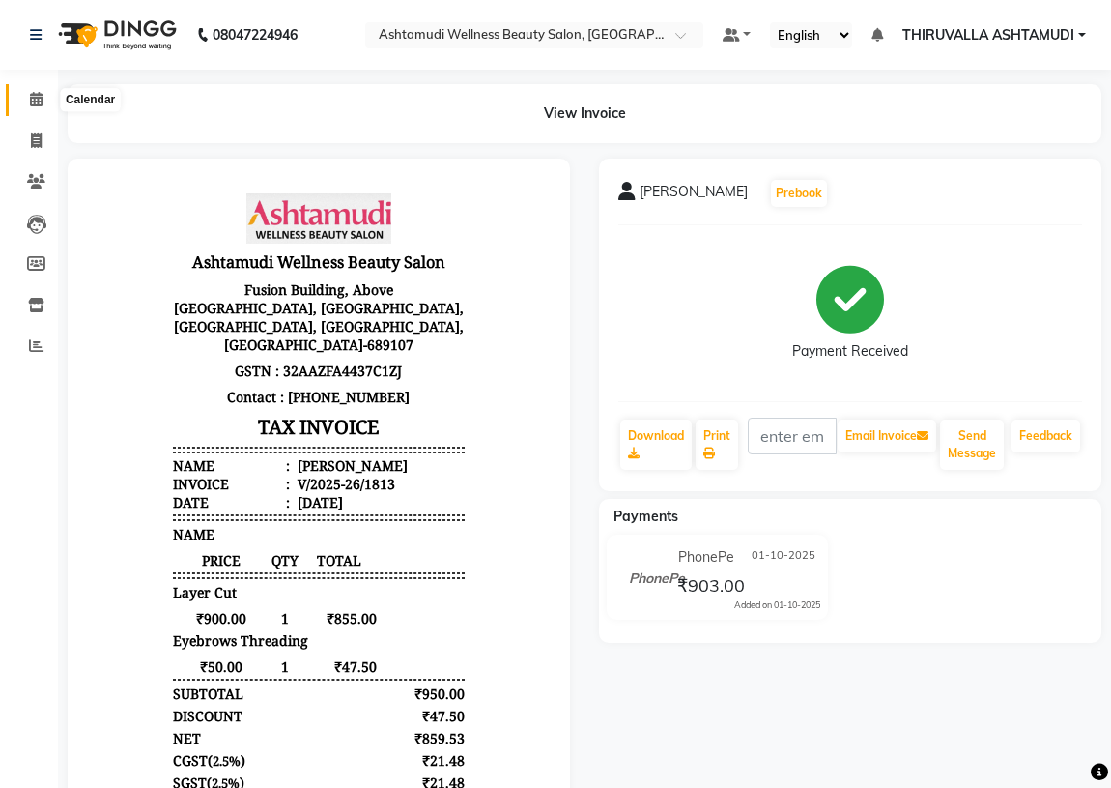
click at [39, 100] on icon at bounding box center [36, 99] width 13 height 14
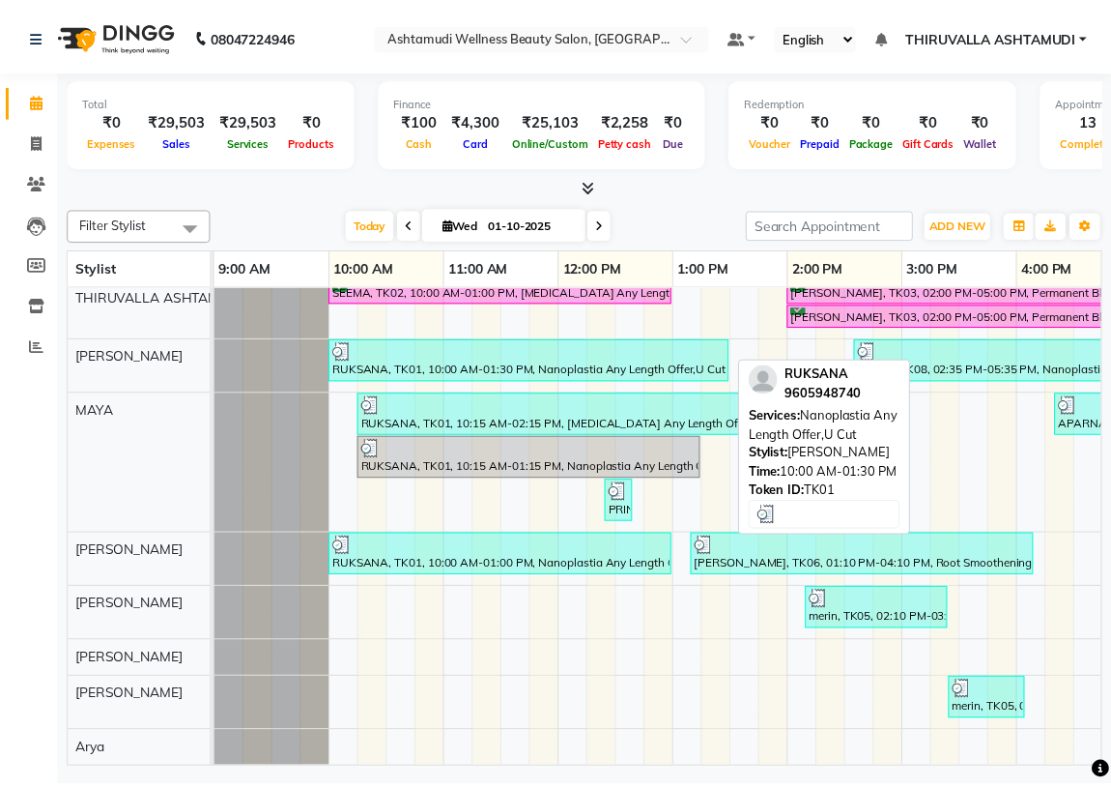
scroll to position [146, 0]
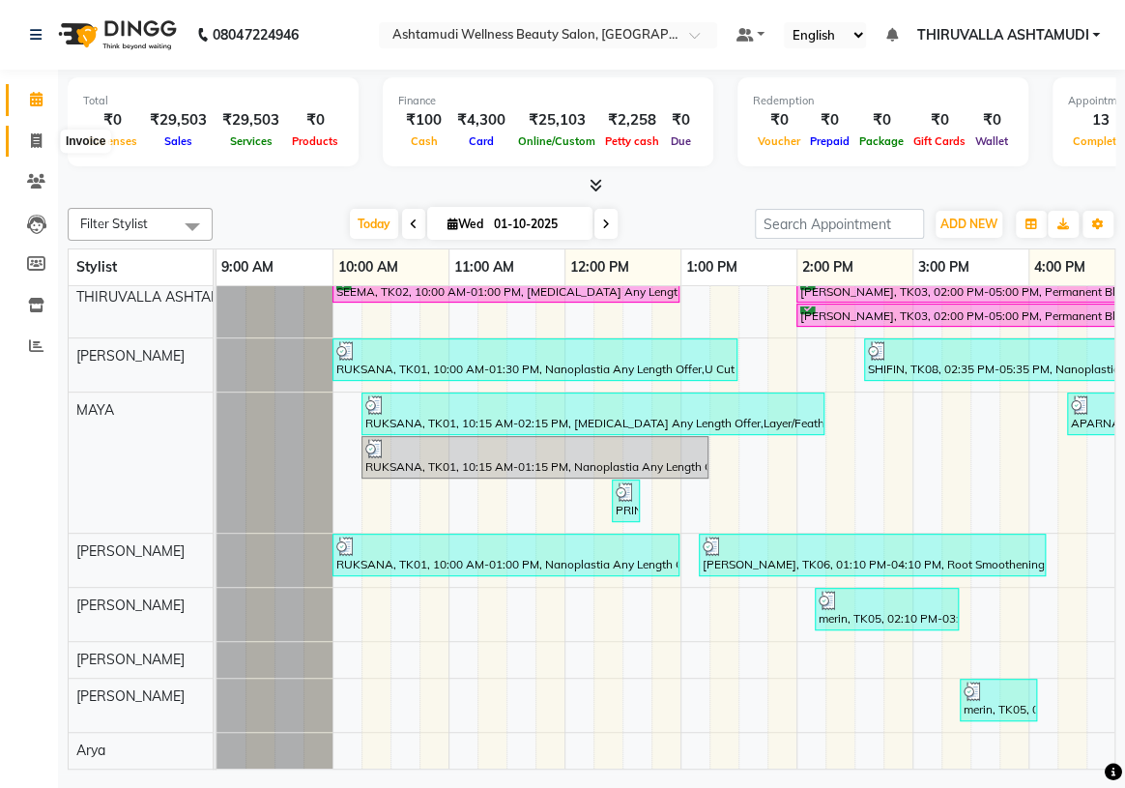
click at [39, 143] on icon at bounding box center [36, 140] width 11 height 14
select select "4634"
select select "service"
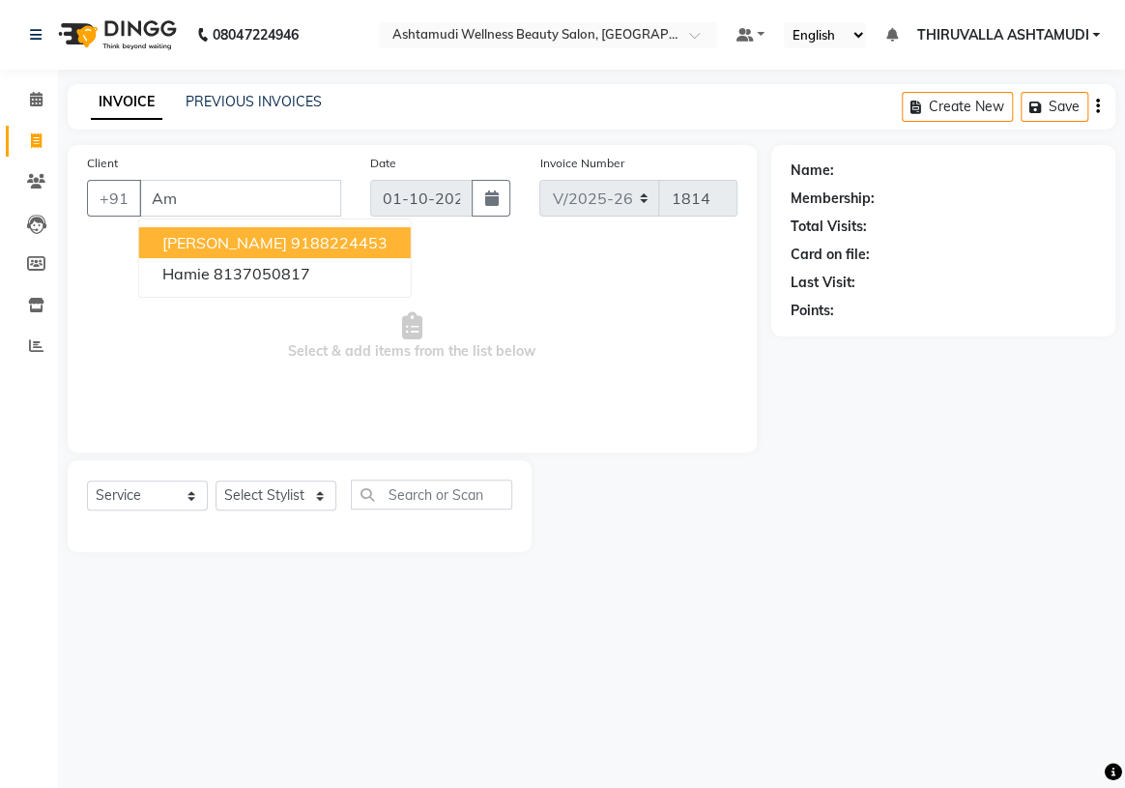
type input "A"
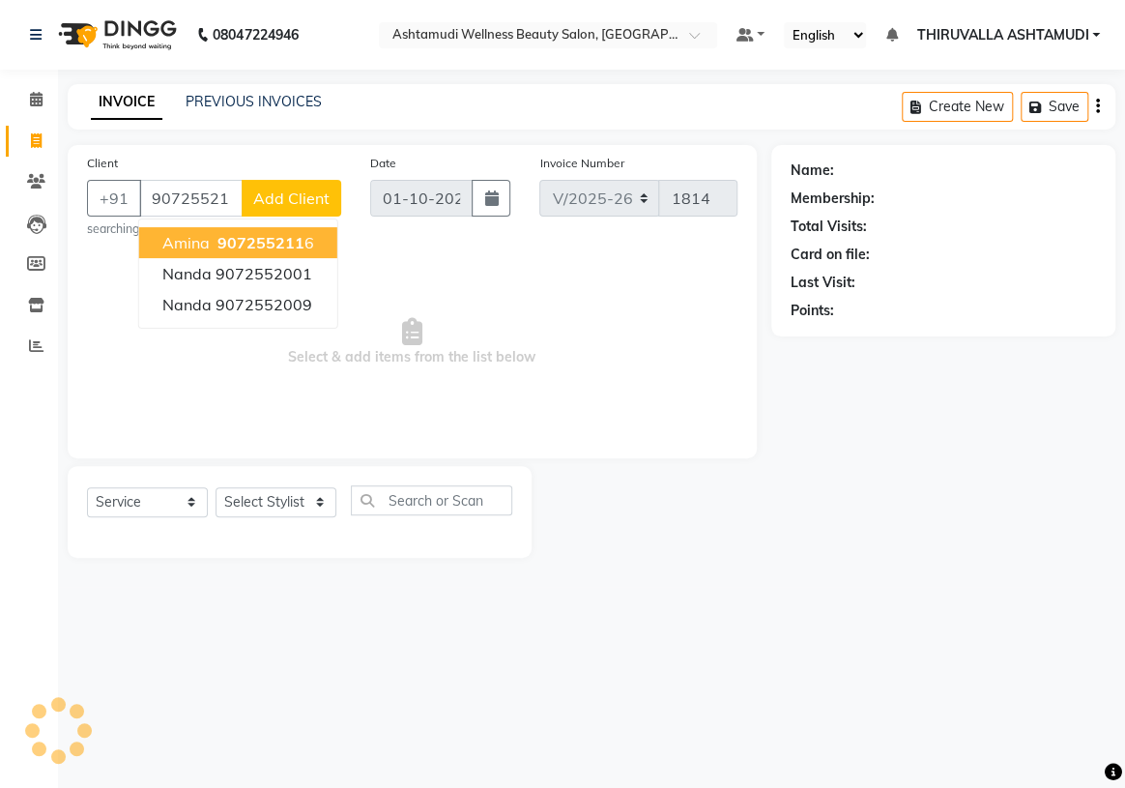
type input "9072552116"
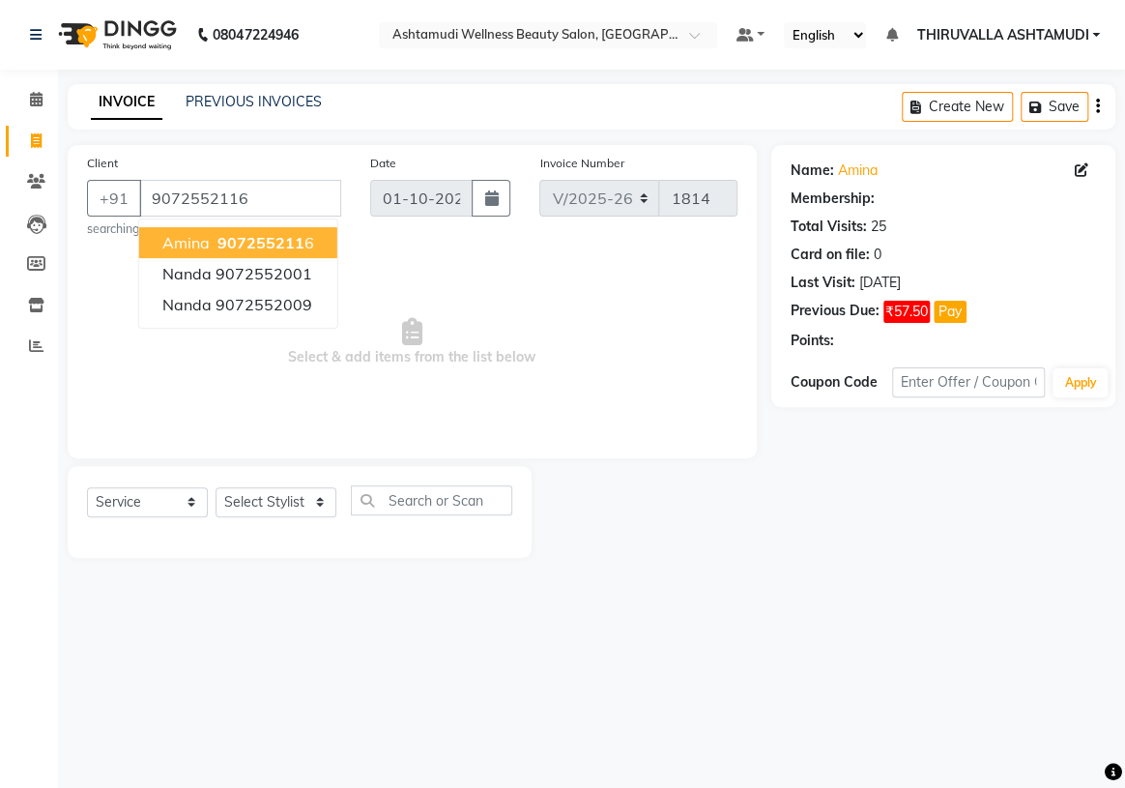
select select "1: Object"
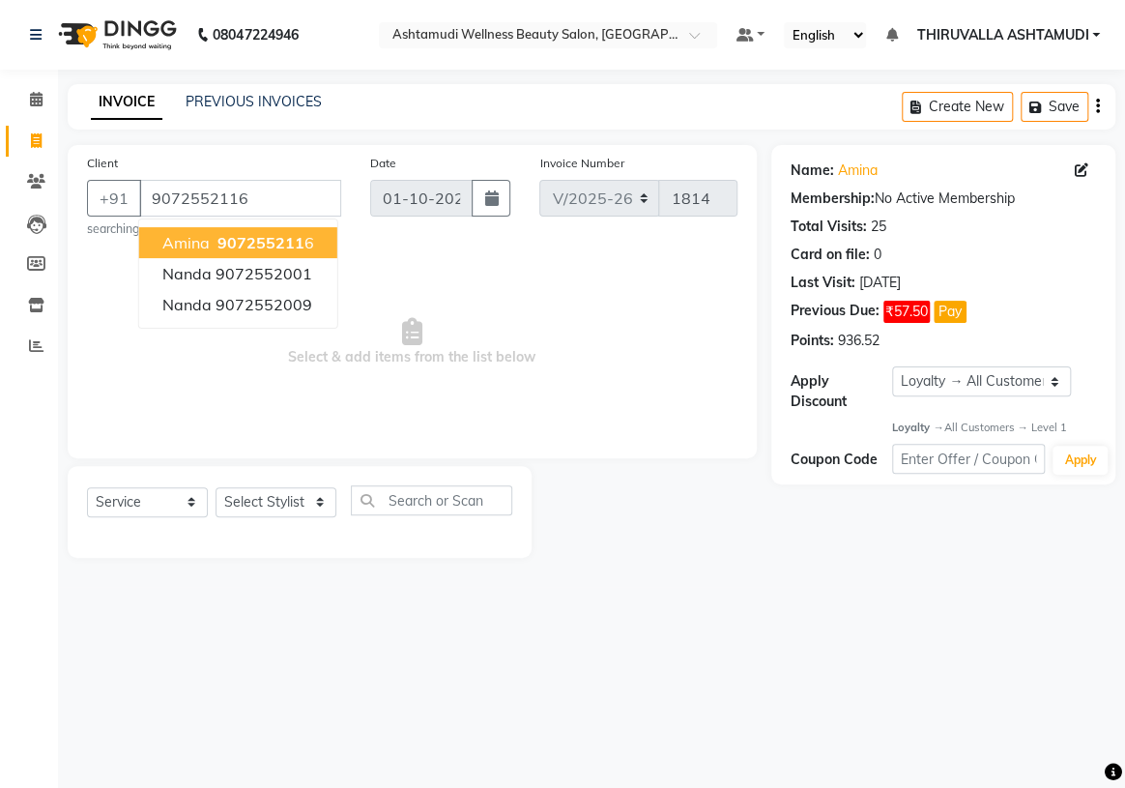
click at [277, 250] on span "907255211" at bounding box center [260, 242] width 87 height 19
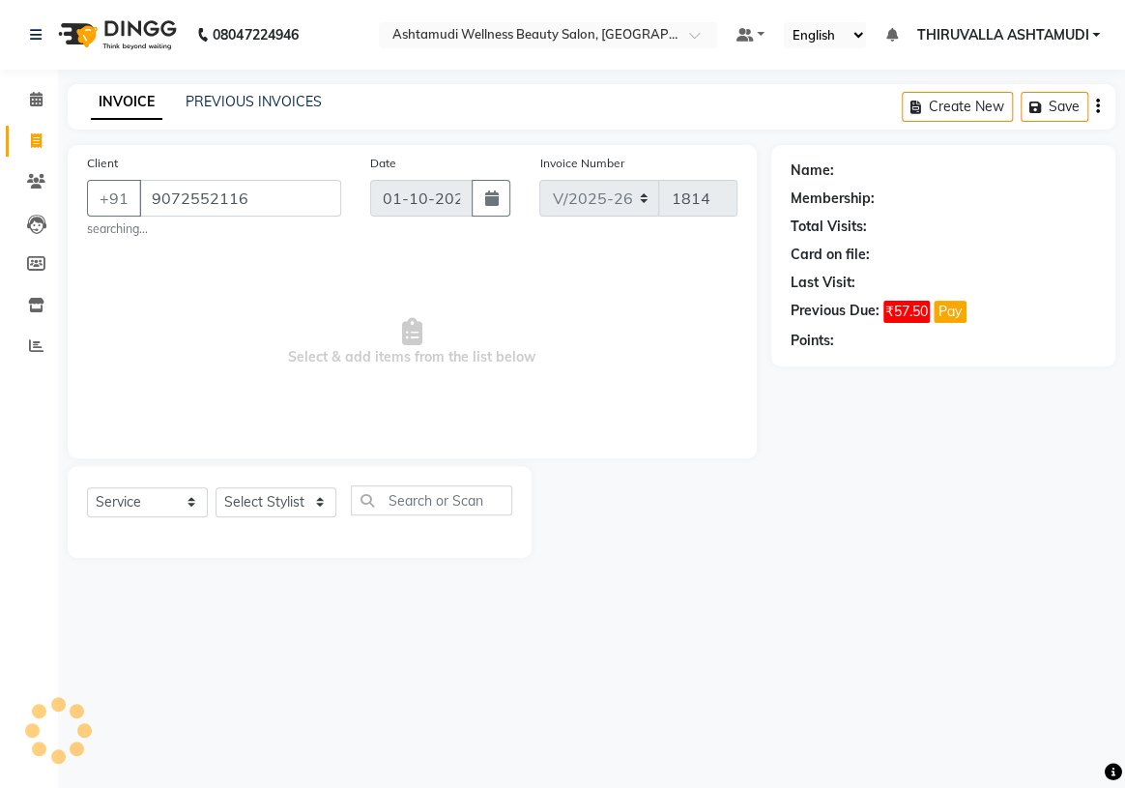
select select "1: Object"
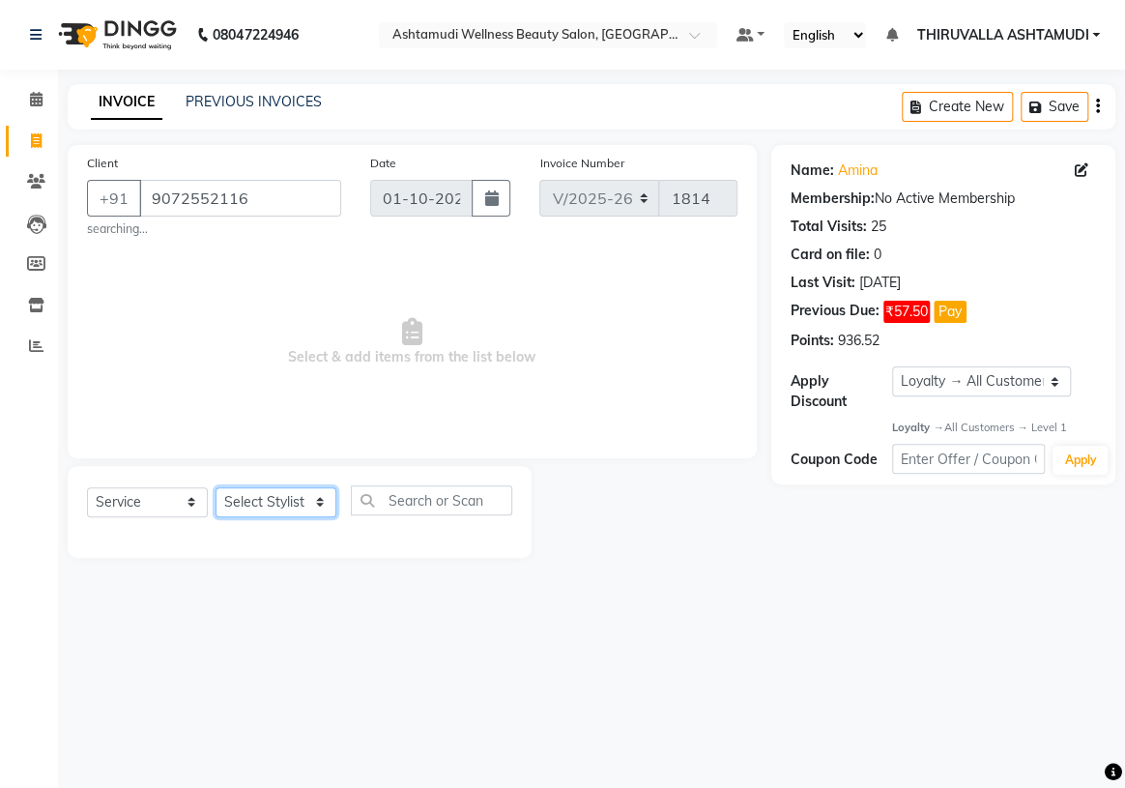
click at [273, 507] on select "Select Stylist ABHIRAMI [PERSON_NAME] [PERSON_NAME] [PERSON_NAME] [PERSON_NAME]…" at bounding box center [276, 502] width 121 height 30
select select "29018"
click at [216, 487] on select "Select Stylist ABHIRAMI [PERSON_NAME] [PERSON_NAME] [PERSON_NAME] [PERSON_NAME]…" at bounding box center [276, 502] width 121 height 30
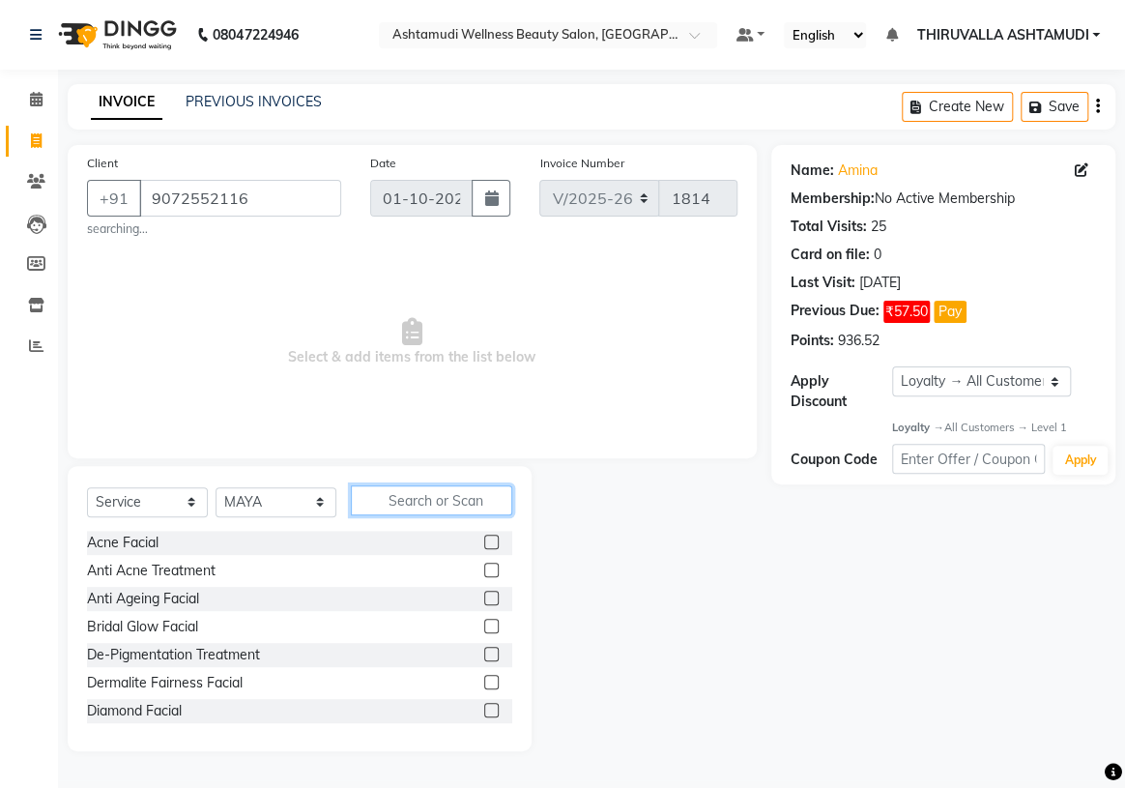
click at [412, 497] on input "text" at bounding box center [431, 500] width 161 height 30
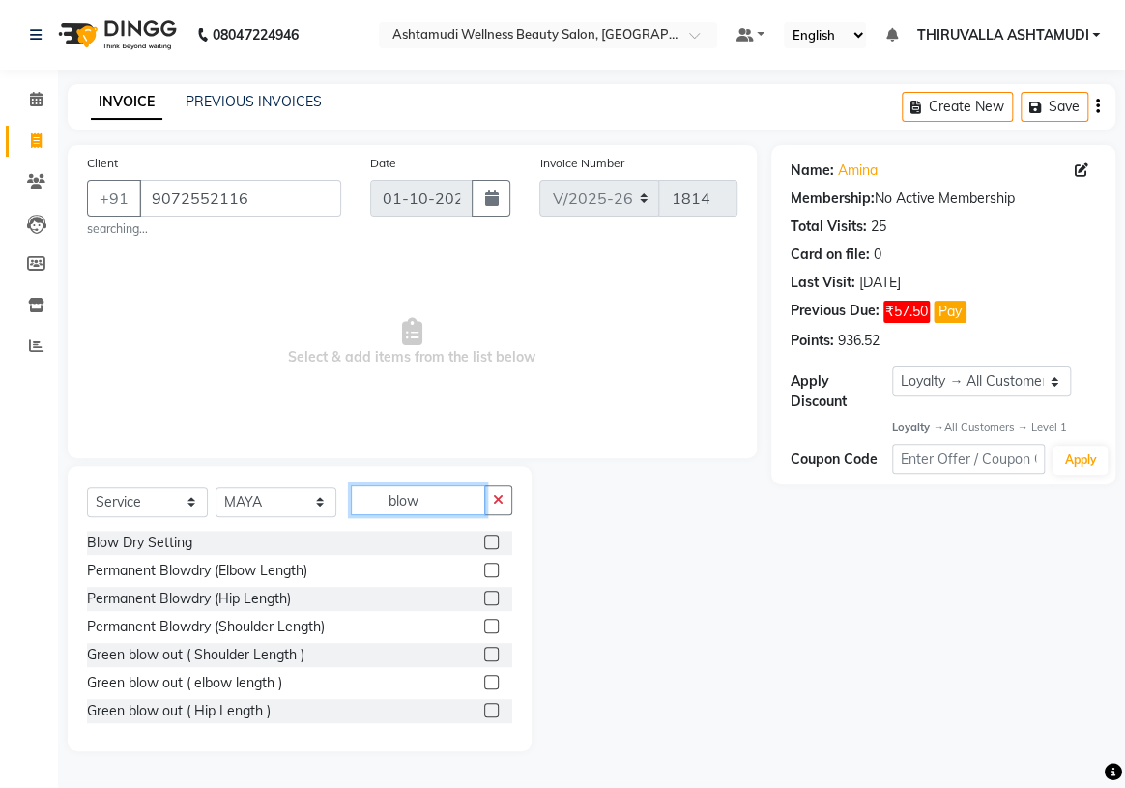
type input "blow"
click at [484, 543] on label at bounding box center [491, 541] width 14 height 14
click at [484, 543] on input "checkbox" at bounding box center [490, 542] width 13 height 13
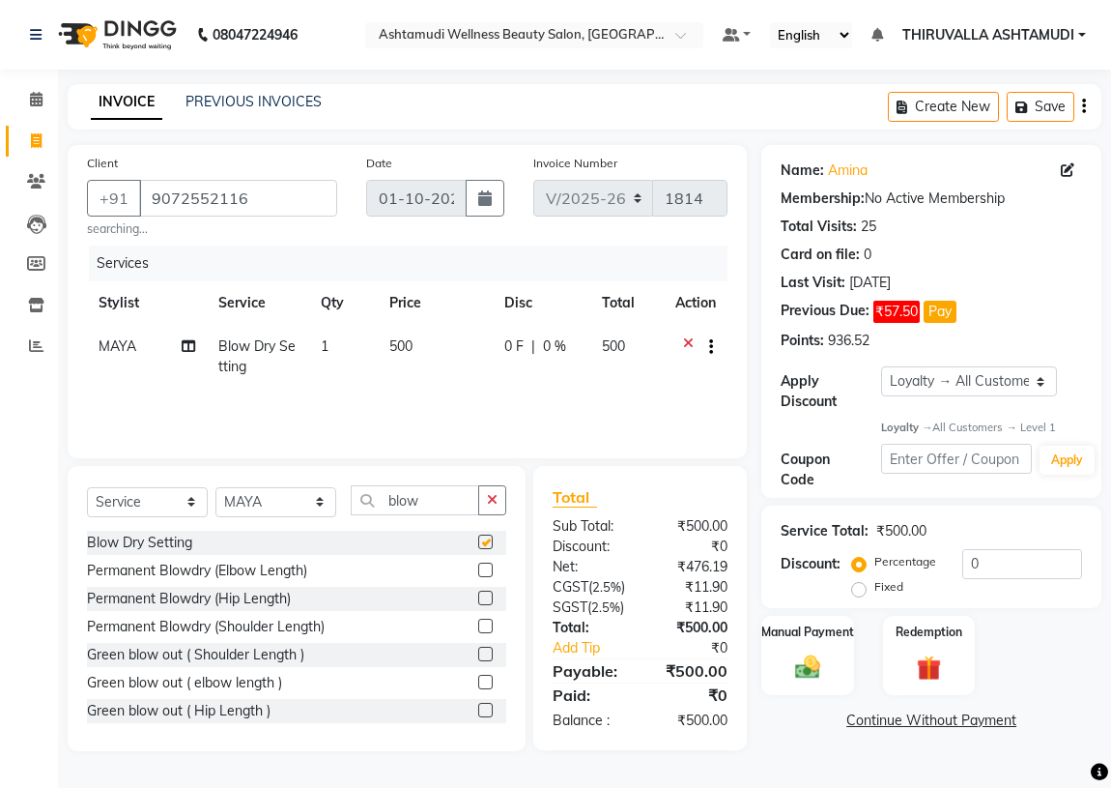
checkbox input "false"
drag, startPoint x: 992, startPoint y: 561, endPoint x: 970, endPoint y: 561, distance: 21.3
click at [970, 561] on input "0" at bounding box center [1023, 564] width 120 height 30
type input "1"
click at [875, 590] on label "Fixed" at bounding box center [889, 586] width 29 height 17
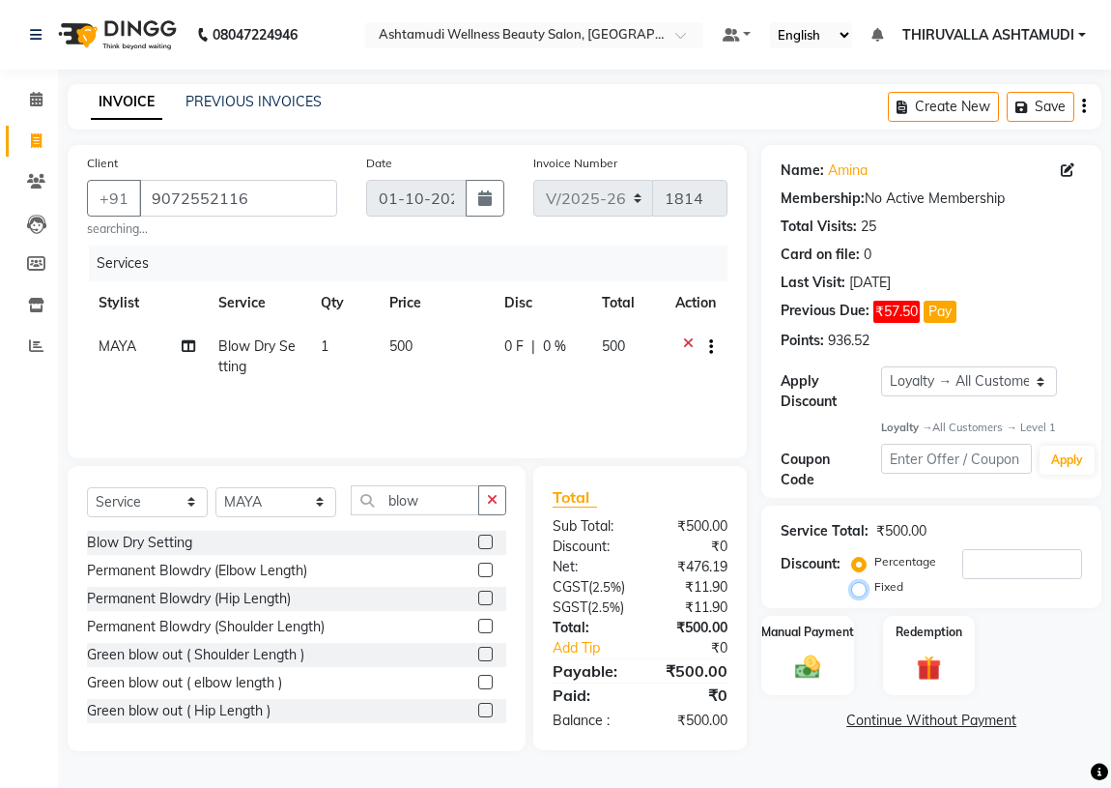
click at [857, 590] on input "Fixed" at bounding box center [863, 587] width 14 height 14
radio input "true"
click at [978, 561] on input "number" at bounding box center [1023, 564] width 120 height 30
type input "100"
click at [800, 655] on img at bounding box center [808, 667] width 42 height 30
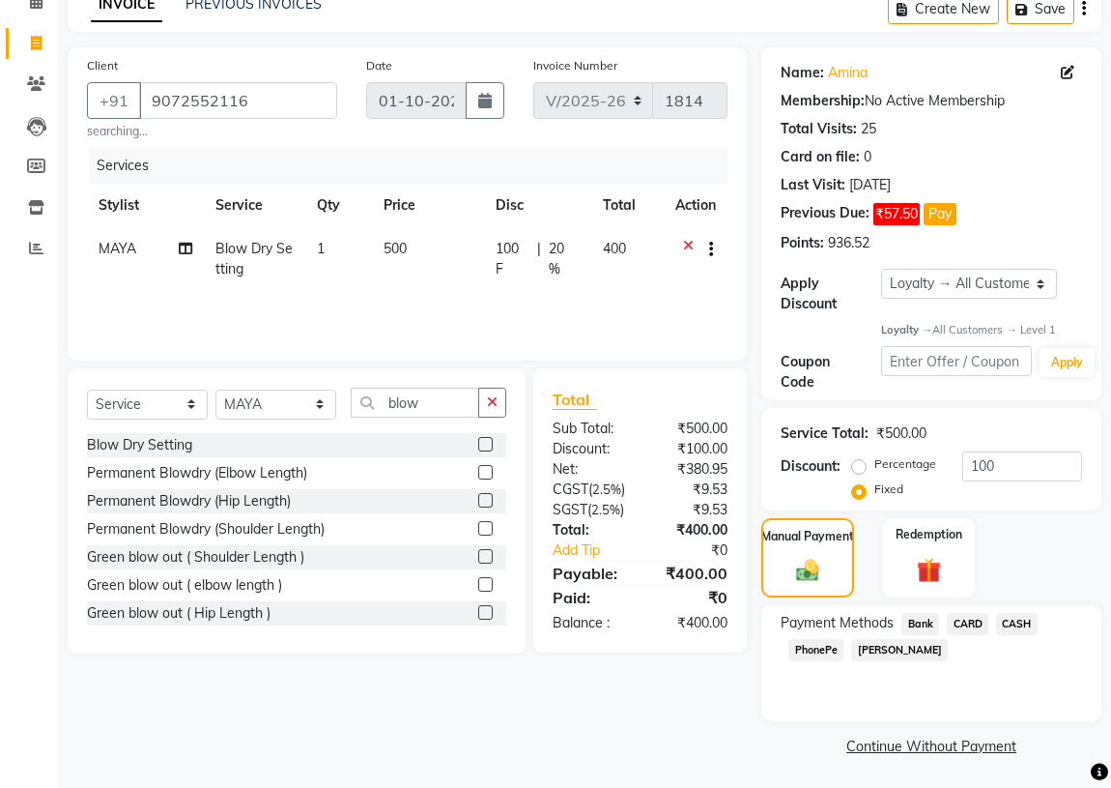
click at [1018, 620] on span "CASH" at bounding box center [1017, 624] width 42 height 22
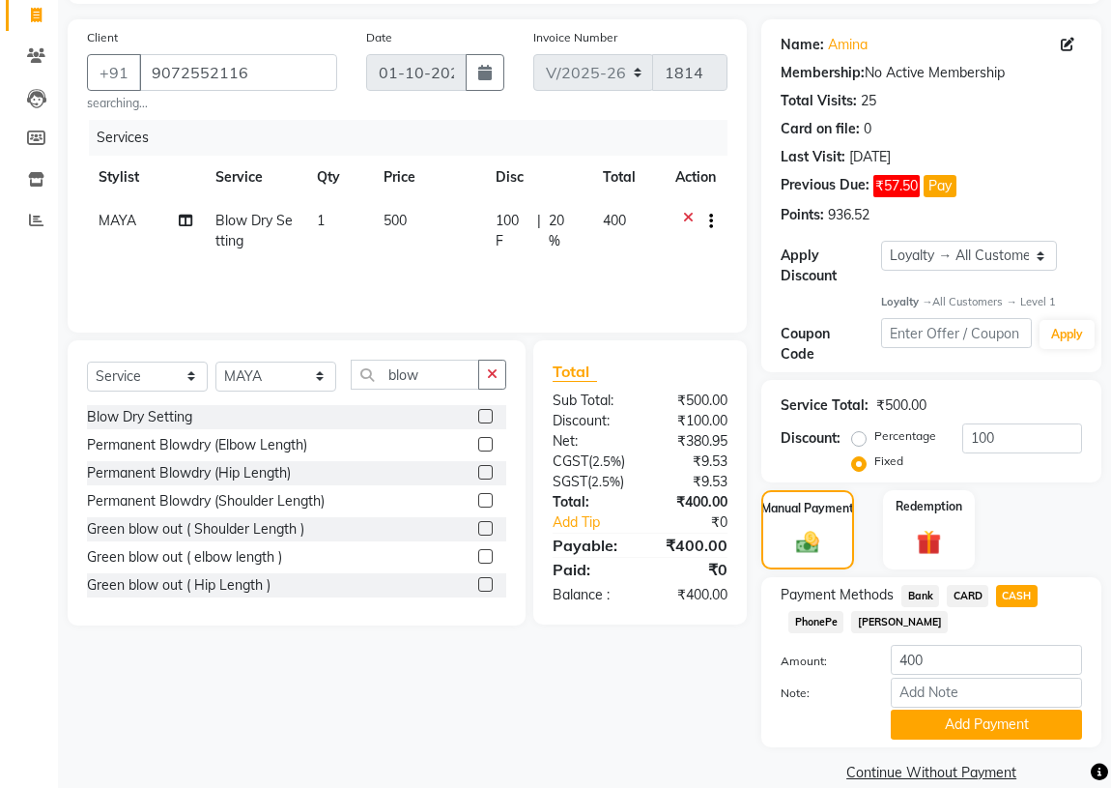
scroll to position [153, 0]
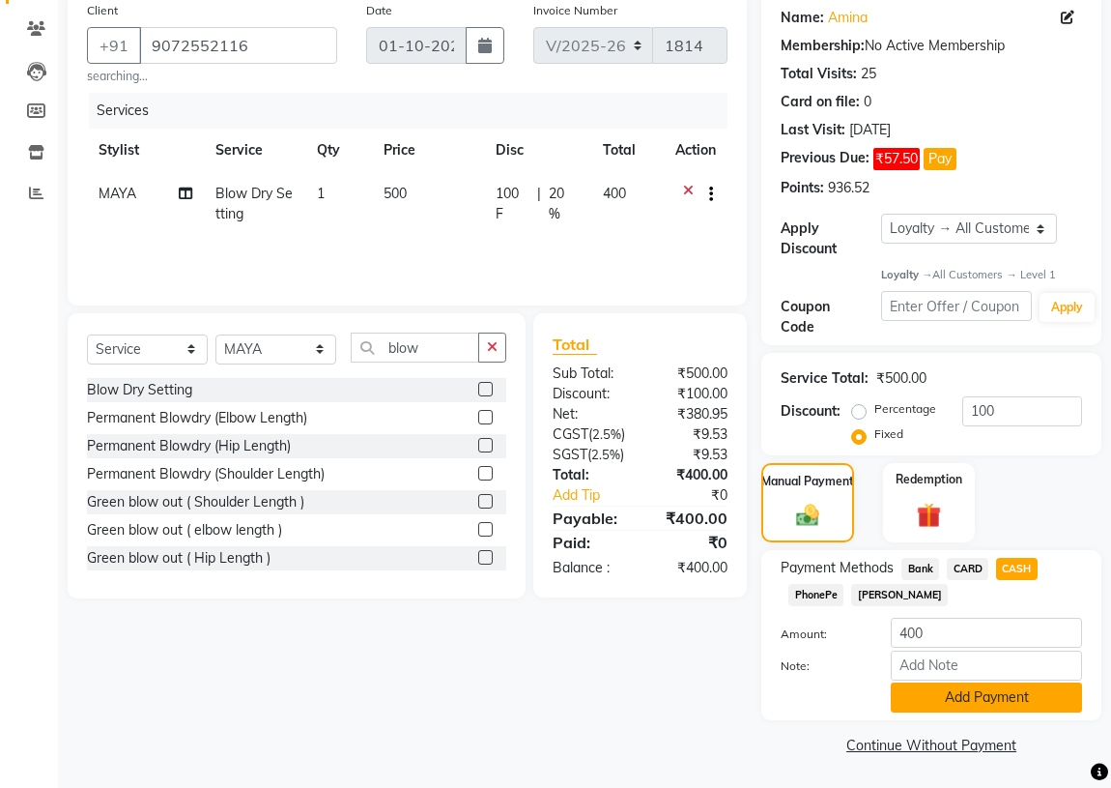
click at [997, 700] on button "Add Payment" at bounding box center [986, 697] width 191 height 30
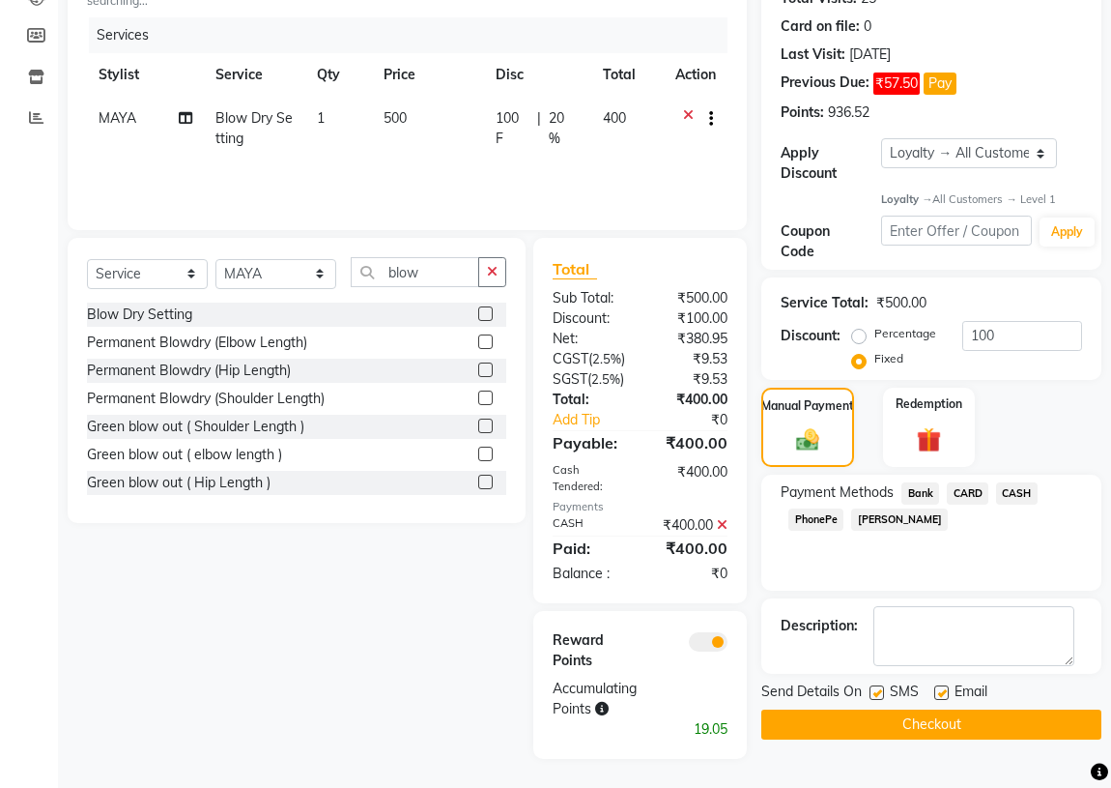
scroll to position [269, 0]
click at [933, 709] on button "Checkout" at bounding box center [932, 724] width 340 height 30
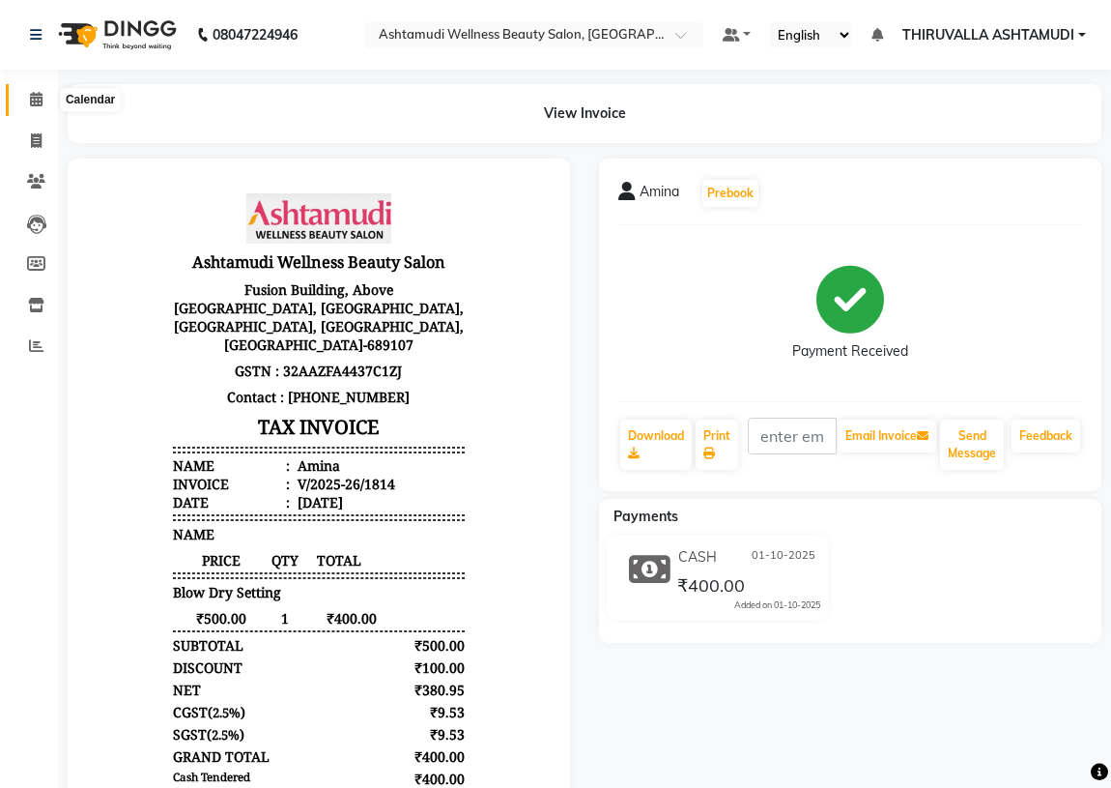
click at [36, 104] on icon at bounding box center [36, 99] width 13 height 14
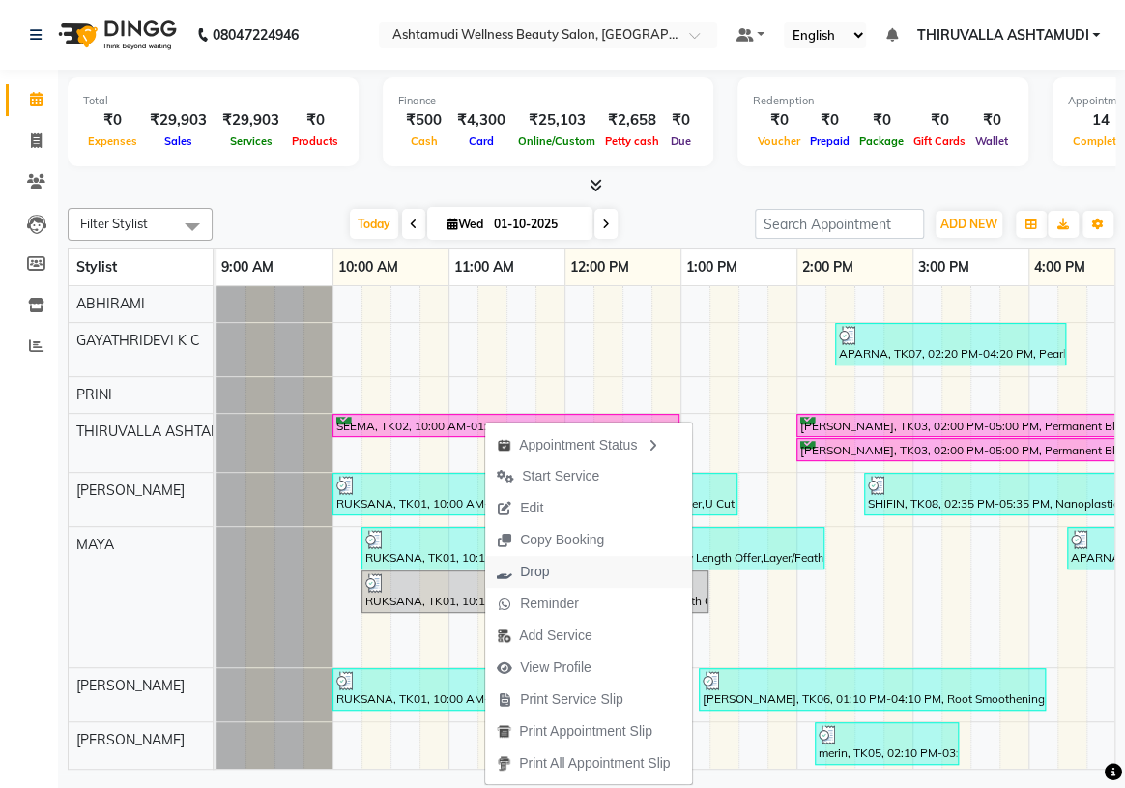
click at [550, 573] on span "Drop" at bounding box center [522, 572] width 75 height 32
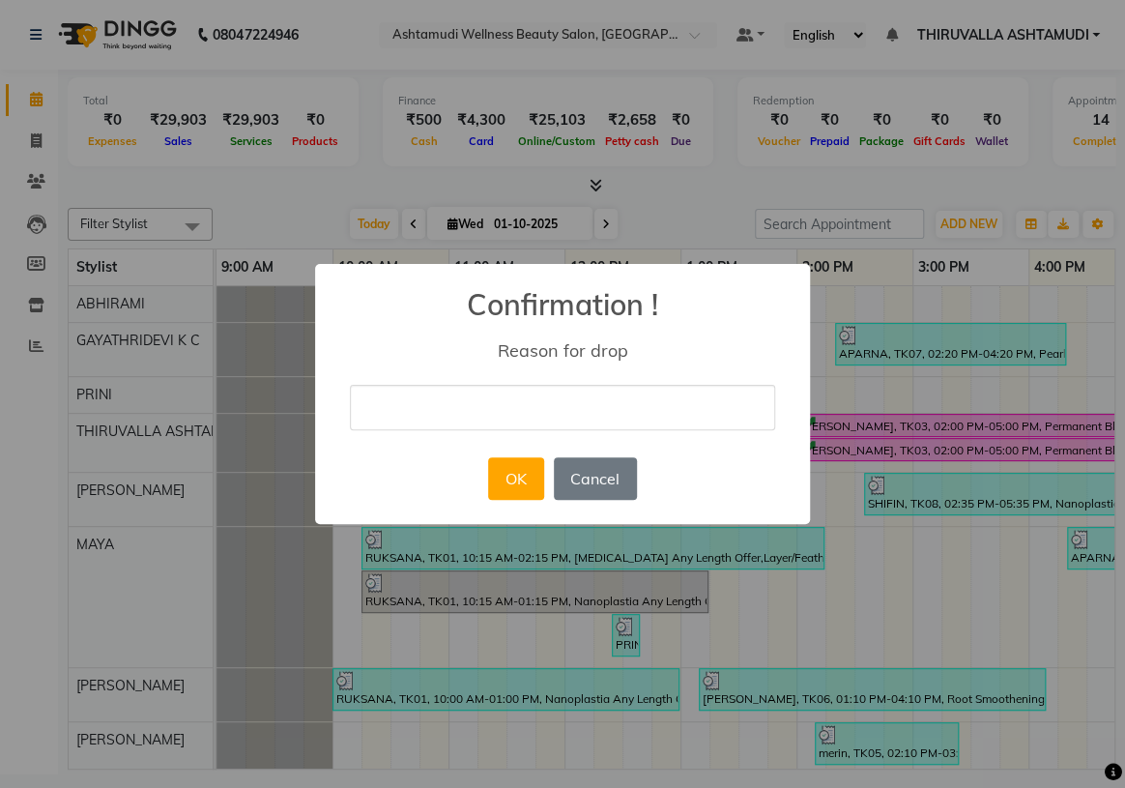
click at [485, 406] on input "text" at bounding box center [562, 407] width 425 height 45
type input "not reply"
click at [503, 474] on button "OK" at bounding box center [515, 478] width 55 height 43
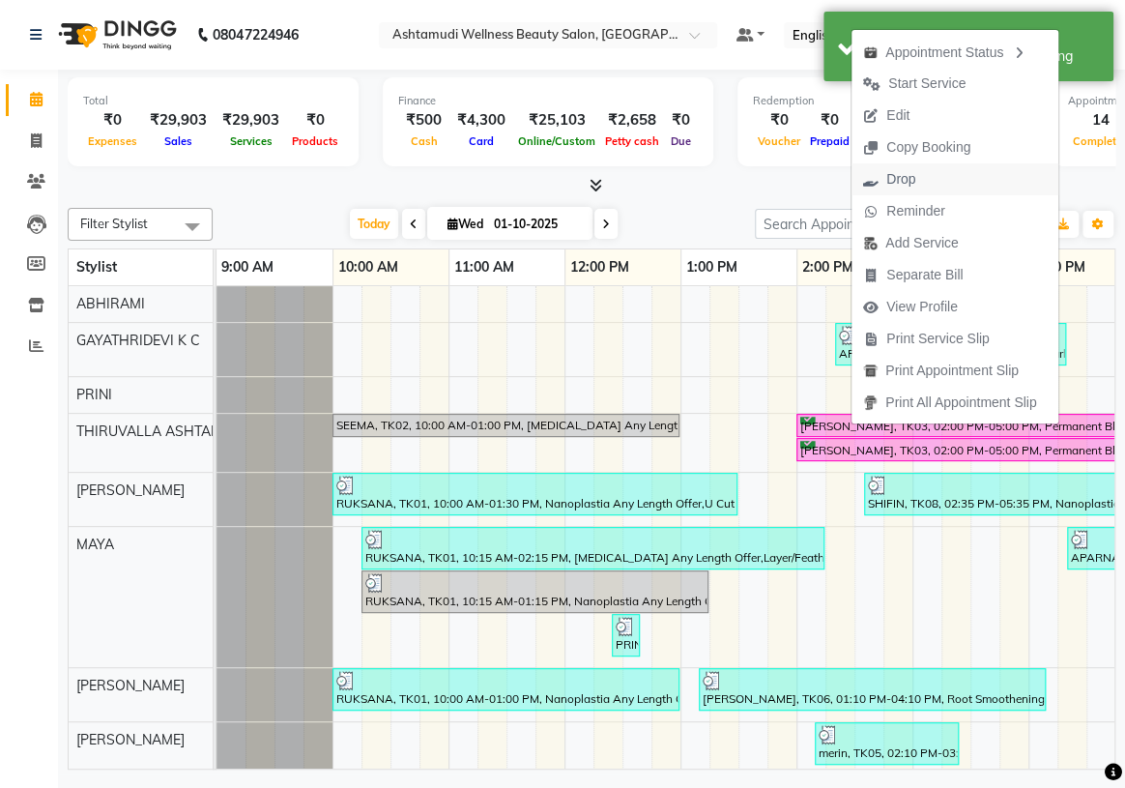
click at [917, 177] on span "Drop" at bounding box center [888, 179] width 75 height 32
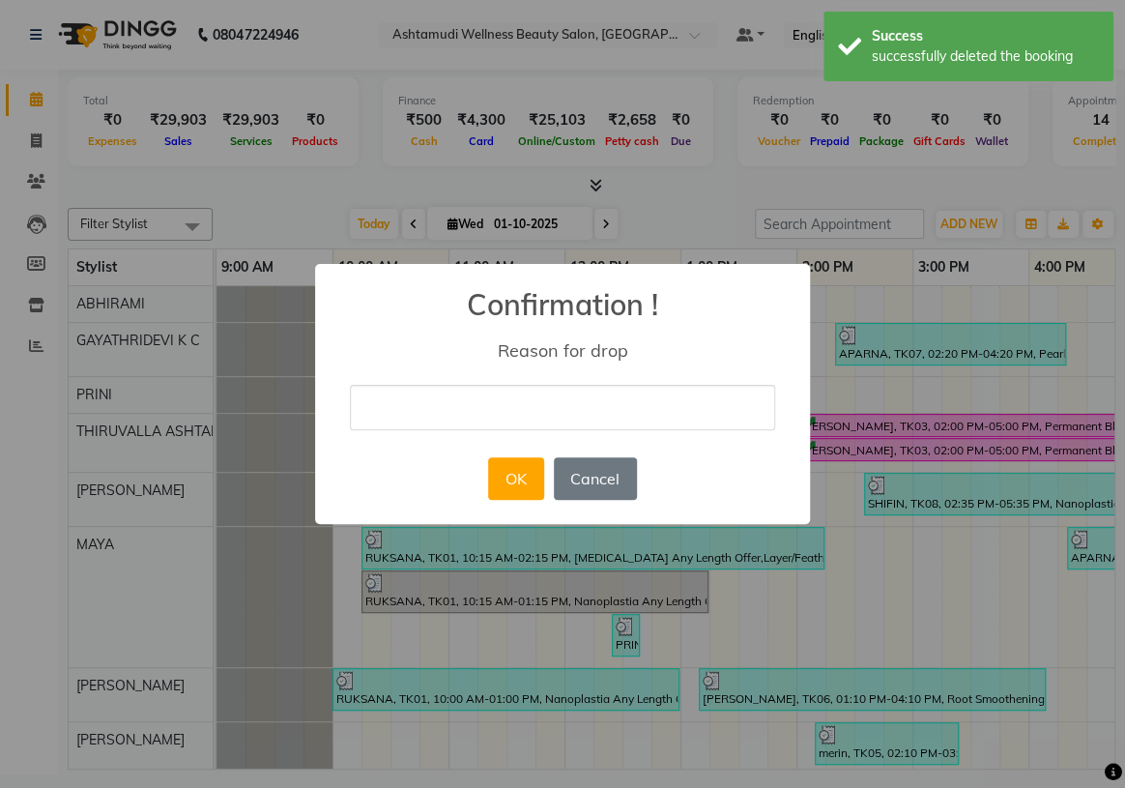
click at [589, 407] on input "text" at bounding box center [562, 407] width 425 height 45
type input "nt attending"
click at [535, 474] on button "OK" at bounding box center [515, 478] width 55 height 43
